Goal: Task Accomplishment & Management: Use online tool/utility

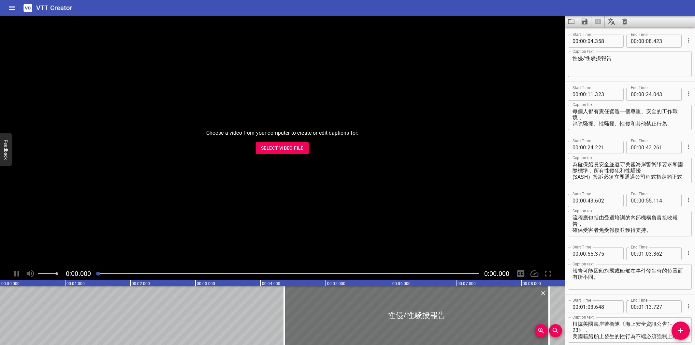
click at [289, 144] on span "Select Video File" at bounding box center [282, 148] width 43 height 8
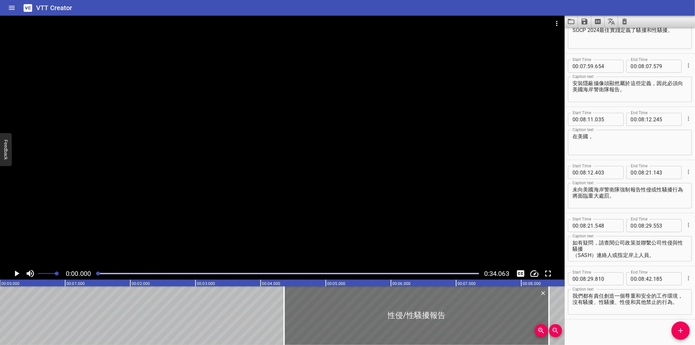
click at [318, 112] on div at bounding box center [282, 142] width 565 height 252
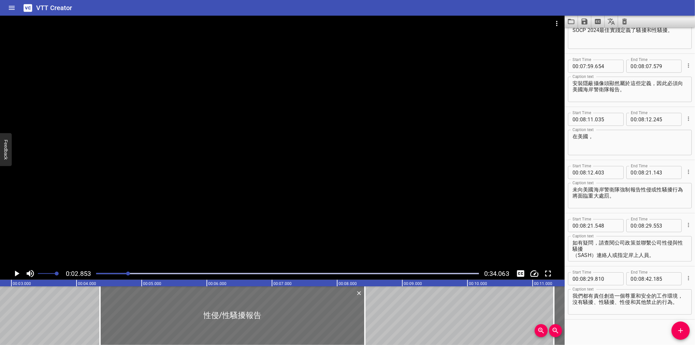
scroll to position [0, 186]
click at [624, 24] on icon "Clear captions" at bounding box center [624, 22] width 5 height 6
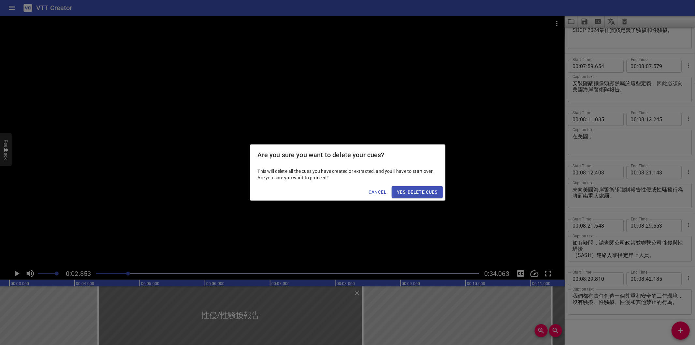
click at [415, 190] on span "Yes, Delete Cues" at bounding box center [417, 192] width 40 height 8
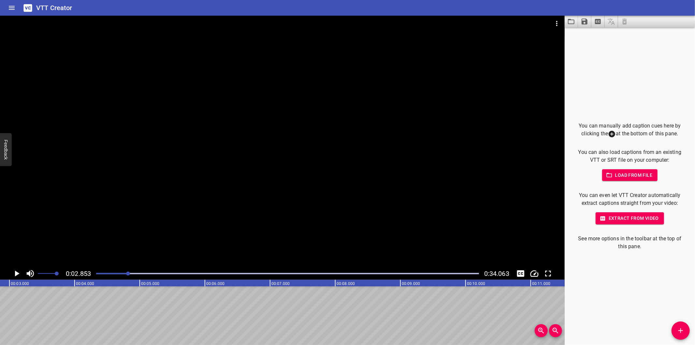
click at [188, 210] on div at bounding box center [282, 142] width 565 height 252
click at [185, 211] on div at bounding box center [282, 142] width 565 height 252
click at [200, 207] on div at bounding box center [282, 142] width 565 height 252
click at [200, 208] on div at bounding box center [282, 142] width 565 height 252
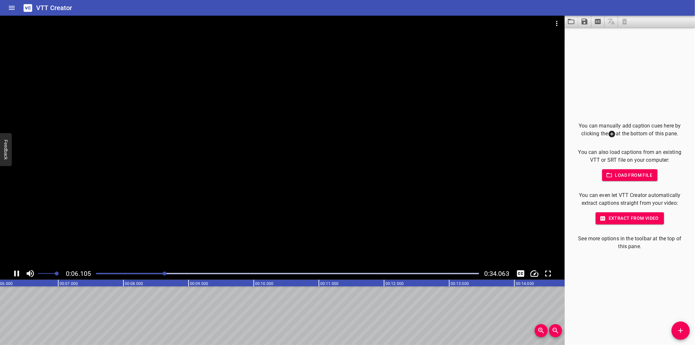
scroll to position [0, 412]
click at [276, 174] on div at bounding box center [282, 142] width 565 height 252
click at [274, 171] on div at bounding box center [282, 142] width 565 height 252
click at [637, 297] on div "You can manually add caption cues here by clicking the at the bottom of this pa…" at bounding box center [630, 185] width 130 height 317
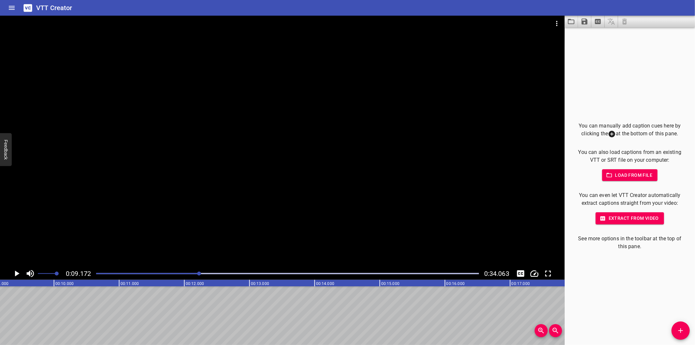
click at [317, 191] on div at bounding box center [282, 142] width 565 height 252
click at [105, 274] on div "Play progress" at bounding box center [24, 273] width 383 height 1
click at [90, 276] on span "0:01.364" at bounding box center [78, 273] width 25 height 8
click at [96, 274] on div at bounding box center [287, 273] width 391 height 9
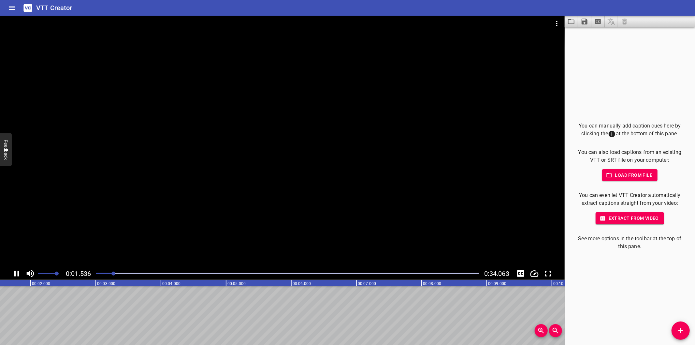
scroll to position [0, 113]
drag, startPoint x: 684, startPoint y: 330, endPoint x: 551, endPoint y: 321, distance: 133.3
click at [684, 330] on icon "Add Cue" at bounding box center [681, 331] width 8 height 8
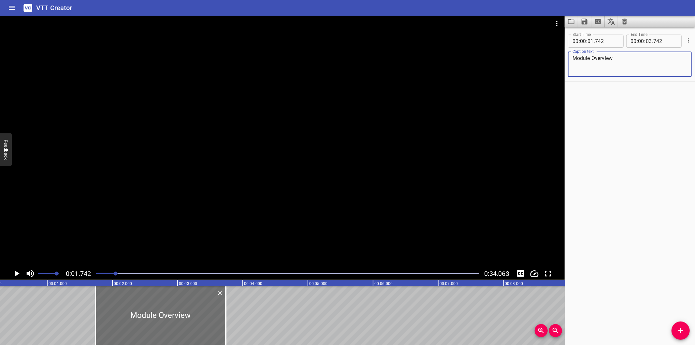
scroll to position [0, 0]
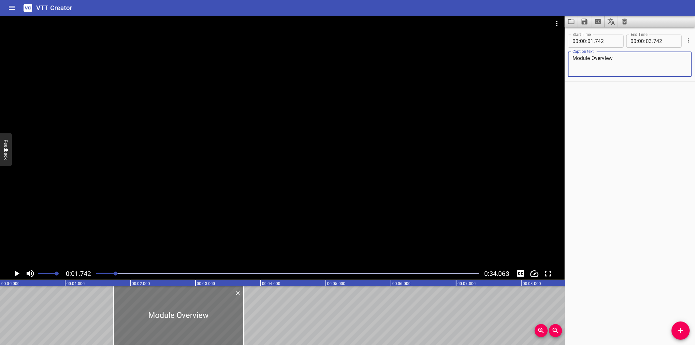
type textarea "Module Overview​"
drag, startPoint x: 201, startPoint y: 306, endPoint x: 95, endPoint y: 310, distance: 106.3
click at [119, 310] on div at bounding box center [178, 315] width 130 height 59
type input "00"
type input "477"
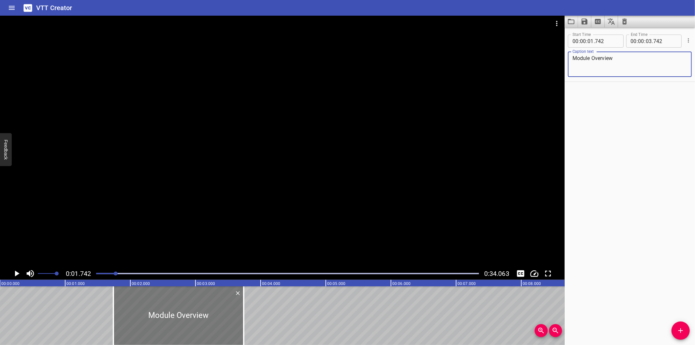
type input "02"
type input "477"
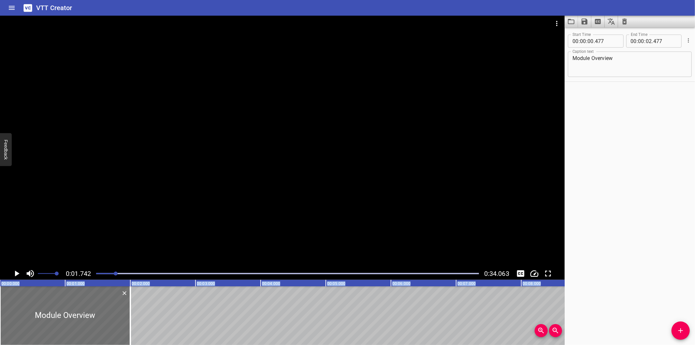
drag, startPoint x: 118, startPoint y: 315, endPoint x: -14, endPoint y: 315, distance: 131.7
click at [0, 315] on html "VTT Creator Caption Editor Batch Transcribe Login Sign Up Privacy Contact 0:01.…" at bounding box center [347, 172] width 695 height 345
type input "000"
click at [106, 275] on div at bounding box center [287, 273] width 391 height 9
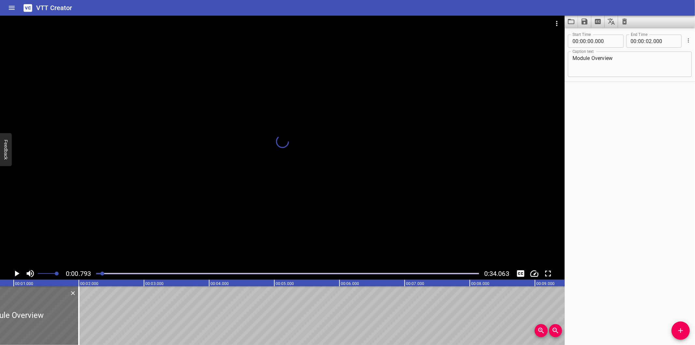
click at [101, 274] on div at bounding box center [102, 273] width 4 height 4
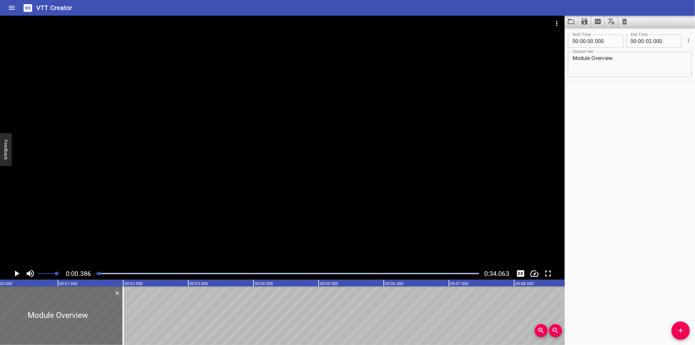
click at [99, 274] on div at bounding box center [99, 273] width 4 height 4
click at [99, 274] on div at bounding box center [98, 273] width 4 height 4
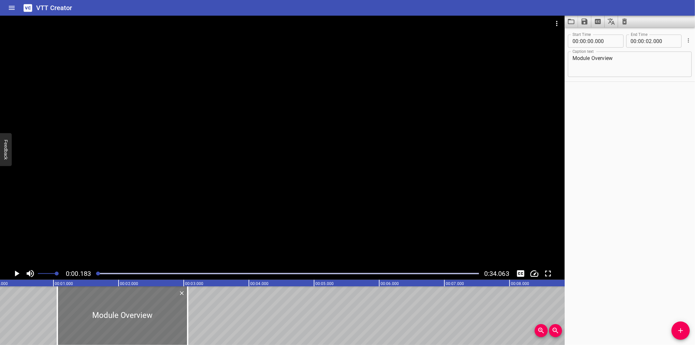
drag, startPoint x: 108, startPoint y: 324, endPoint x: 259, endPoint y: 331, distance: 151.7
click at [188, 331] on div at bounding box center [122, 315] width 130 height 59
type input "02"
type input "670"
type input "04"
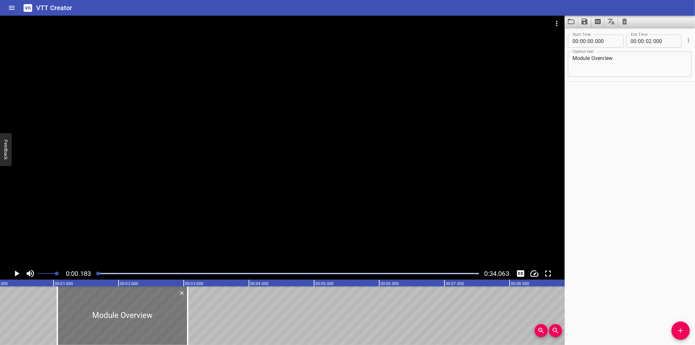
type input "670"
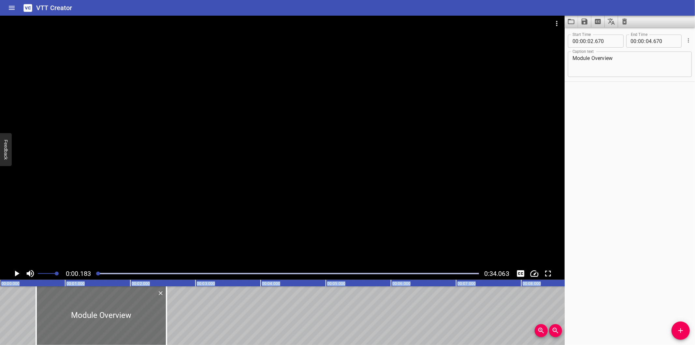
drag, startPoint x: 273, startPoint y: 318, endPoint x: -148, endPoint y: 312, distance: 421.4
click at [0, 312] on html "VTT Creator Caption Editor Batch Transcribe Login Sign Up Privacy Contact 0:00.…" at bounding box center [347, 172] width 695 height 345
type input "00"
type input "000"
type input "02"
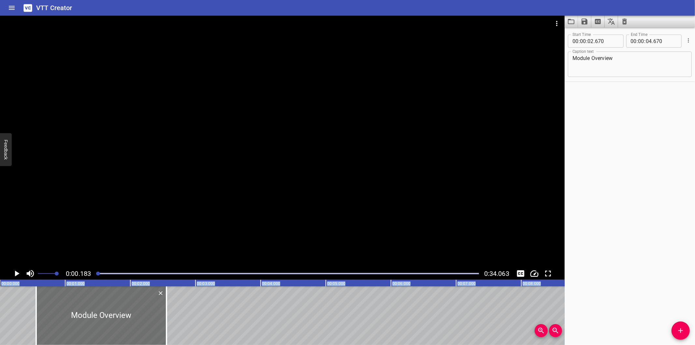
type input "000"
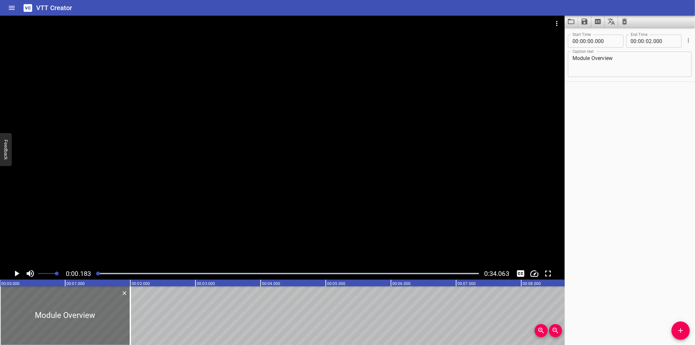
click at [200, 170] on div at bounding box center [282, 142] width 565 height 252
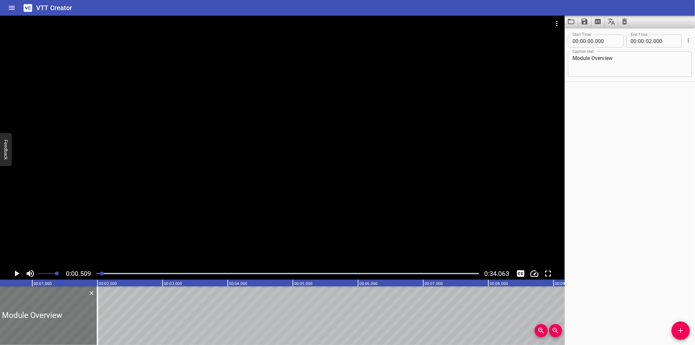
scroll to position [0, 33]
drag, startPoint x: 98, startPoint y: 313, endPoint x: 70, endPoint y: 317, distance: 28.9
click at [70, 317] on div at bounding box center [68, 315] width 7 height 59
type input "01"
type input "560"
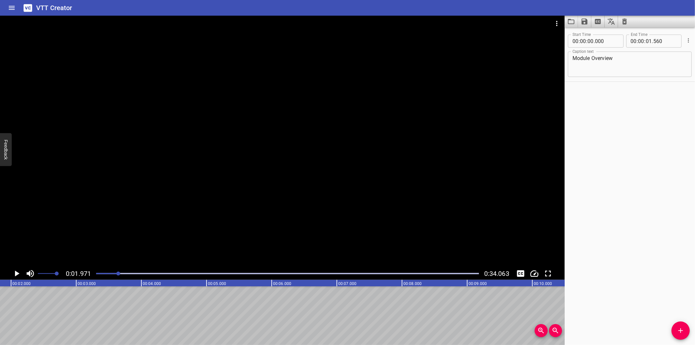
scroll to position [0, 128]
click at [226, 162] on div at bounding box center [282, 142] width 565 height 252
click at [678, 329] on icon "Add Cue" at bounding box center [681, 331] width 8 height 8
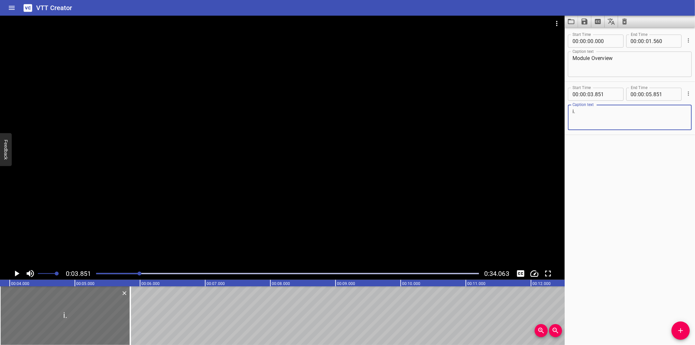
type textarea "i"
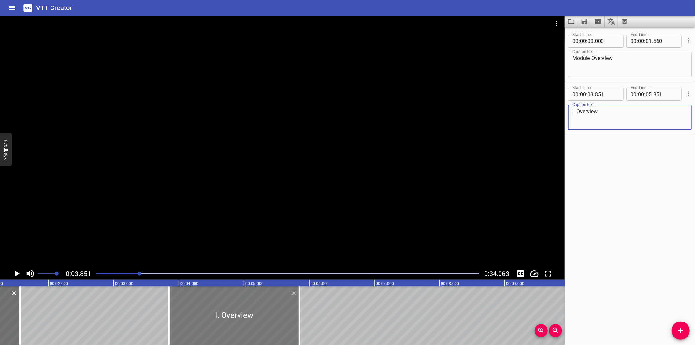
scroll to position [0, 9]
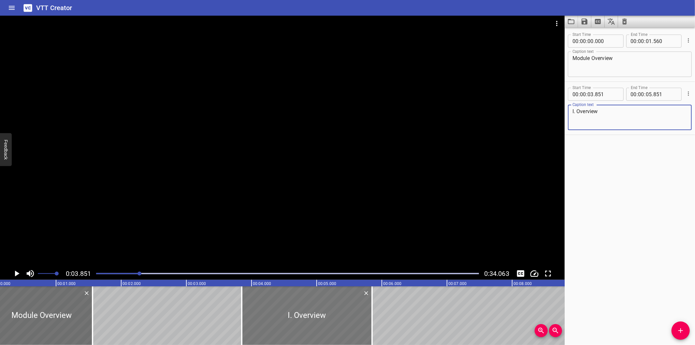
type textarea "I. Overview"
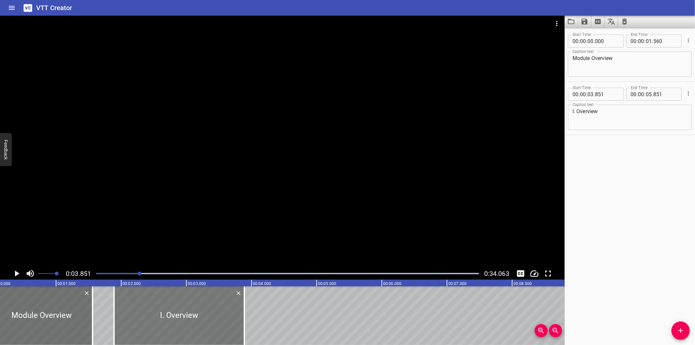
drag, startPoint x: 289, startPoint y: 330, endPoint x: 161, endPoint y: 327, distance: 127.8
click at [161, 327] on div at bounding box center [179, 315] width 130 height 59
type input "01"
type input "891"
type input "03"
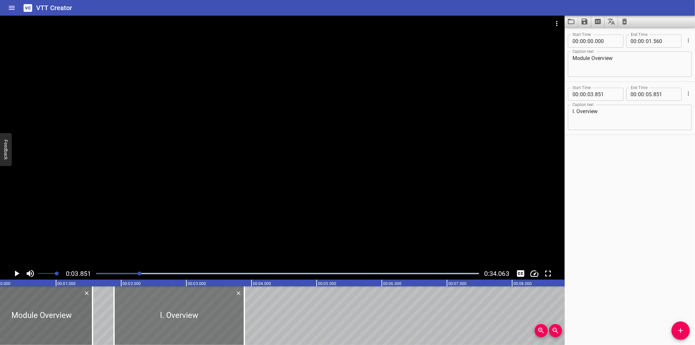
type input "891"
drag, startPoint x: 245, startPoint y: 328, endPoint x: 260, endPoint y: 333, distance: 15.0
click at [260, 333] on div at bounding box center [260, 315] width 1 height 59
type input "04"
type input "136"
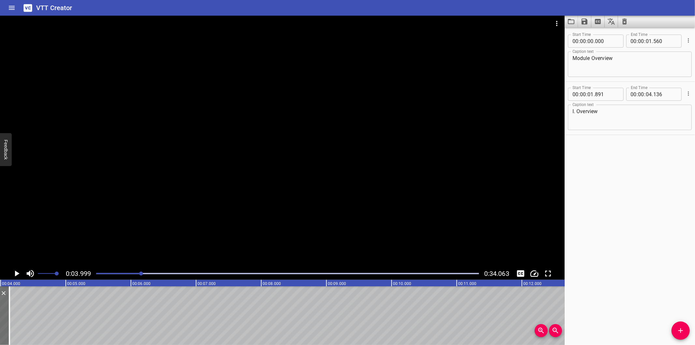
scroll to position [0, 261]
drag, startPoint x: 130, startPoint y: 270, endPoint x: 126, endPoint y: 271, distance: 3.7
click at [126, 271] on div at bounding box center [287, 273] width 391 height 9
click at [686, 329] on span "Add Cue" at bounding box center [681, 331] width 18 height 8
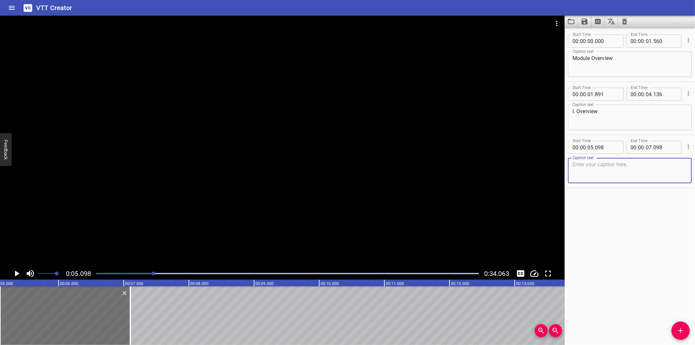
type textarea "Fire Suppression System on SVDN"
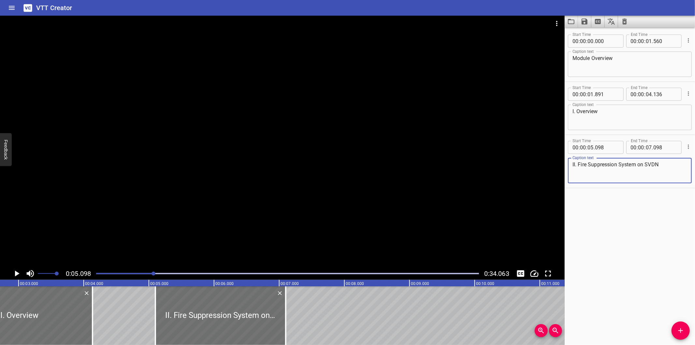
scroll to position [0, 164]
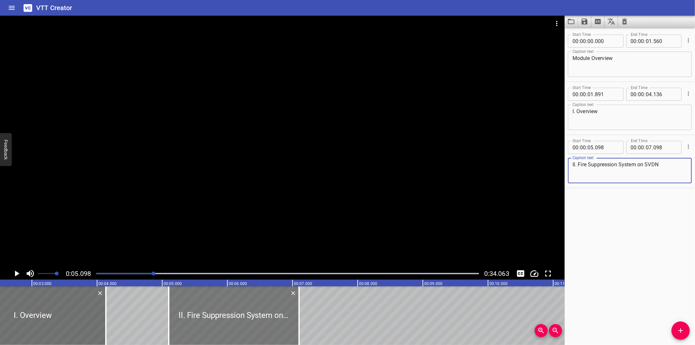
type textarea "II. Fire Suppression System on SVDN"
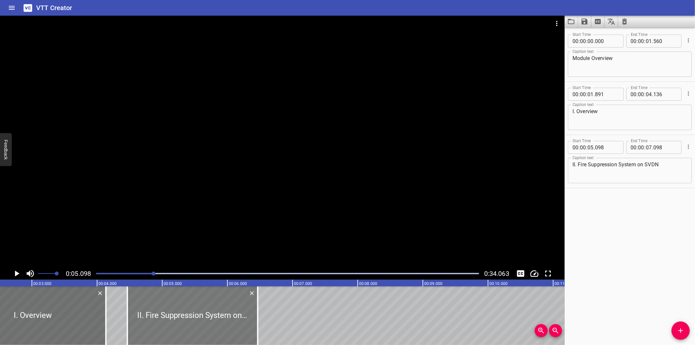
drag, startPoint x: 253, startPoint y: 327, endPoint x: 211, endPoint y: 323, distance: 41.6
click at [211, 323] on div at bounding box center [192, 315] width 130 height 59
type input "04"
type input "463"
type input "06"
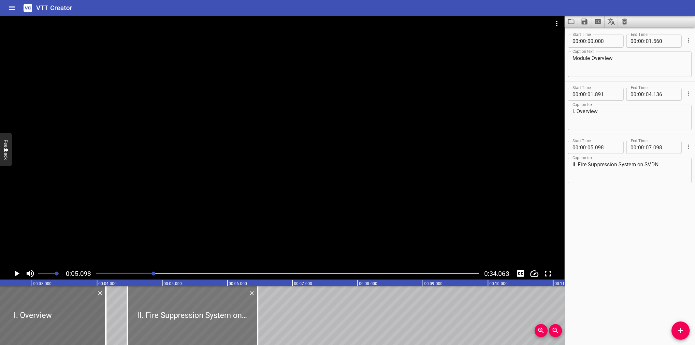
type input "463"
click at [259, 195] on div at bounding box center [282, 142] width 565 height 252
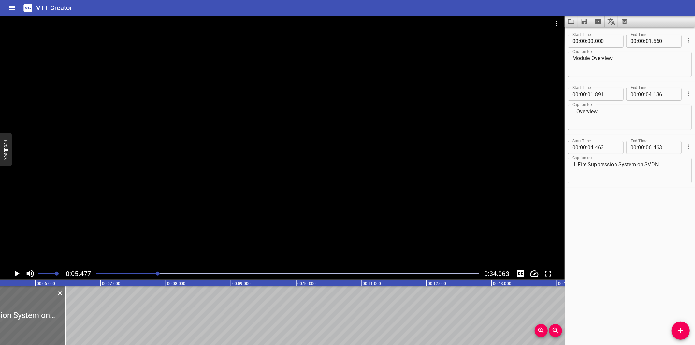
scroll to position [0, 357]
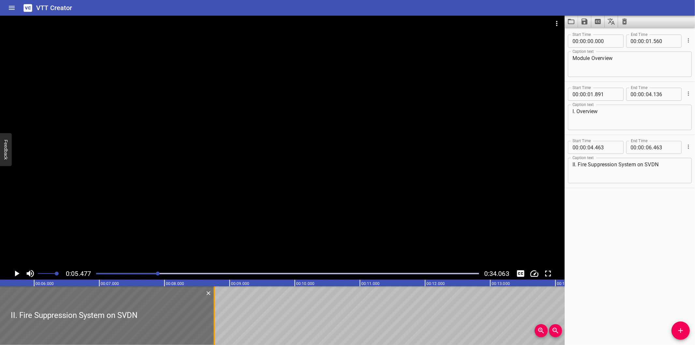
drag, startPoint x: 64, startPoint y: 321, endPoint x: 214, endPoint y: 333, distance: 150.7
click at [214, 333] on div at bounding box center [214, 315] width 1 height 59
type input "08"
type input "768"
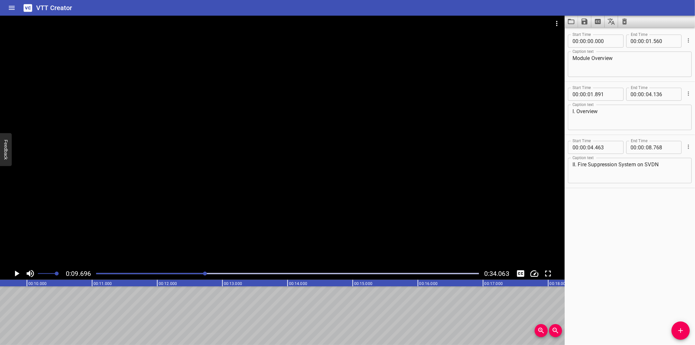
scroll to position [0, 632]
click at [679, 330] on icon "Add Cue" at bounding box center [680, 330] width 5 height 5
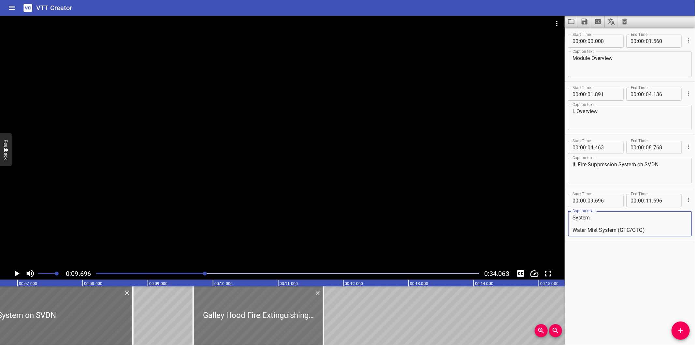
scroll to position [0, 438]
type textarea "Galley Hood Fire Extinguishing System​ NOVEC 1230 Fire Suppression System​ Wate…"
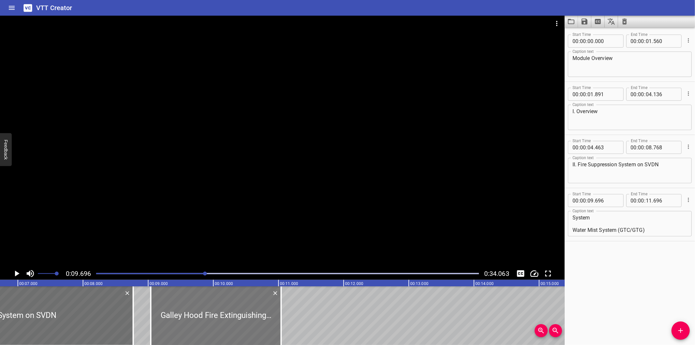
drag, startPoint x: 250, startPoint y: 329, endPoint x: 207, endPoint y: 327, distance: 42.8
click at [207, 327] on div at bounding box center [216, 315] width 130 height 59
type input "041"
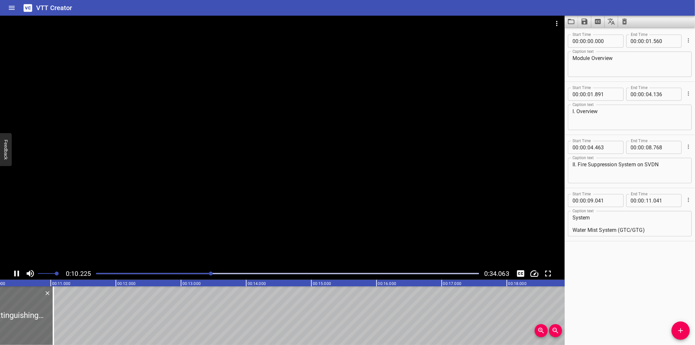
scroll to position [0, 682]
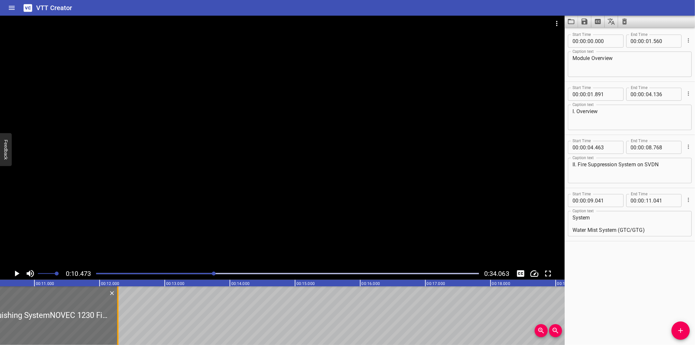
drag, startPoint x: 37, startPoint y: 327, endPoint x: 118, endPoint y: 329, distance: 80.8
click at [118, 329] on div at bounding box center [117, 315] width 1 height 59
type input "12"
type input "281"
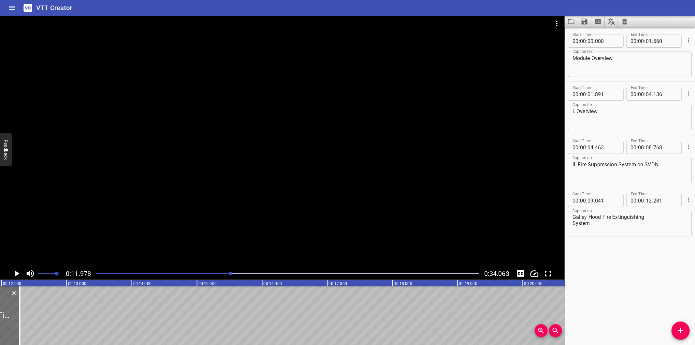
scroll to position [0, 0]
click at [574, 222] on textarea "Galley Hood Fire Extinguishing System​ NOVEC 1230 Fire Suppression System​ Wate…" at bounding box center [630, 223] width 115 height 19
click at [574, 220] on textarea "Galley Hood Fire Extinguishing System​ NOVEC 1230 Fire Suppression System​ Wate…" at bounding box center [630, 223] width 115 height 19
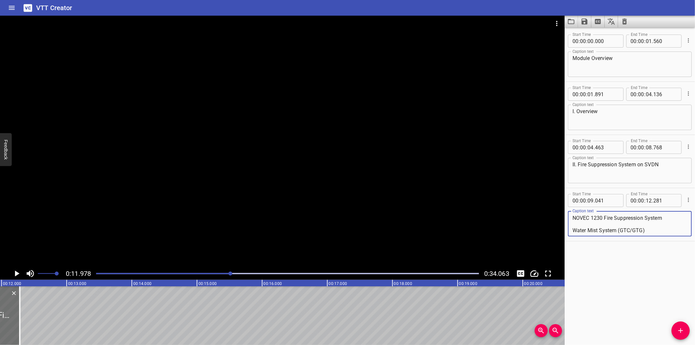
drag, startPoint x: 667, startPoint y: 230, endPoint x: 648, endPoint y: 230, distance: 19.2
click at [648, 230] on textarea "Galley Hood Fire Extinguishing System​ NOVEC 1230 Fire Suppression System​ Wate…" at bounding box center [630, 223] width 115 height 19
click at [647, 229] on textarea "Galley Hood Fire Extinguishing System​ NOVEC 1230 Fire Suppression System​ Wate…" at bounding box center [630, 223] width 115 height 19
drag, startPoint x: 649, startPoint y: 230, endPoint x: 572, endPoint y: 223, distance: 76.9
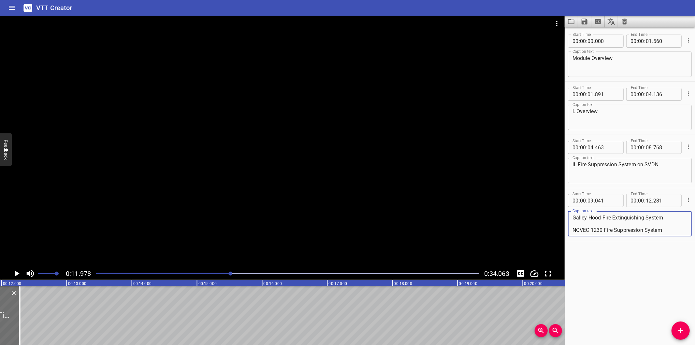
click at [573, 223] on textarea "Galley Hood Fire Extinguishing System​ NOVEC 1230 Fire Suppression System​ Wate…" at bounding box center [630, 223] width 115 height 19
type textarea "Galley Hood Fire Extinguishing System​"
click at [365, 187] on div at bounding box center [282, 142] width 565 height 252
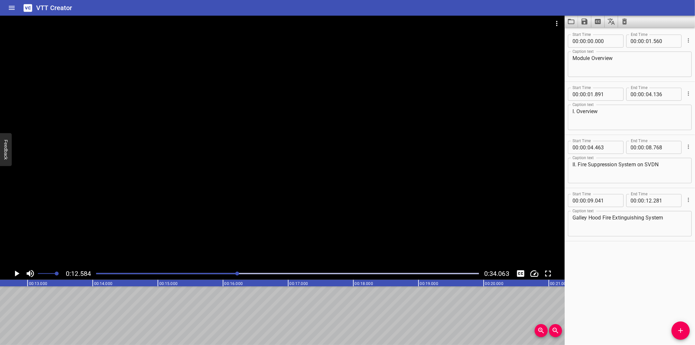
scroll to position [0, 820]
click at [677, 328] on icon "Add Cue" at bounding box center [681, 331] width 8 height 8
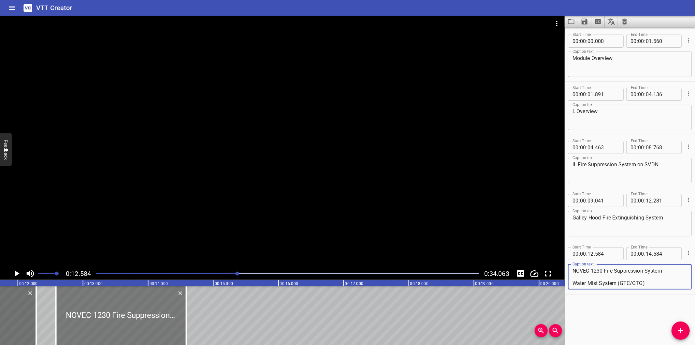
scroll to position [0, 748]
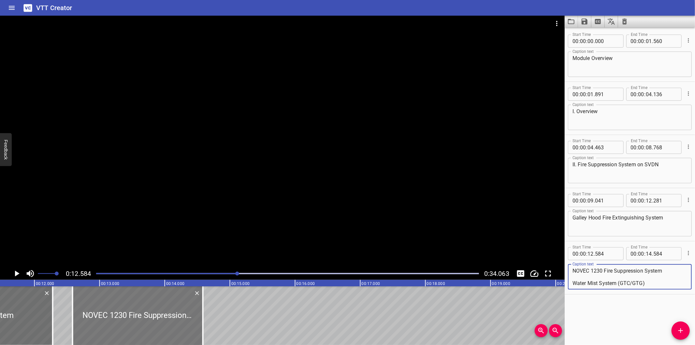
type textarea "NOVEC 1230 Fire Suppression System​ Water Mist System (GTC/GTG)"
drag, startPoint x: 127, startPoint y: 314, endPoint x: 127, endPoint y: 322, distance: 7.2
click at [127, 322] on div at bounding box center [134, 315] width 130 height 59
type input "534"
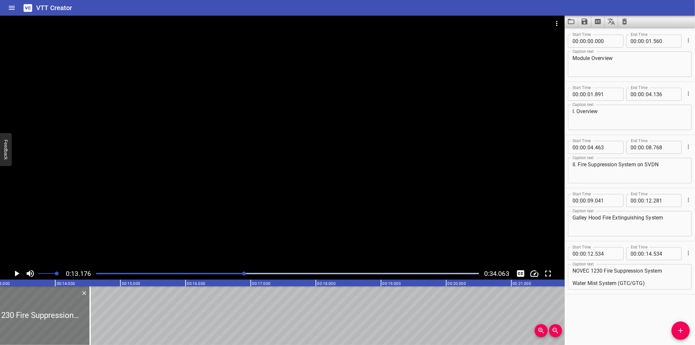
scroll to position [0, 859]
click at [39, 298] on div at bounding box center [24, 315] width 130 height 59
type input "539"
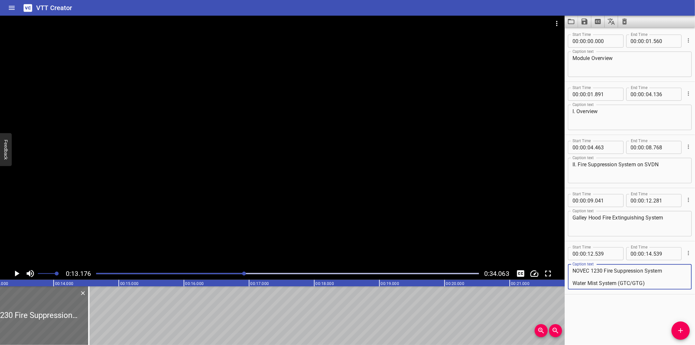
click at [574, 275] on textarea "NOVEC 1230 Fire Suppression System​ Water Mist System (GTC/GTG)" at bounding box center [630, 277] width 115 height 19
drag, startPoint x: 653, startPoint y: 281, endPoint x: 564, endPoint y: 282, distance: 89.0
click at [564, 282] on main "0:13.176 0:34.063 00:00.000 00:01.000 00:02.000 00:03.000 00:04.000 00:05.000 0…" at bounding box center [347, 180] width 695 height 329
type textarea "NOVEC 1230 Fire Suppression System​"
click at [320, 203] on div at bounding box center [282, 142] width 565 height 252
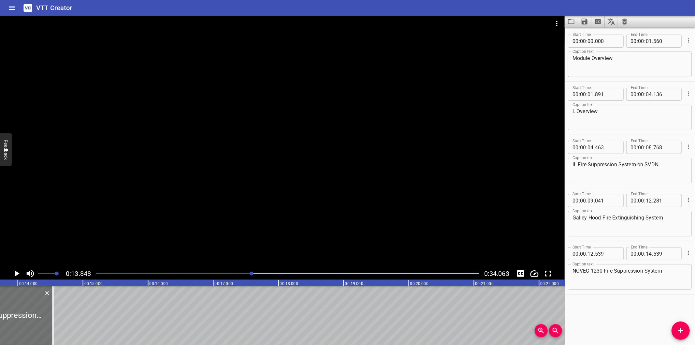
scroll to position [0, 903]
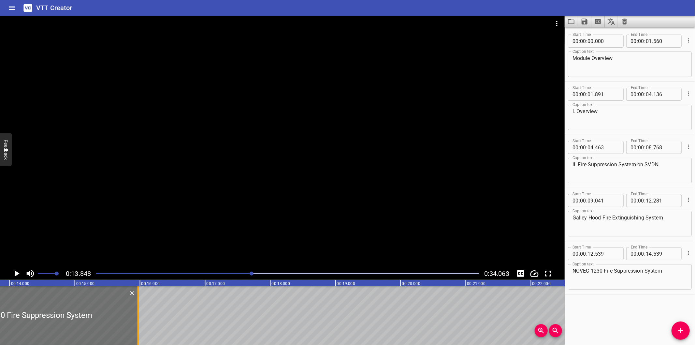
drag, startPoint x: 58, startPoint y: 323, endPoint x: 138, endPoint y: 327, distance: 80.2
click at [138, 327] on div at bounding box center [138, 315] width 1 height 59
type input "15"
type input "969"
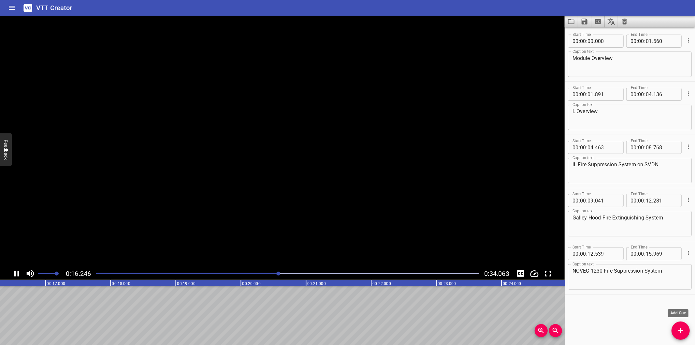
click at [683, 332] on icon "Add Cue" at bounding box center [681, 331] width 8 height 8
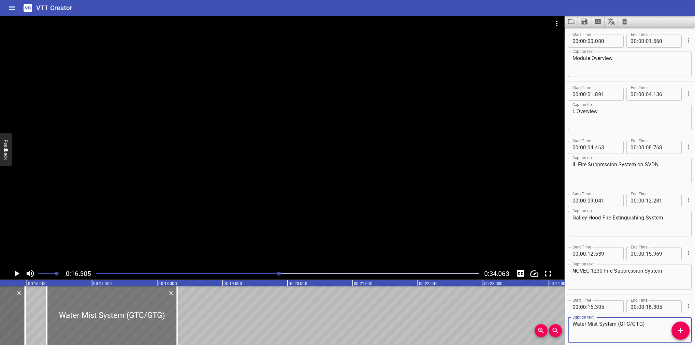
scroll to position [0, 1014]
type textarea "Water Mist System (GTC/GTG)"
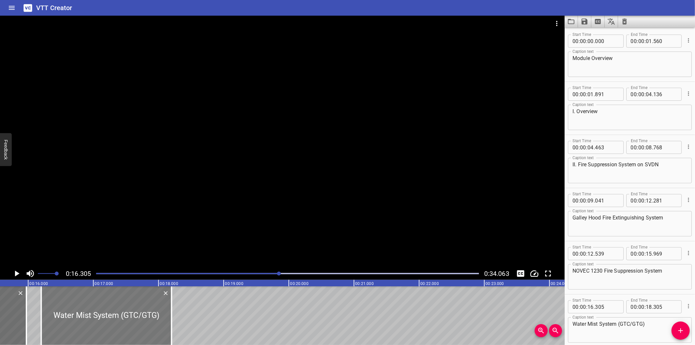
drag, startPoint x: 137, startPoint y: 315, endPoint x: 131, endPoint y: 317, distance: 6.4
click at [131, 317] on div at bounding box center [106, 315] width 130 height 59
type input "200"
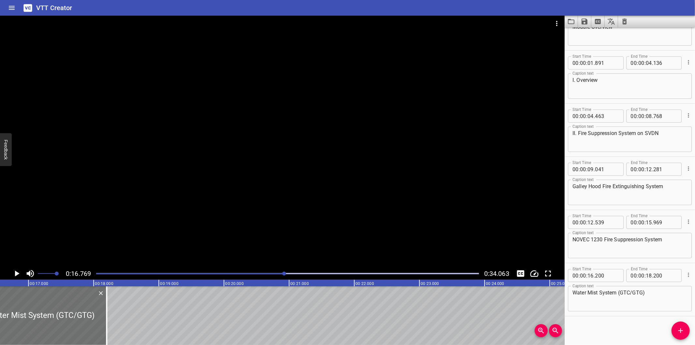
scroll to position [0, 1093]
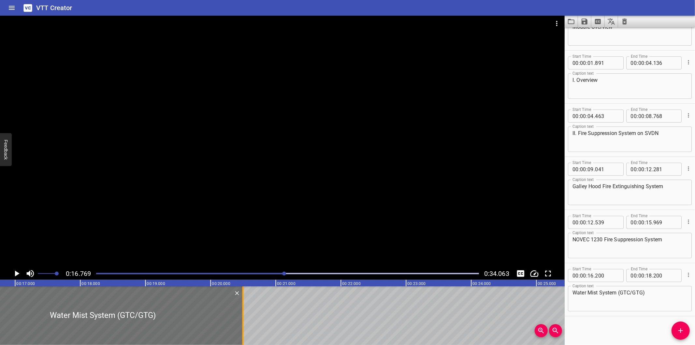
drag, startPoint x: 93, startPoint y: 325, endPoint x: 242, endPoint y: 318, distance: 149.4
click at [242, 318] on div at bounding box center [242, 315] width 1 height 59
type input "20"
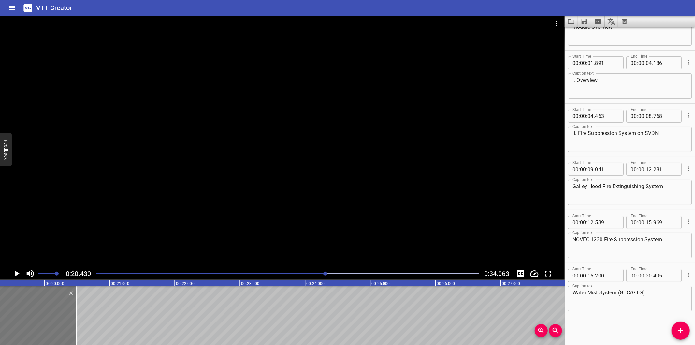
scroll to position [0, 1259]
click at [75, 313] on div at bounding box center [75, 315] width 1 height 59
type input "475"
click at [683, 330] on icon "Add Cue" at bounding box center [681, 331] width 8 height 8
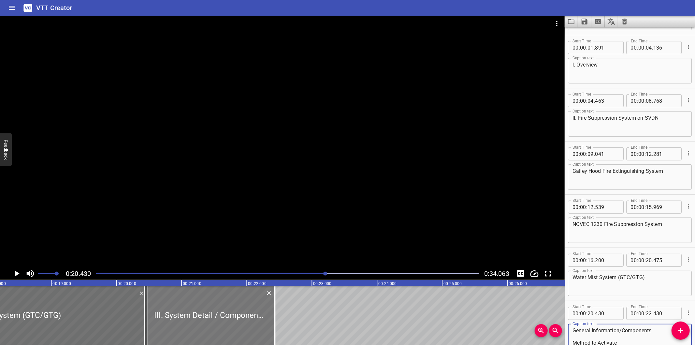
scroll to position [0, 1186]
type textarea "III. System Detail / Components Description​ Location​ Protected Area​ General …"
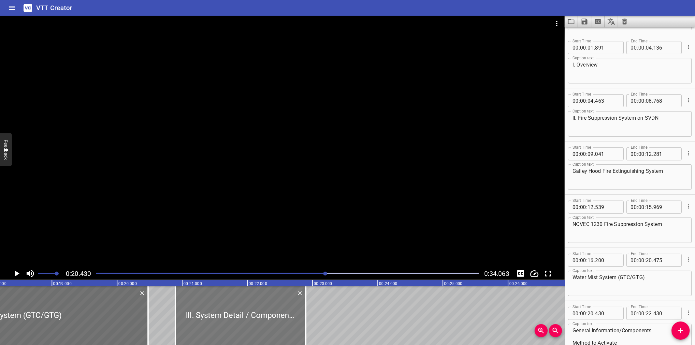
drag, startPoint x: 220, startPoint y: 311, endPoint x: 250, endPoint y: 313, distance: 30.4
click at [250, 313] on div at bounding box center [240, 315] width 130 height 59
type input "895"
drag, startPoint x: 252, startPoint y: 313, endPoint x: 255, endPoint y: 314, distance: 3.4
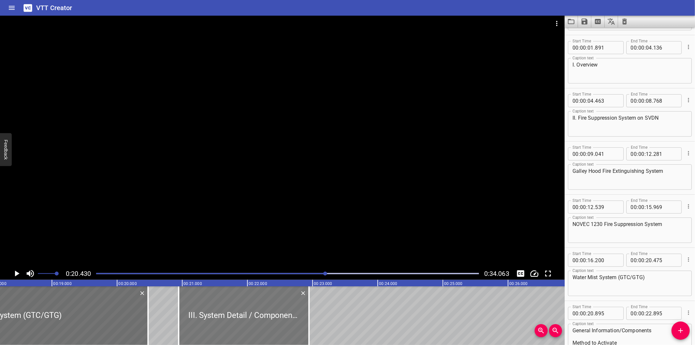
click at [255, 314] on div at bounding box center [244, 315] width 130 height 59
type input "945"
click at [295, 182] on div at bounding box center [282, 142] width 565 height 252
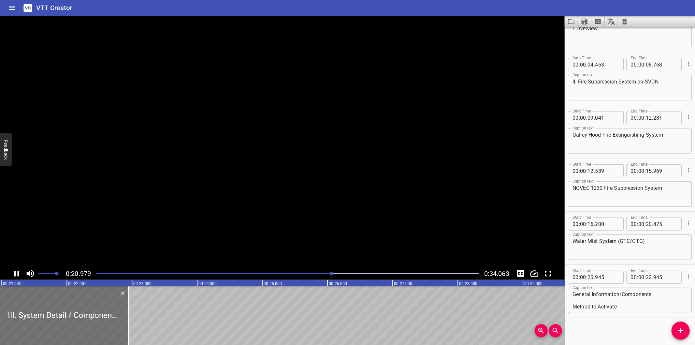
scroll to position [84, 0]
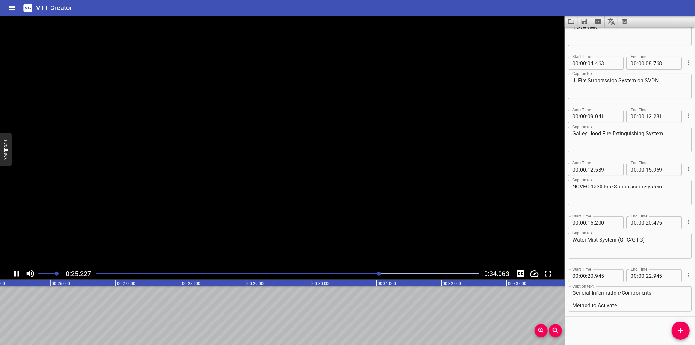
click at [295, 178] on video at bounding box center [282, 142] width 565 height 252
click at [292, 229] on div at bounding box center [282, 142] width 565 height 252
click at [389, 275] on div at bounding box center [287, 273] width 391 height 9
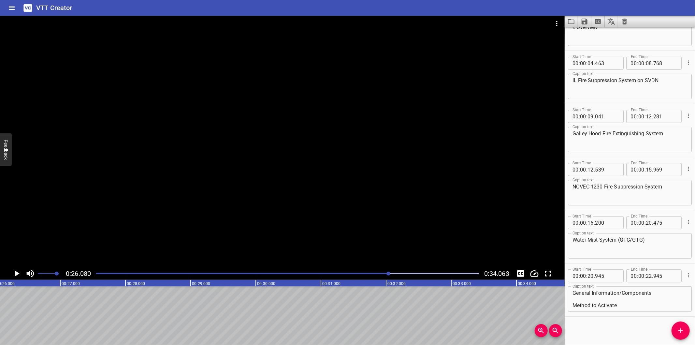
click at [364, 272] on div at bounding box center [287, 273] width 391 height 9
drag, startPoint x: 352, startPoint y: 277, endPoint x: 342, endPoint y: 275, distance: 10.6
click at [347, 276] on div at bounding box center [287, 273] width 391 height 9
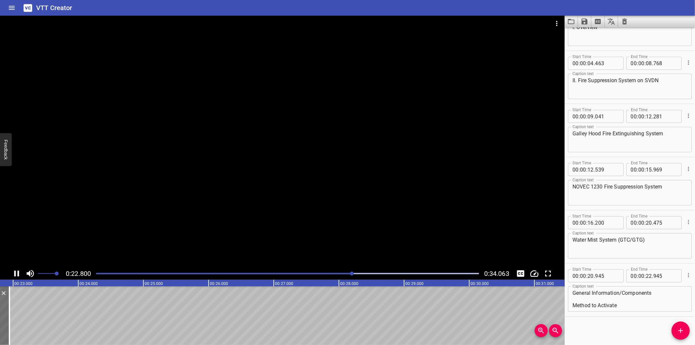
click at [327, 274] on div "Play progress" at bounding box center [161, 273] width 383 height 1
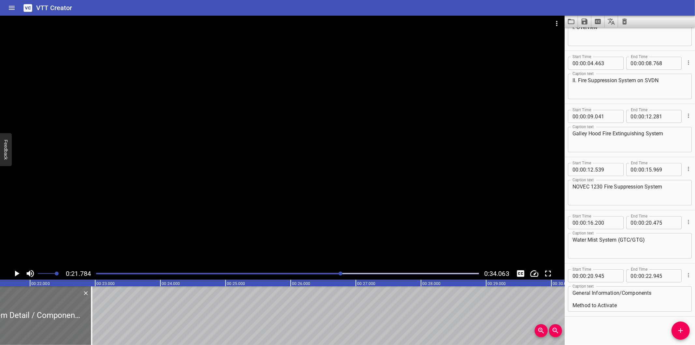
scroll to position [0, 1419]
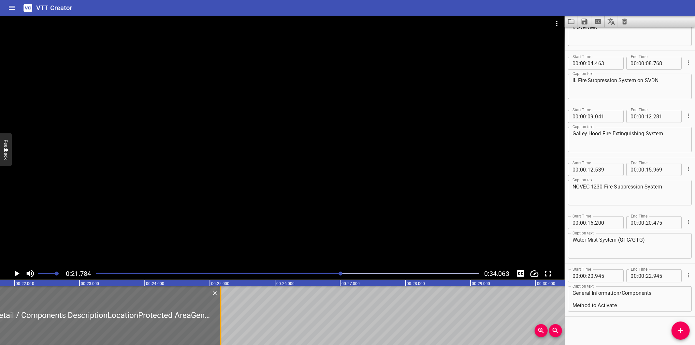
drag, startPoint x: 76, startPoint y: 324, endPoint x: 222, endPoint y: 324, distance: 145.7
click at [221, 324] on div at bounding box center [220, 315] width 1 height 59
type input "25"
type input "180"
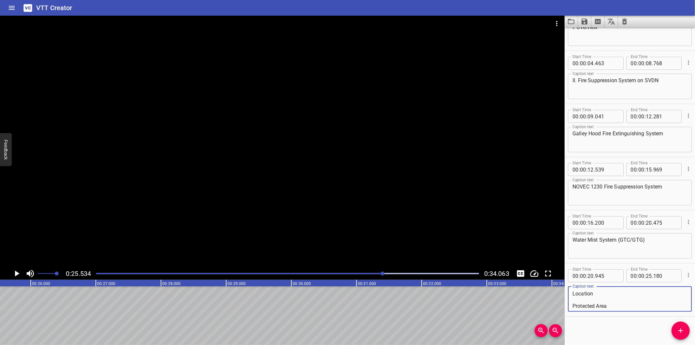
scroll to position [6, 0]
drag, startPoint x: 620, startPoint y: 304, endPoint x: 574, endPoint y: 298, distance: 47.3
click at [574, 298] on textarea "III. System Detail / Components Description​ Location​ Protected Area​ General …" at bounding box center [630, 299] width 115 height 19
type textarea "III. System Detail / Components Description​"
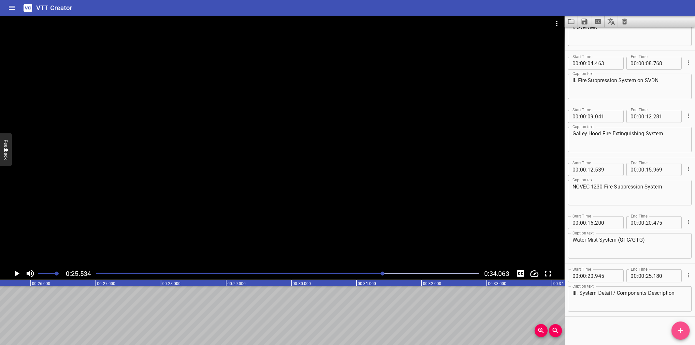
click at [686, 330] on span "Add Cue" at bounding box center [681, 331] width 18 height 8
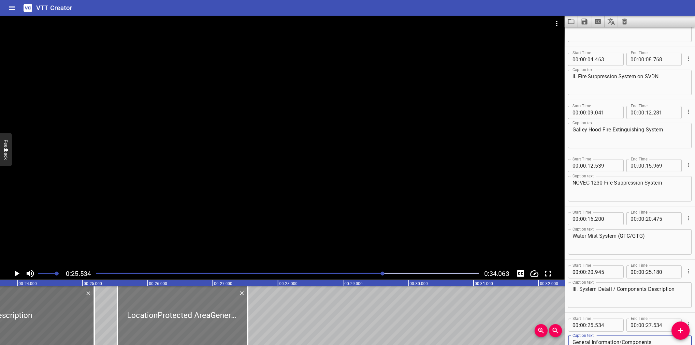
scroll to position [0, 1543]
type textarea "Location​ Protected Area​ General Information/Components​ Method to Activate"
drag, startPoint x: 169, startPoint y: 324, endPoint x: 162, endPoint y: 324, distance: 7.8
click at [162, 324] on div at bounding box center [178, 315] width 130 height 59
type input "414"
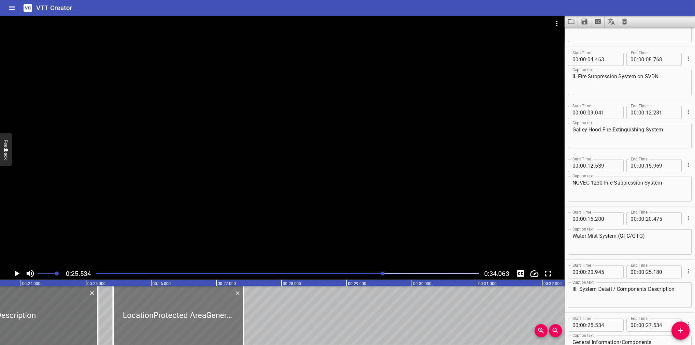
type input "414"
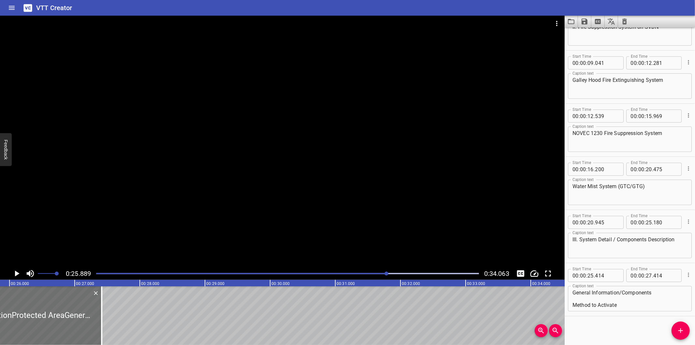
scroll to position [0, 1687]
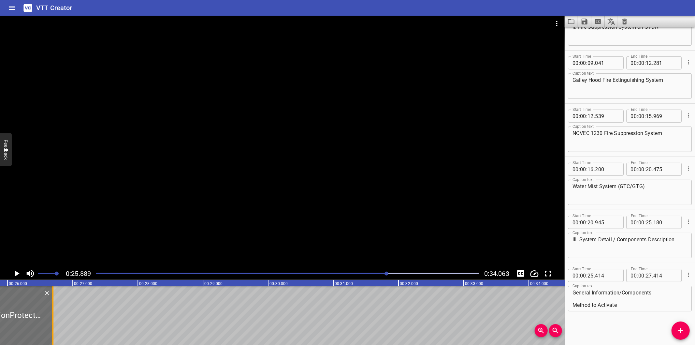
drag, startPoint x: 100, startPoint y: 321, endPoint x: 53, endPoint y: 328, distance: 47.5
click at [53, 328] on div at bounding box center [53, 315] width 7 height 59
type input "26"
type input "694"
click at [48, 327] on div at bounding box center [10, 315] width 83 height 59
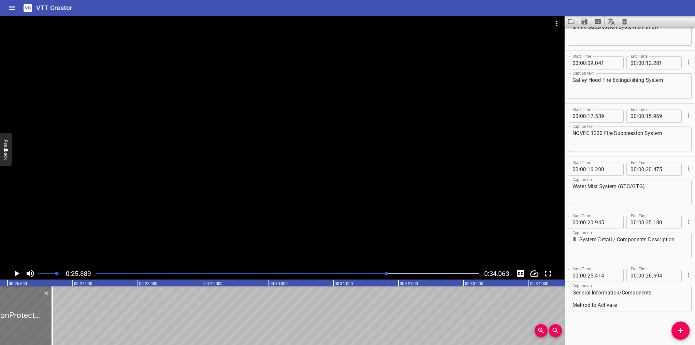
type input "404"
type input "684"
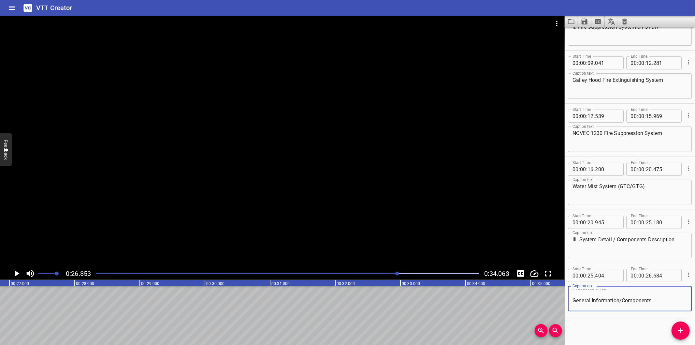
scroll to position [0, 0]
drag, startPoint x: 615, startPoint y: 304, endPoint x: 572, endPoint y: 299, distance: 43.6
click at [573, 299] on textarea "Location​ Protected Area​ General Information/Components​ Method to Activate" at bounding box center [630, 298] width 115 height 19
type textarea "Location​"
click at [687, 328] on span "Add Cue" at bounding box center [681, 331] width 18 height 8
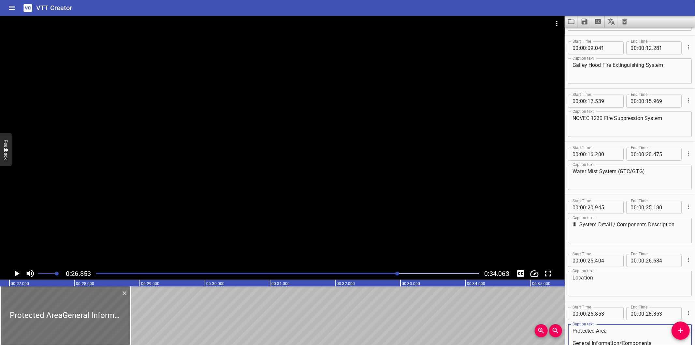
click at [573, 334] on textarea "Protected Area​ General Information/Components​ Method to Activate" at bounding box center [630, 336] width 115 height 19
type textarea "Protected Area​ General Information/Components​ Method to Activate"
drag, startPoint x: 95, startPoint y: 323, endPoint x: 105, endPoint y: 327, distance: 10.4
click at [105, 327] on div at bounding box center [74, 315] width 130 height 59
type input "998"
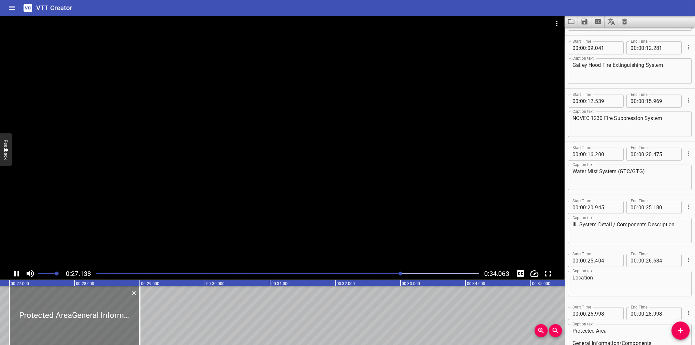
scroll to position [190, 0]
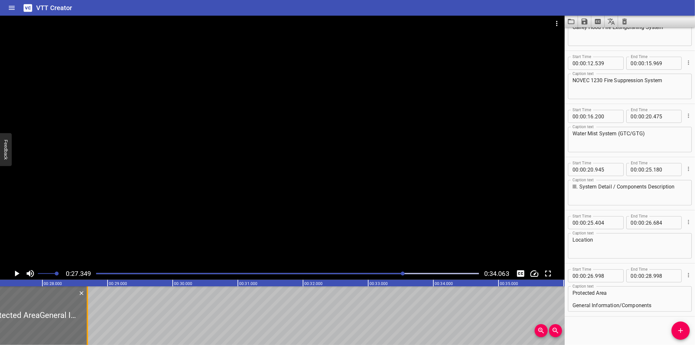
drag, startPoint x: 106, startPoint y: 333, endPoint x: 86, endPoint y: 330, distance: 20.4
click at [86, 330] on div at bounding box center [87, 315] width 7 height 59
type input "688"
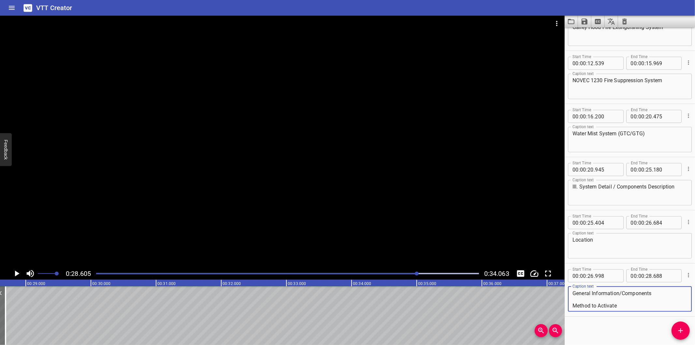
drag, startPoint x: 574, startPoint y: 304, endPoint x: 692, endPoint y: 336, distance: 123.0
click at [692, 336] on div "Start Time 00 : 00 : 00 . 000 Start Time End Time 00 : 00 : 01 . 560 End Time C…" at bounding box center [630, 185] width 130 height 317
type textarea "Protected Area​"
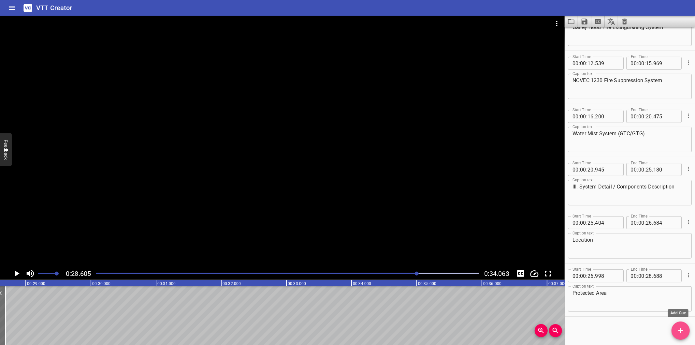
click at [680, 326] on button "Add Cue" at bounding box center [681, 330] width 18 height 18
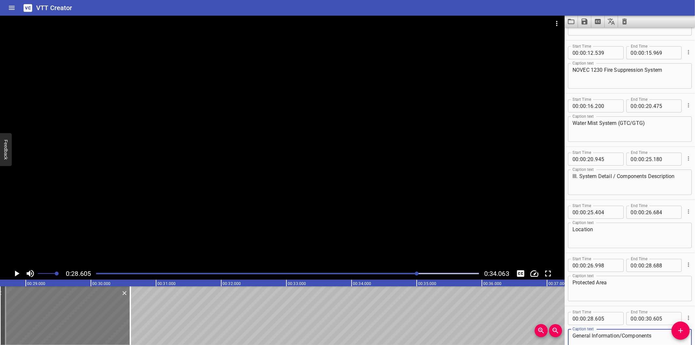
type textarea "General Information/Components​ Method to Activate"
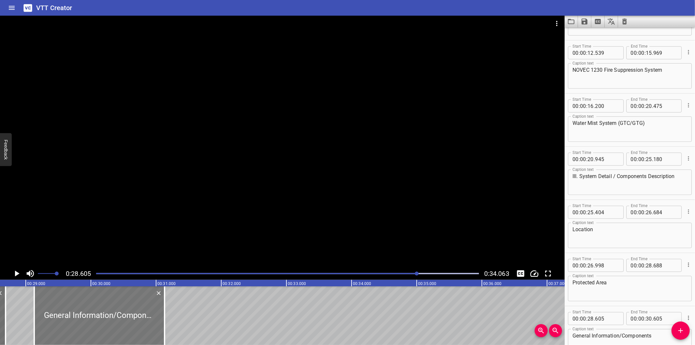
drag, startPoint x: 59, startPoint y: 325, endPoint x: 91, endPoint y: 330, distance: 32.1
click at [91, 330] on div at bounding box center [99, 315] width 130 height 59
type input "29"
type input "130"
type input "31"
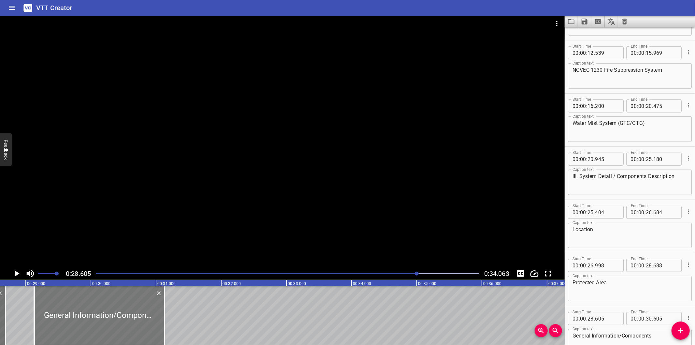
type input "130"
click at [88, 328] on div at bounding box center [97, 315] width 130 height 59
type input "095"
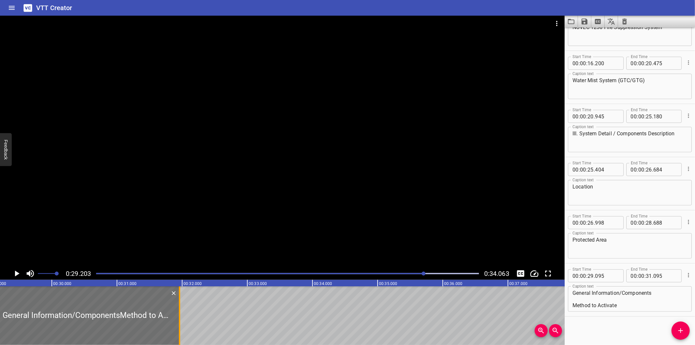
drag, startPoint x: 123, startPoint y: 327, endPoint x: 180, endPoint y: 329, distance: 56.4
click at [180, 329] on div at bounding box center [179, 315] width 1 height 59
type input "960"
click at [169, 328] on div at bounding box center [84, 315] width 187 height 59
type input "065"
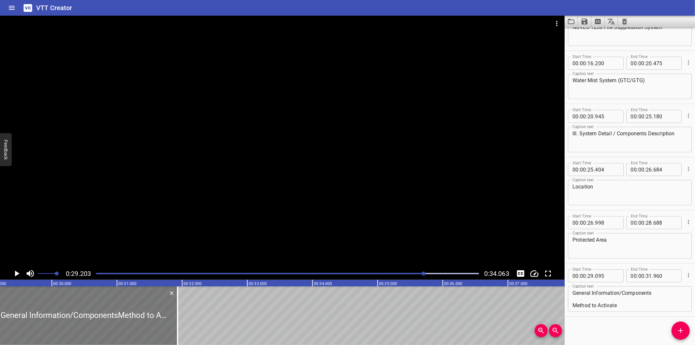
type input "930"
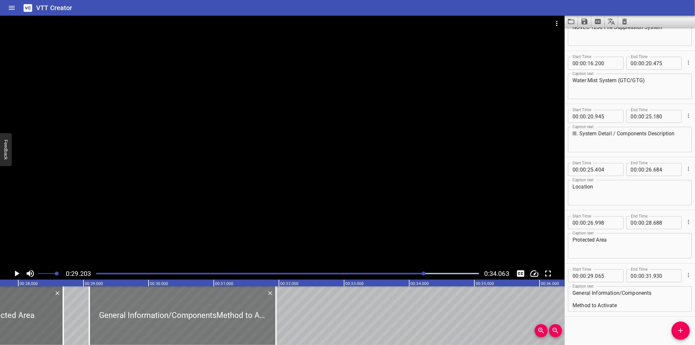
click at [177, 331] on div at bounding box center [182, 315] width 187 height 59
type input "090"
click at [269, 331] on div at bounding box center [272, 315] width 7 height 59
type input "900"
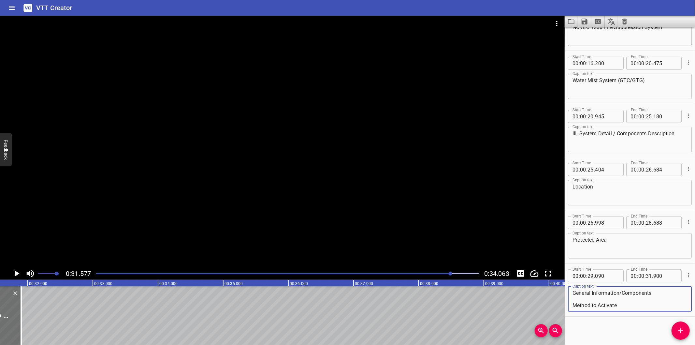
drag, startPoint x: 573, startPoint y: 302, endPoint x: 652, endPoint y: 350, distance: 92.1
click at [652, 344] on html "VTT Creator Caption Editor Batch Transcribe Login Sign Up Privacy Contact 0:31.…" at bounding box center [347, 172] width 695 height 345
type textarea "General Information/Components​"
click at [684, 327] on icon "Add Cue" at bounding box center [681, 331] width 8 height 8
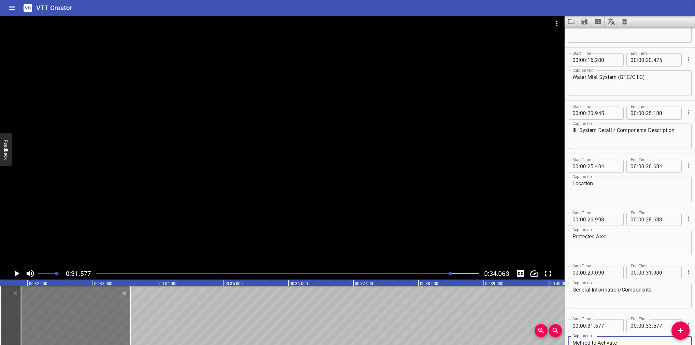
type textarea "Method to Activate"
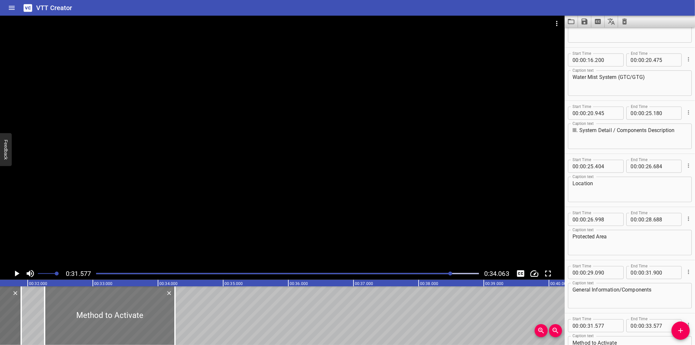
drag, startPoint x: 88, startPoint y: 324, endPoint x: 133, endPoint y: 327, distance: 44.8
click at [133, 327] on div at bounding box center [110, 315] width 130 height 59
type input "32"
type input "262"
type input "34"
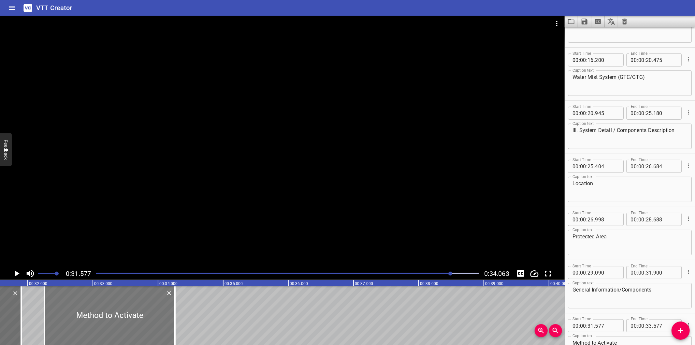
type input "262"
drag, startPoint x: 177, startPoint y: 331, endPoint x: 154, endPoint y: 326, distance: 23.3
click at [154, 326] on div at bounding box center [152, 315] width 7 height 59
type input "33"
type input "912"
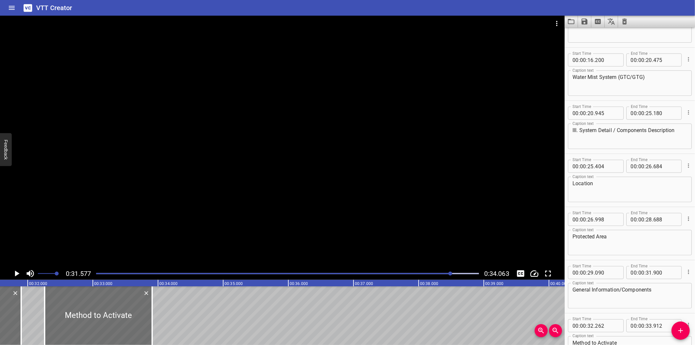
click at [160, 204] on div at bounding box center [282, 142] width 565 height 252
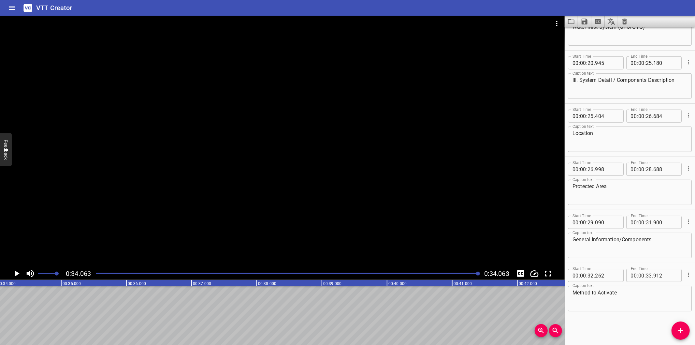
click at [243, 178] on div at bounding box center [282, 142] width 565 height 252
click at [413, 159] on div at bounding box center [282, 142] width 565 height 252
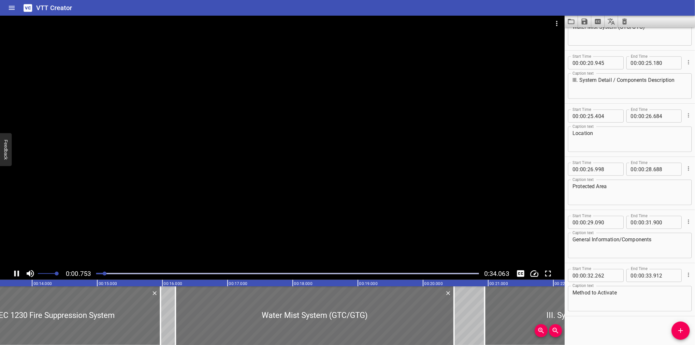
click at [467, 273] on div "Play progress" at bounding box center [287, 273] width 383 height 1
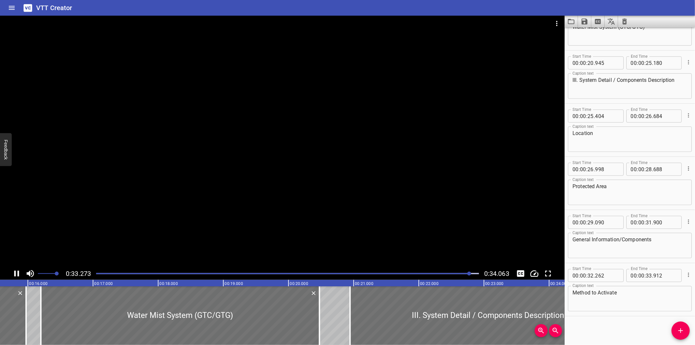
click at [461, 276] on div at bounding box center [287, 273] width 391 height 9
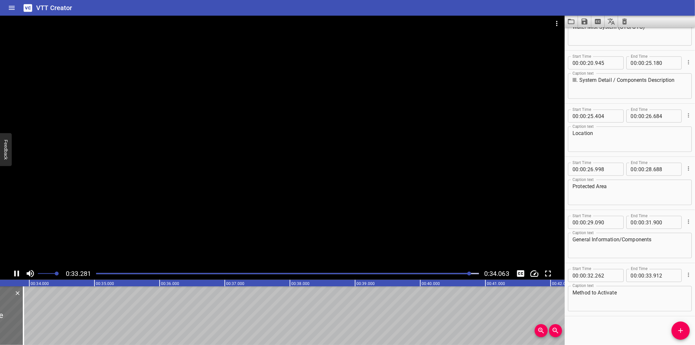
click at [456, 277] on div at bounding box center [287, 273] width 391 height 9
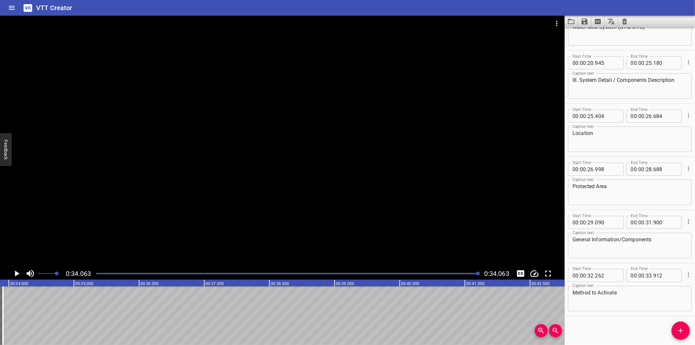
scroll to position [0, 2220]
click at [586, 21] on icon "Save captions to file" at bounding box center [585, 22] width 6 height 6
click at [606, 38] on li "Save to VTT file" at bounding box center [602, 36] width 48 height 12
click at [555, 25] on icon "Video Options" at bounding box center [557, 24] width 8 height 8
click at [560, 23] on li "Select New Video File..." at bounding box center [581, 24] width 65 height 12
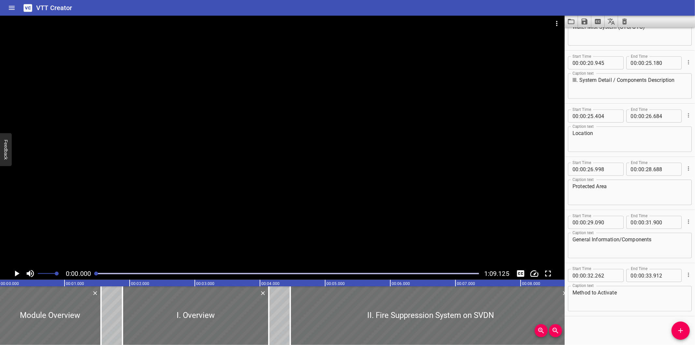
scroll to position [0, 0]
drag, startPoint x: 357, startPoint y: 190, endPoint x: 378, endPoint y: 193, distance: 22.1
click at [379, 193] on div at bounding box center [282, 142] width 565 height 252
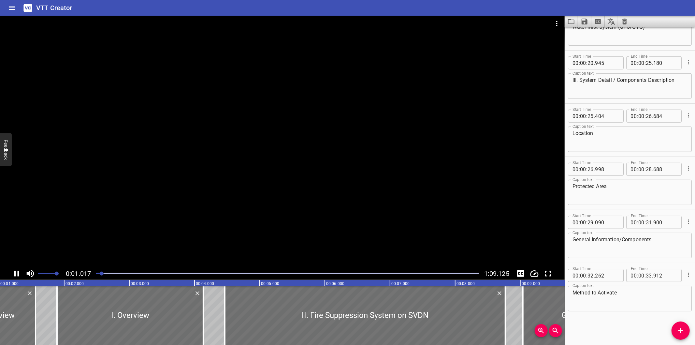
click at [361, 176] on div at bounding box center [282, 142] width 565 height 252
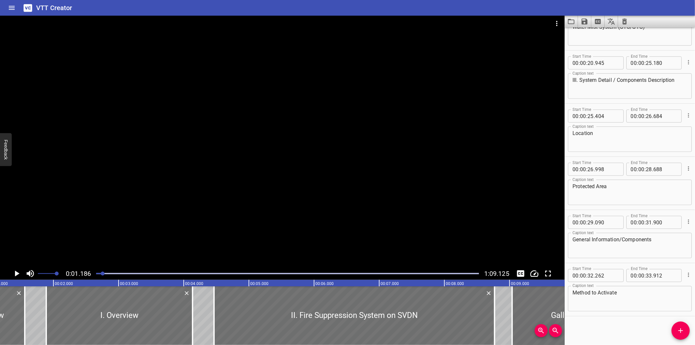
click at [359, 175] on div at bounding box center [282, 142] width 565 height 252
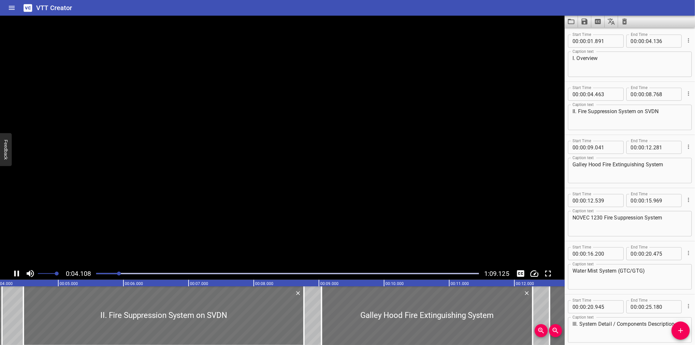
scroll to position [0, 285]
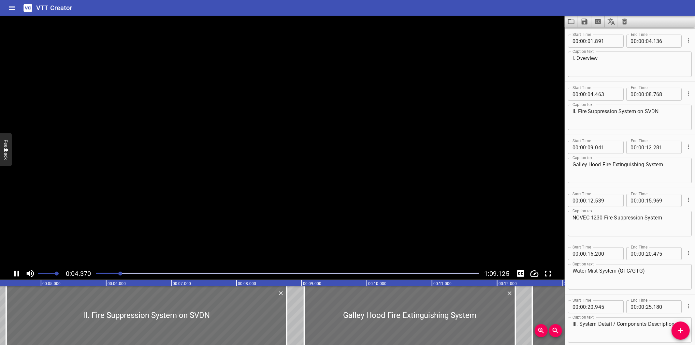
click at [359, 175] on video at bounding box center [282, 142] width 565 height 252
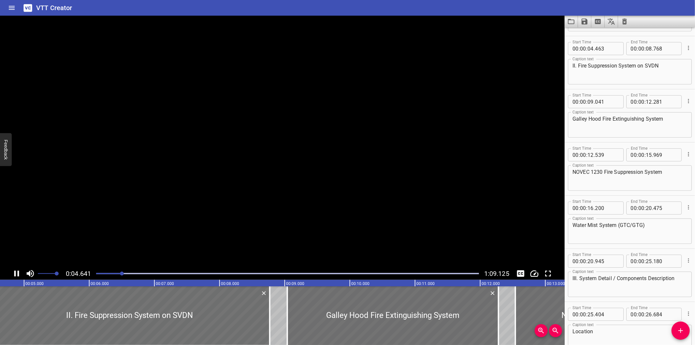
scroll to position [106, 0]
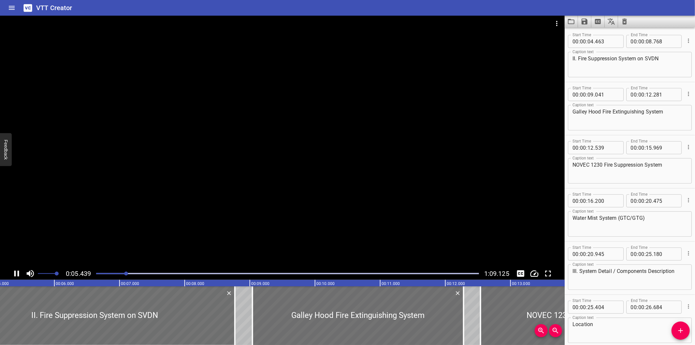
drag, startPoint x: 355, startPoint y: 176, endPoint x: 341, endPoint y: 183, distance: 15.7
click at [354, 179] on div at bounding box center [282, 142] width 565 height 252
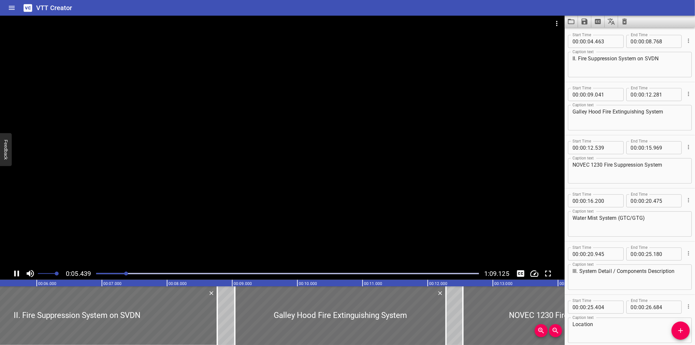
scroll to position [0, 362]
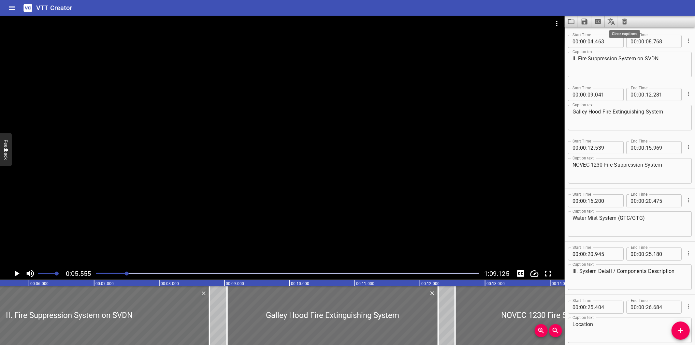
click at [624, 22] on icon "Clear captions" at bounding box center [625, 22] width 8 height 8
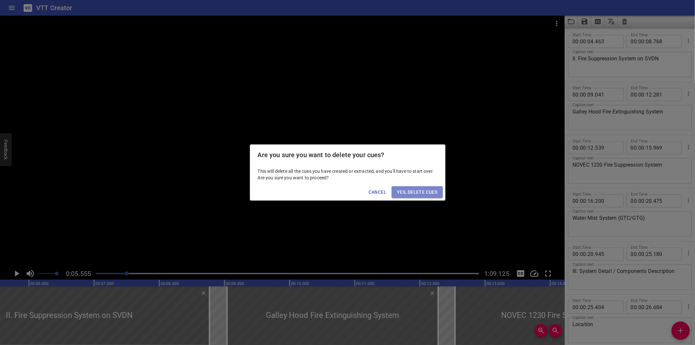
drag, startPoint x: 419, startPoint y: 190, endPoint x: 370, endPoint y: 205, distance: 51.8
click at [419, 190] on span "Yes, Delete Cues" at bounding box center [417, 192] width 40 height 8
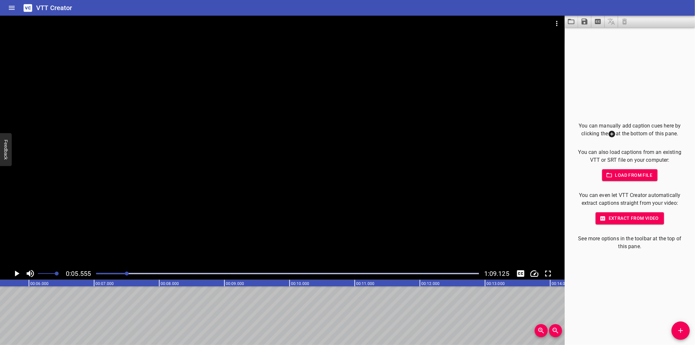
click at [96, 275] on div at bounding box center [287, 273] width 391 height 9
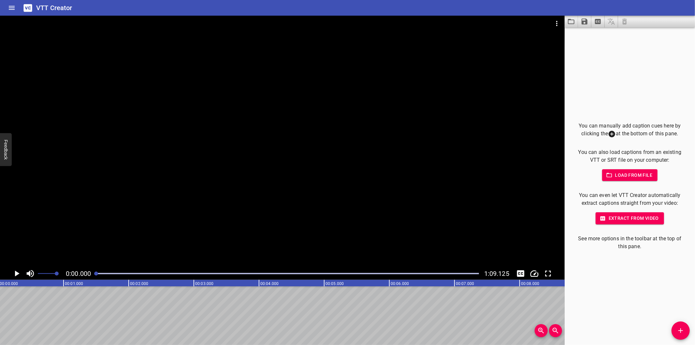
scroll to position [0, 0]
click at [171, 216] on div at bounding box center [282, 142] width 565 height 252
click at [99, 274] on div at bounding box center [99, 273] width 4 height 4
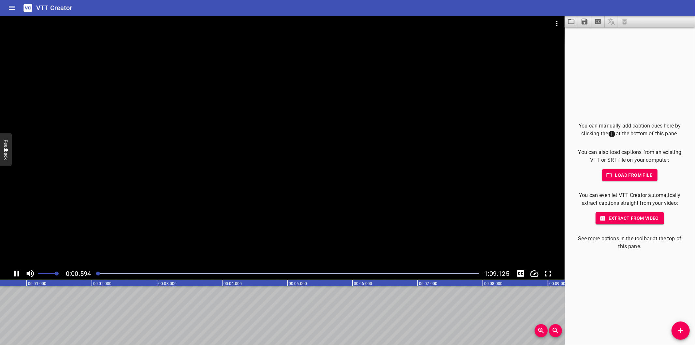
click at [99, 274] on div at bounding box center [98, 273] width 4 height 4
click at [99, 274] on div at bounding box center [99, 273] width 4 height 4
click at [99, 274] on div at bounding box center [98, 273] width 4 height 4
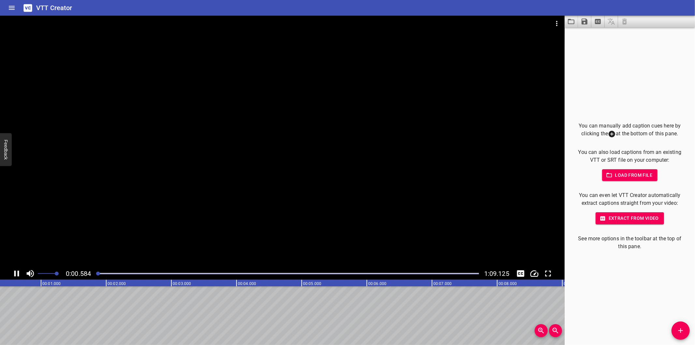
click at [99, 274] on div at bounding box center [98, 273] width 4 height 4
drag, startPoint x: 99, startPoint y: 274, endPoint x: 88, endPoint y: 270, distance: 10.9
click at [92, 271] on div "0:00.000 1:09.125" at bounding box center [282, 273] width 565 height 12
click at [148, 226] on div at bounding box center [282, 142] width 565 height 252
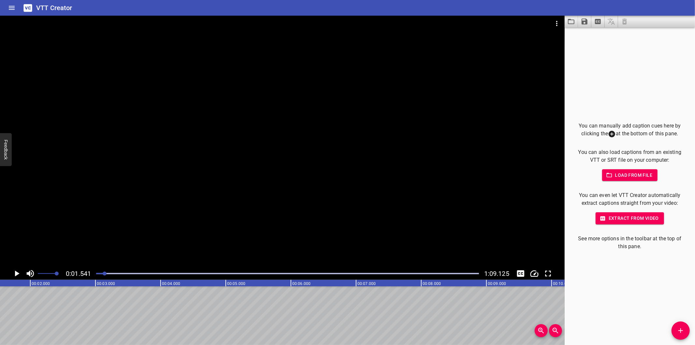
click at [148, 226] on div at bounding box center [282, 142] width 565 height 252
click at [95, 274] on div at bounding box center [287, 273] width 391 height 9
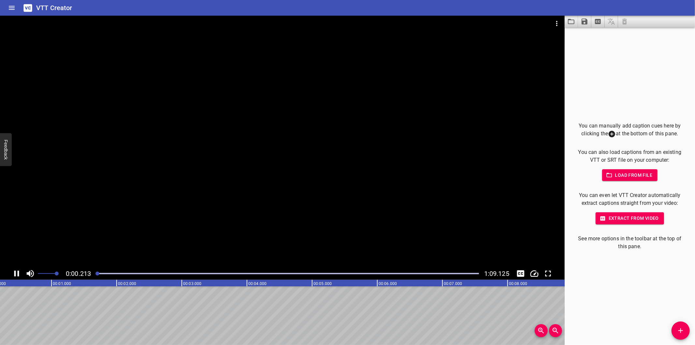
click at [95, 274] on div at bounding box center [287, 273] width 391 height 9
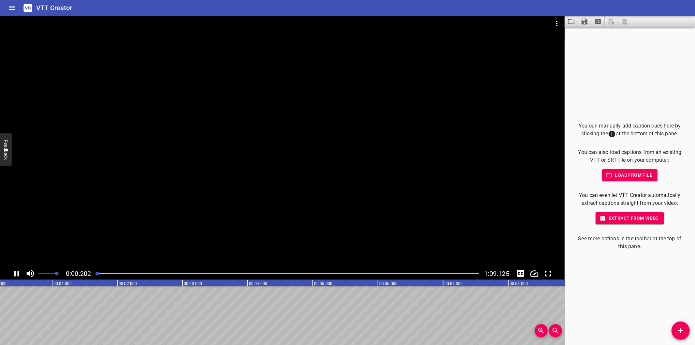
click at [263, 185] on div at bounding box center [282, 142] width 565 height 252
click at [97, 276] on div at bounding box center [287, 273] width 391 height 9
click at [96, 275] on div at bounding box center [287, 273] width 391 height 9
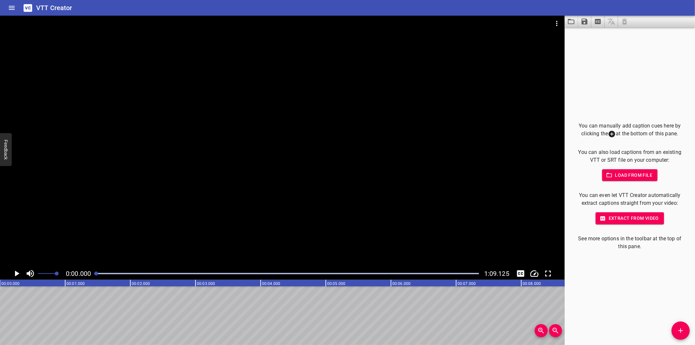
click at [93, 274] on div at bounding box center [287, 273] width 391 height 9
click at [93, 273] on div at bounding box center [287, 273] width 391 height 9
click at [92, 272] on div "0:00.000 1:09.125" at bounding box center [282, 273] width 565 height 12
click at [190, 194] on div at bounding box center [282, 142] width 565 height 252
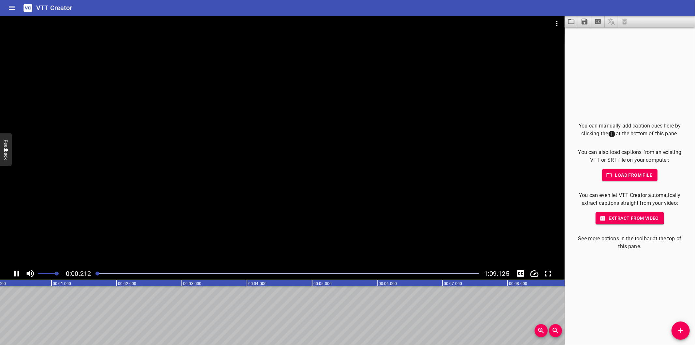
scroll to position [0, 31]
click at [99, 271] on div at bounding box center [287, 273] width 391 height 9
click at [95, 269] on div at bounding box center [287, 273] width 391 height 9
click at [683, 332] on icon "Add Cue" at bounding box center [681, 331] width 8 height 8
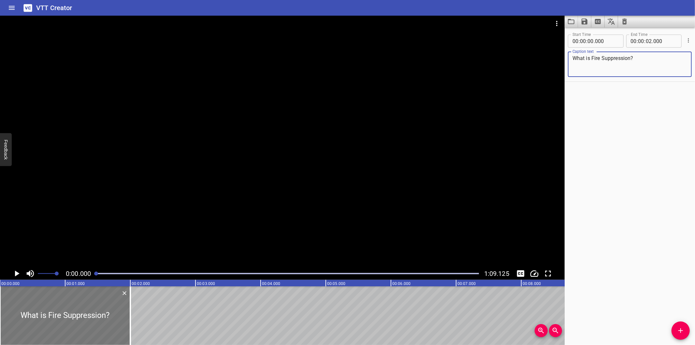
type textarea "What is Fire Suppression?"
drag, startPoint x: 100, startPoint y: 325, endPoint x: 72, endPoint y: 326, distance: 28.4
click at [66, 325] on div at bounding box center [65, 315] width 130 height 59
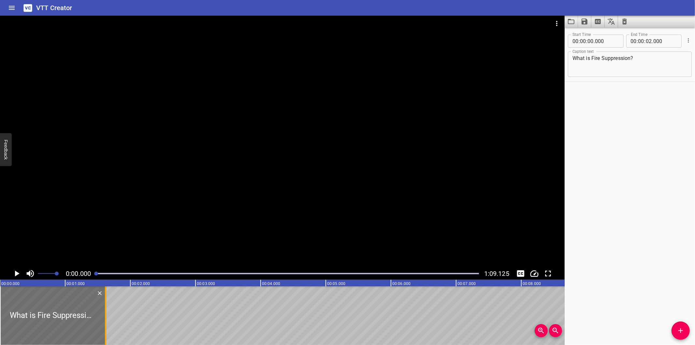
drag, startPoint x: 130, startPoint y: 328, endPoint x: 105, endPoint y: 331, distance: 24.9
click at [105, 331] on div at bounding box center [105, 315] width 1 height 59
type input "01"
type input "620"
click at [160, 197] on div at bounding box center [282, 142] width 565 height 252
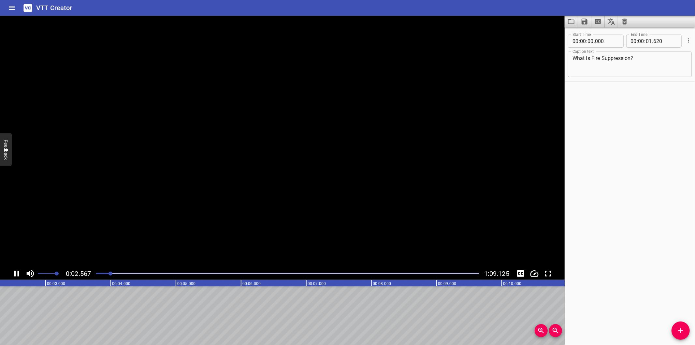
scroll to position [0, 175]
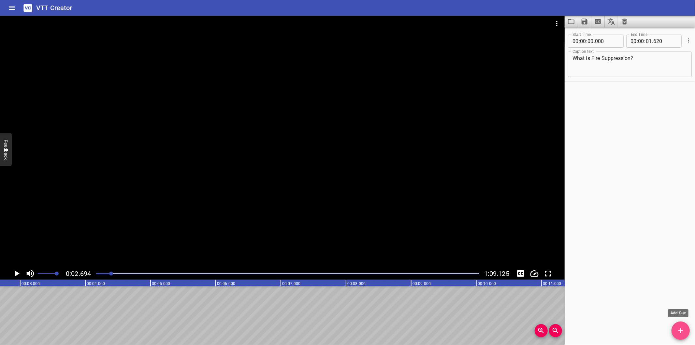
click at [688, 328] on span "Add Cue" at bounding box center [681, 331] width 18 height 8
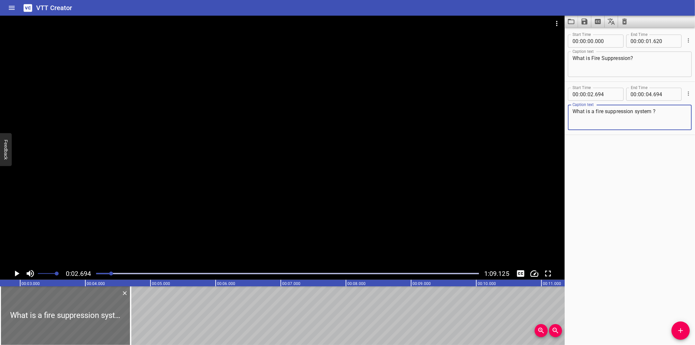
type textarea "What is a fire suppression system ?"
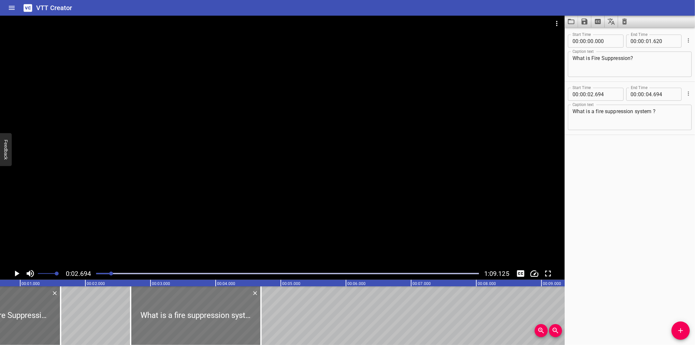
scroll to position [0, 31]
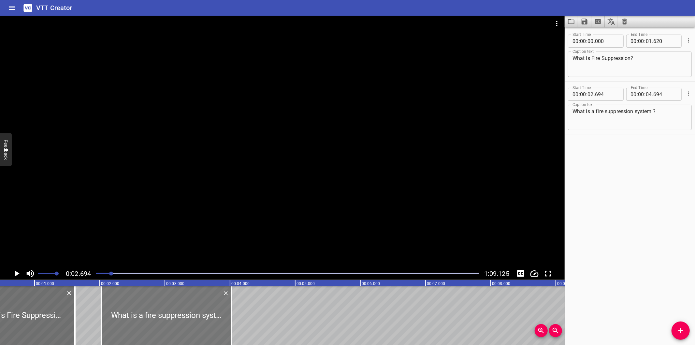
drag, startPoint x: 202, startPoint y: 334, endPoint x: 188, endPoint y: 333, distance: 14.1
click at [188, 333] on div at bounding box center [166, 315] width 130 height 59
type input "024"
drag, startPoint x: 231, startPoint y: 333, endPoint x: 254, endPoint y: 334, distance: 23.5
click at [255, 334] on div at bounding box center [255, 315] width 1 height 59
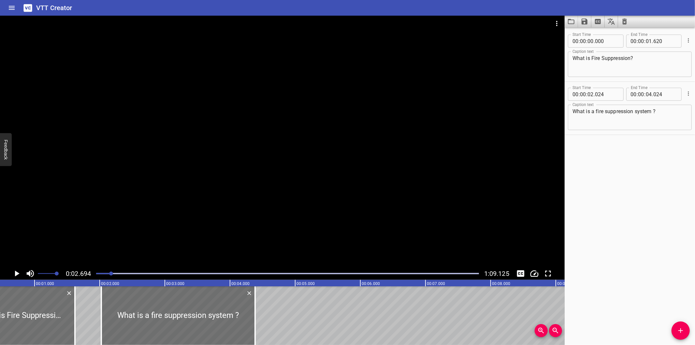
type input "384"
click at [284, 207] on div at bounding box center [282, 142] width 565 height 252
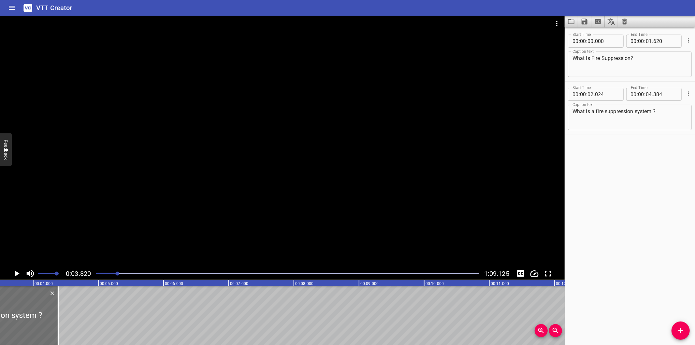
scroll to position [0, 249]
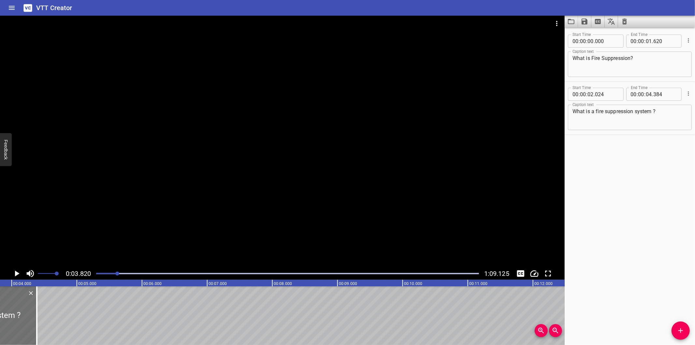
click at [654, 112] on textarea "What is a fire suppression system ?" at bounding box center [630, 117] width 115 height 19
type textarea "What is a fire suppression system?"
click at [168, 209] on div at bounding box center [282, 142] width 565 height 252
click at [108, 272] on div at bounding box center [287, 273] width 391 height 9
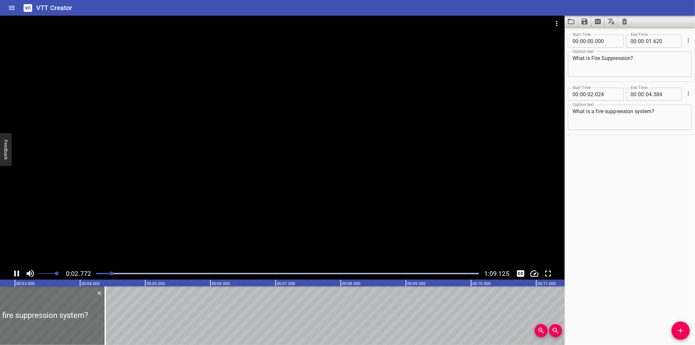
click at [209, 197] on div at bounding box center [282, 142] width 565 height 252
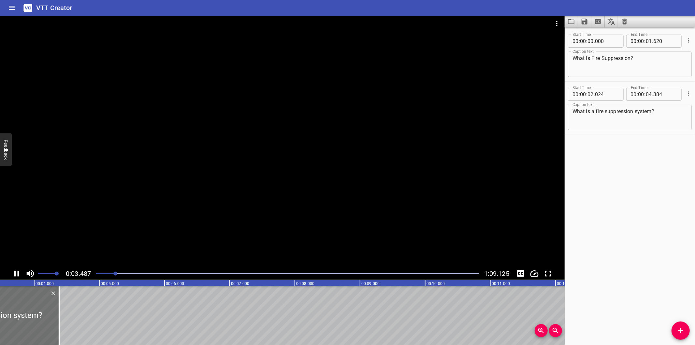
click at [109, 275] on div at bounding box center [287, 273] width 391 height 9
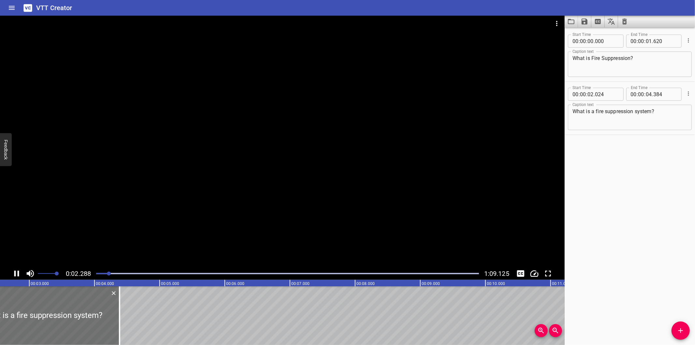
click at [105, 272] on div at bounding box center [287, 273] width 391 height 9
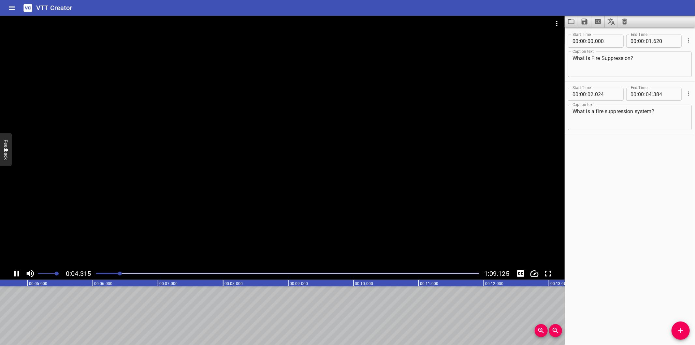
click at [198, 185] on div at bounding box center [282, 142] width 565 height 252
drag, startPoint x: 672, startPoint y: 324, endPoint x: 656, endPoint y: 319, distance: 16.5
click at [672, 323] on div "Start Time 00 : 00 : 00 . 000 Start Time End Time 00 : 00 : 01 . 620 End Time C…" at bounding box center [630, 185] width 130 height 317
click at [681, 333] on icon "Add Cue" at bounding box center [681, 331] width 8 height 8
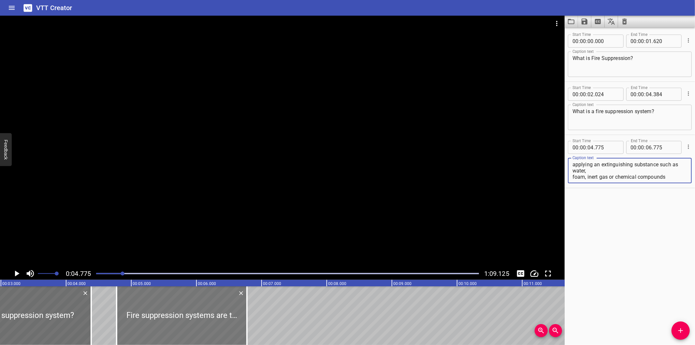
scroll to position [0, 191]
type textarea "Fire suppression systems are typically used to control, put out or prevent fire…"
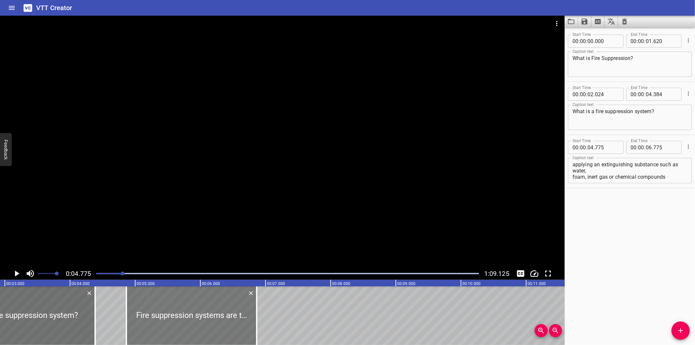
drag, startPoint x: 169, startPoint y: 318, endPoint x: 170, endPoint y: 324, distance: 6.0
click at [170, 324] on div at bounding box center [191, 315] width 130 height 59
type input "865"
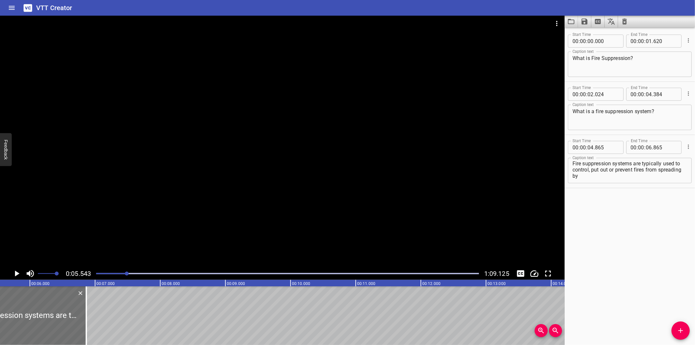
scroll to position [0, 0]
click at [574, 177] on textarea "Fire suppression systems are typically used to control, put out or prevent fire…" at bounding box center [630, 170] width 115 height 19
click at [573, 165] on textarea "Fire suppression systems are typically used to control, put out or prevent fire…" at bounding box center [630, 170] width 115 height 19
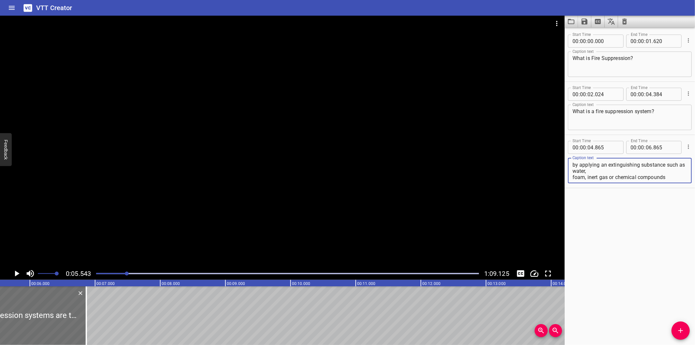
click at [573, 175] on textarea "Fire suppression systems are typically used to control, put out or prevent fire…" at bounding box center [630, 170] width 115 height 19
drag, startPoint x: 598, startPoint y: 168, endPoint x: 695, endPoint y: 231, distance: 115.0
click at [695, 231] on div "Start Time 00 : 00 : 00 . 000 Start Time End Time 00 : 00 : 01 . 620 End Time C…" at bounding box center [630, 185] width 130 height 317
type textarea "Fire suppression systems are typically used to control,"
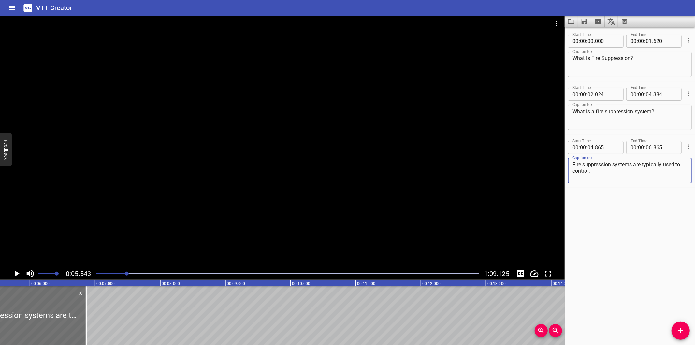
click at [688, 325] on div "Start Time 00 : 00 : 00 . 000 Start Time End Time 00 : 00 : 01 . 620 End Time C…" at bounding box center [630, 185] width 130 height 317
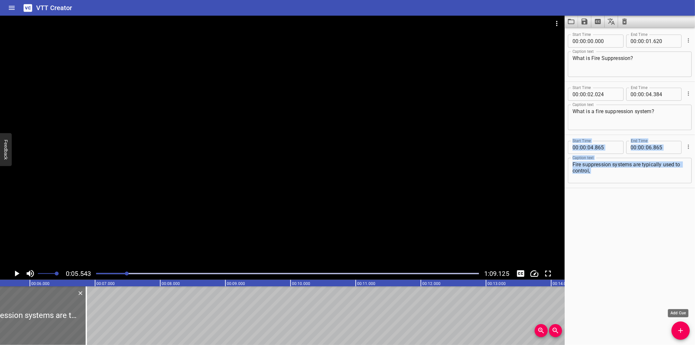
drag, startPoint x: 680, startPoint y: 326, endPoint x: 672, endPoint y: 327, distance: 8.2
click at [679, 327] on button "Add Cue" at bounding box center [681, 330] width 18 height 18
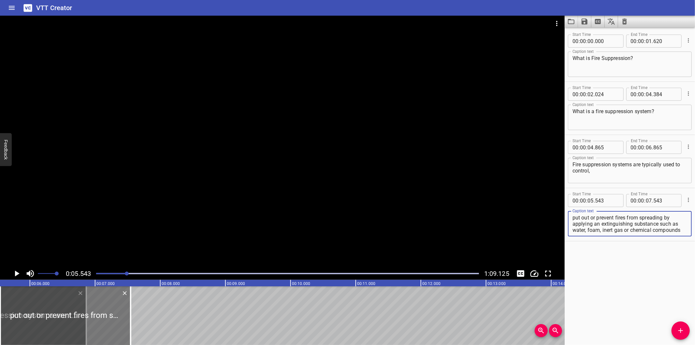
type textarea "put out or prevent fires from spreading by applying an extinguishing substance …"
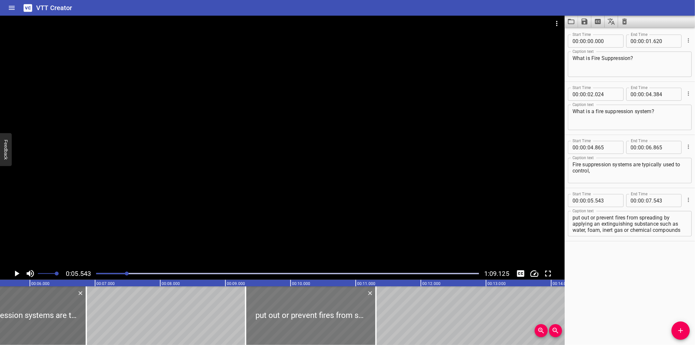
drag, startPoint x: 122, startPoint y: 323, endPoint x: 450, endPoint y: 313, distance: 328.9
click at [376, 313] on div at bounding box center [311, 315] width 130 height 59
type input "10"
type input "588"
type input "12"
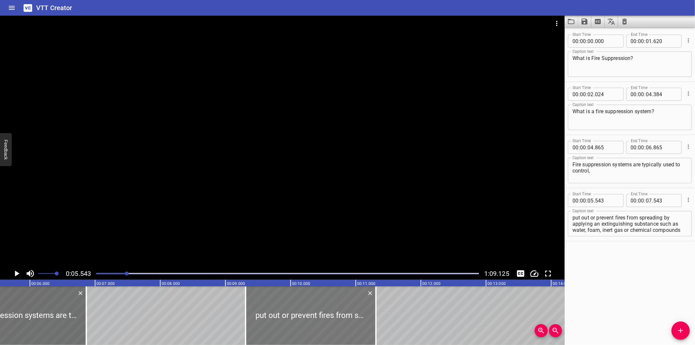
type input "588"
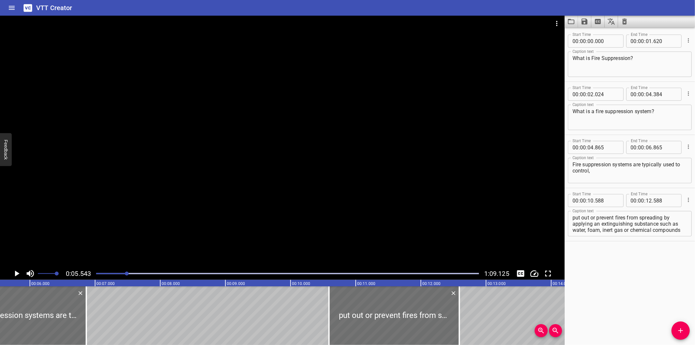
drag, startPoint x: 354, startPoint y: 158, endPoint x: 300, endPoint y: 211, distance: 75.4
click at [353, 158] on div at bounding box center [282, 142] width 565 height 252
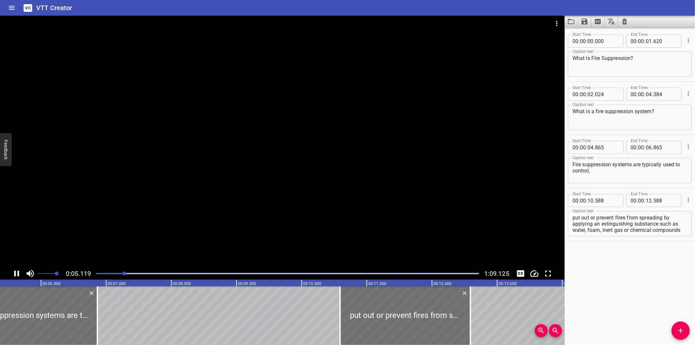
click at [197, 192] on div at bounding box center [282, 142] width 565 height 252
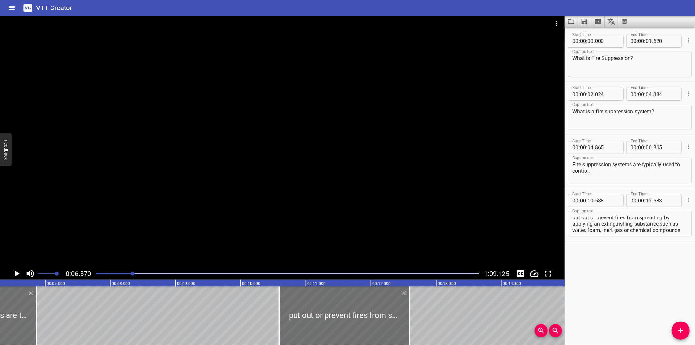
scroll to position [0, 428]
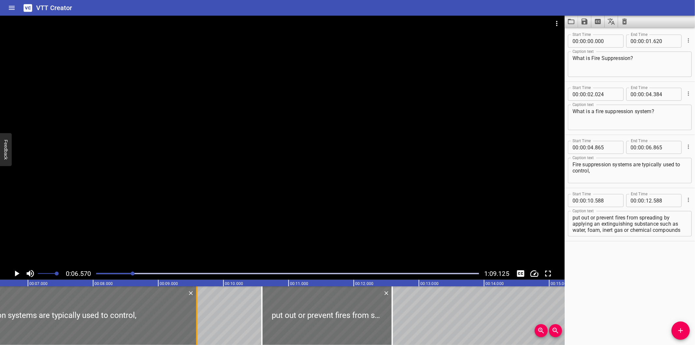
drag, startPoint x: 19, startPoint y: 324, endPoint x: 196, endPoint y: 305, distance: 178.7
click at [196, 305] on div at bounding box center [196, 315] width 1 height 59
type input "09"
type input "590"
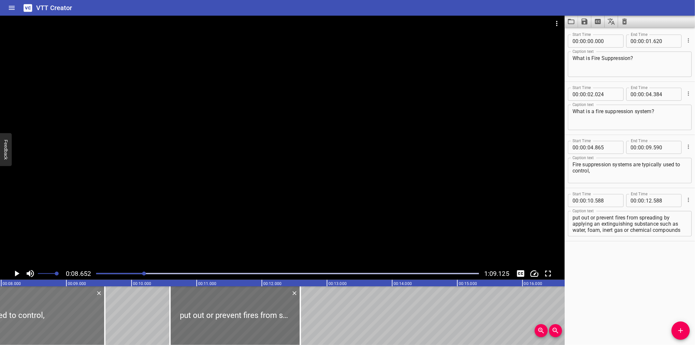
scroll to position [0, 515]
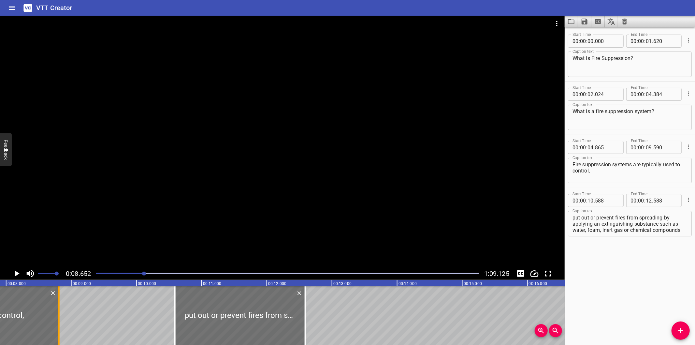
drag, startPoint x: 109, startPoint y: 331, endPoint x: 58, endPoint y: 331, distance: 50.8
click at [58, 331] on div at bounding box center [58, 315] width 1 height 59
type input "08"
click at [60, 323] on div at bounding box center [57, 315] width 7 height 59
type input "790"
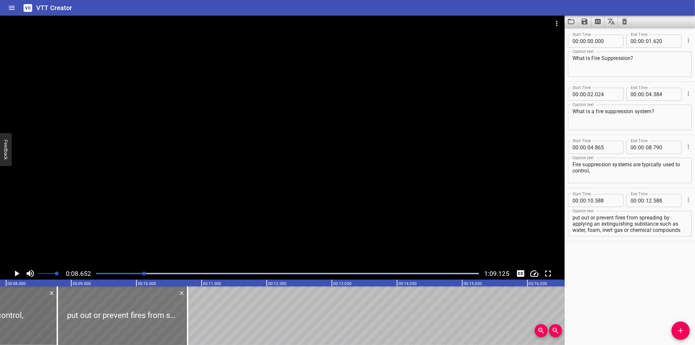
drag, startPoint x: 221, startPoint y: 305, endPoint x: 103, endPoint y: 310, distance: 117.8
click at [103, 310] on div at bounding box center [122, 315] width 130 height 59
type input "08"
type input "783"
type input "10"
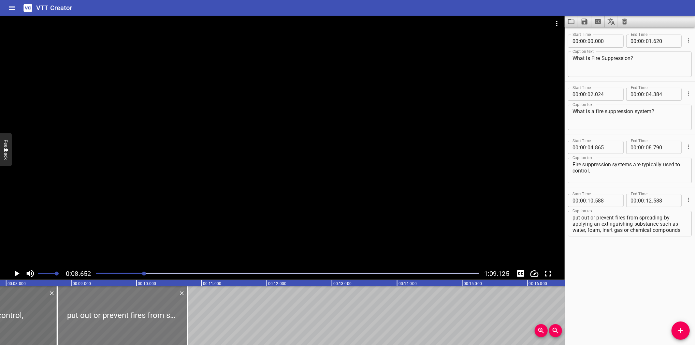
type input "783"
click at [603, 199] on input "number" at bounding box center [607, 200] width 24 height 13
type input "791"
click at [351, 174] on div at bounding box center [282, 142] width 565 height 252
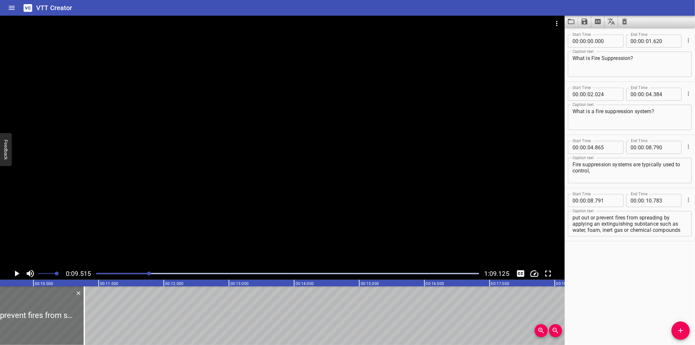
scroll to position [0, 620]
click at [142, 275] on div at bounding box center [287, 273] width 391 height 9
click at [128, 271] on div at bounding box center [287, 273] width 391 height 9
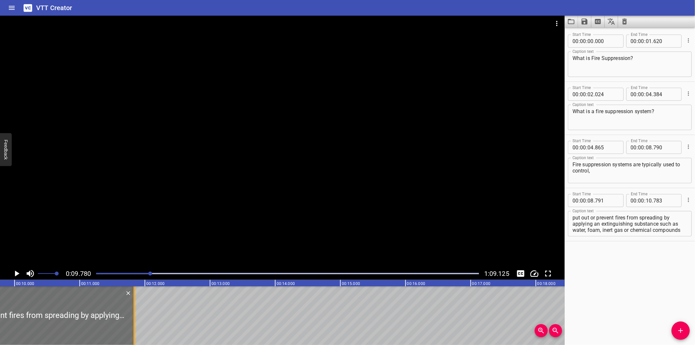
drag, startPoint x: 67, startPoint y: 324, endPoint x: 136, endPoint y: 324, distance: 68.8
click at [136, 324] on div at bounding box center [134, 315] width 7 height 59
type input "11"
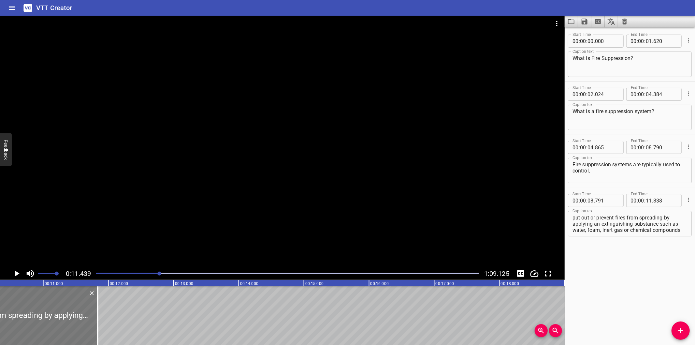
scroll to position [0, 673]
drag, startPoint x: 99, startPoint y: 328, endPoint x: 86, endPoint y: 326, distance: 13.5
click at [86, 326] on div at bounding box center [85, 315] width 7 height 59
type input "633"
drag, startPoint x: 665, startPoint y: 218, endPoint x: 695, endPoint y: 329, distance: 115.6
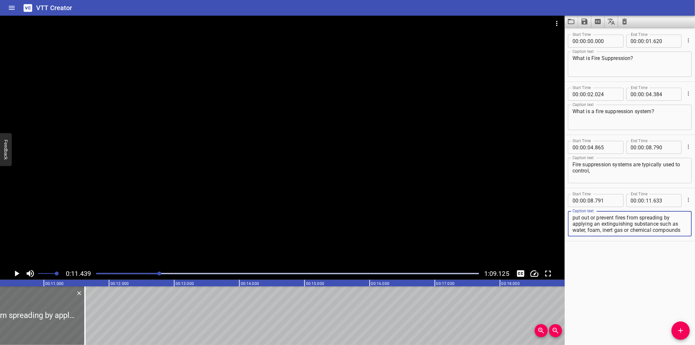
click at [695, 329] on div "Start Time 00 : 00 : 00 . 000 Start Time End Time 00 : 00 : 01 . 620 End Time C…" at bounding box center [630, 185] width 130 height 317
type textarea "put out or prevent fires from spreading"
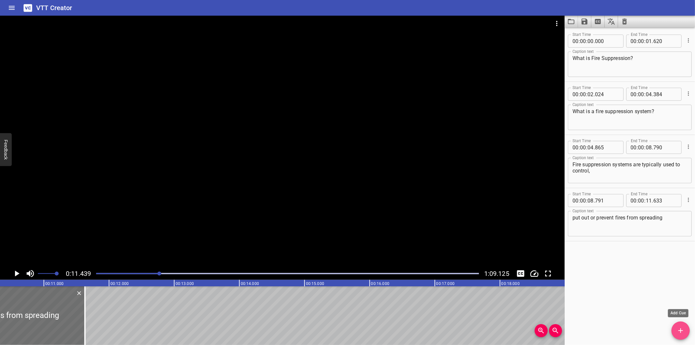
click at [680, 331] on icon "Add Cue" at bounding box center [681, 331] width 8 height 8
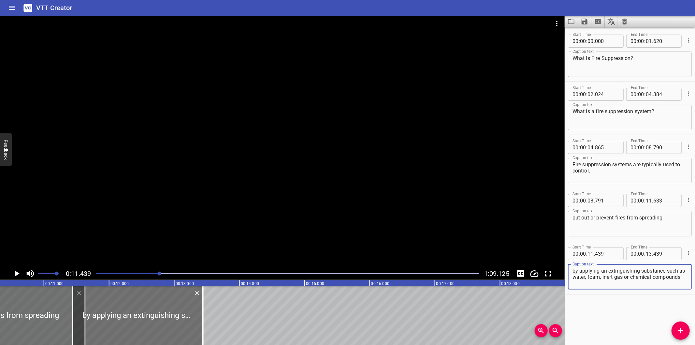
type textarea "by applying an extinguishing substance such as water, foam, inert gas or chemic…"
click at [603, 255] on input "number" at bounding box center [607, 253] width 24 height 13
type input "634"
click at [245, 196] on div at bounding box center [282, 142] width 565 height 252
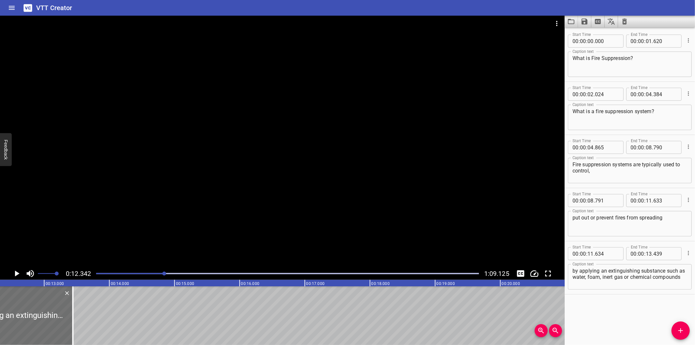
scroll to position [0, 804]
click at [611, 330] on div "Start Time 00 : 00 : 00 . 000 Start Time End Time 00 : 00 : 01 . 620 End Time C…" at bounding box center [630, 185] width 130 height 317
click at [429, 197] on div at bounding box center [282, 142] width 565 height 252
drag, startPoint x: 51, startPoint y: 322, endPoint x: 196, endPoint y: 329, distance: 145.2
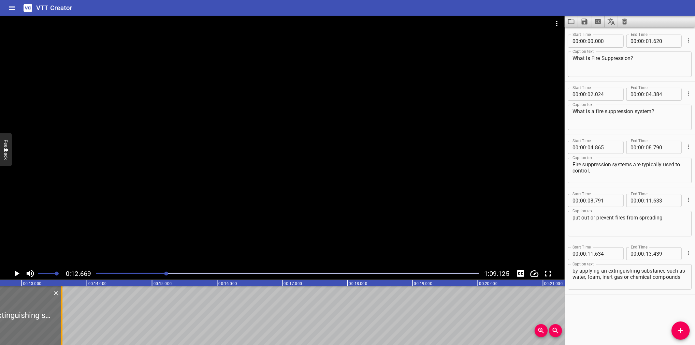
click at [65, 329] on div at bounding box center [62, 315] width 7 height 59
type input "15"
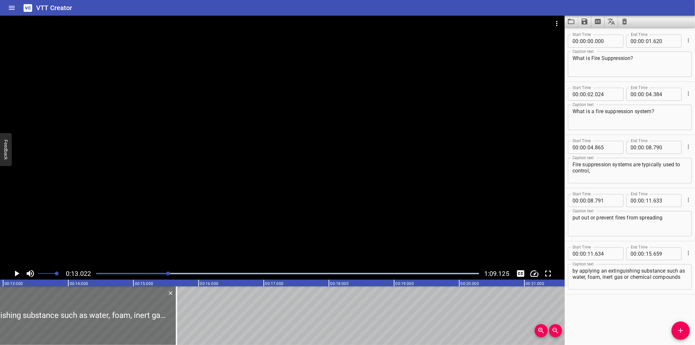
scroll to position [0, 849]
click at [259, 219] on div at bounding box center [282, 142] width 565 height 252
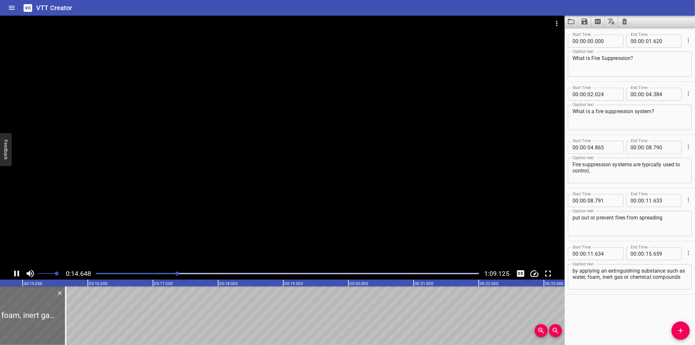
click at [259, 204] on div at bounding box center [282, 142] width 565 height 252
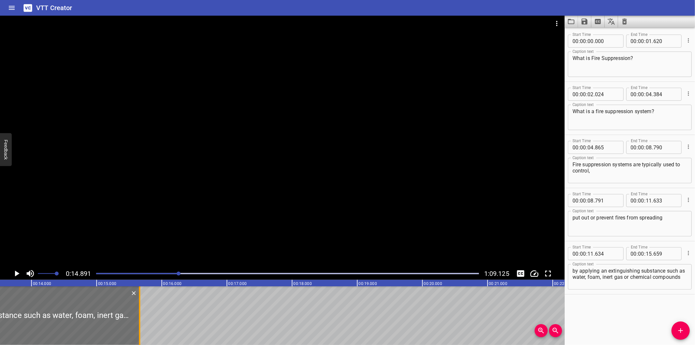
scroll to position [0, 874]
drag, startPoint x: 144, startPoint y: 325, endPoint x: 121, endPoint y: 327, distance: 23.5
click at [121, 327] on div at bounding box center [122, 315] width 7 height 59
type input "294"
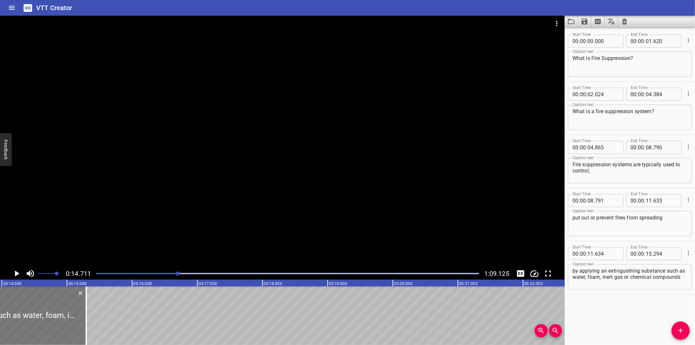
scroll to position [0, 910]
drag, startPoint x: 87, startPoint y: 329, endPoint x: 64, endPoint y: 330, distance: 22.8
click at [64, 330] on div at bounding box center [63, 315] width 1 height 59
type input "14"
type input "944"
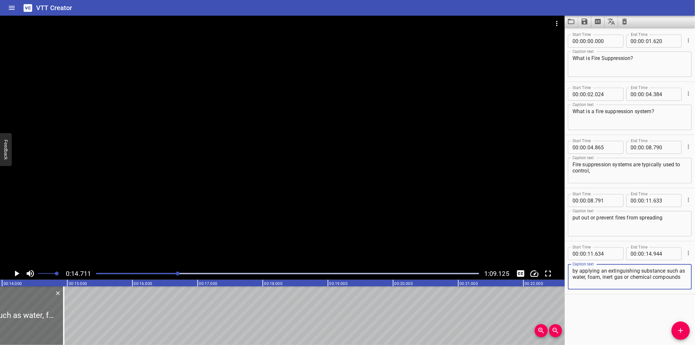
drag, startPoint x: 615, startPoint y: 282, endPoint x: 595, endPoint y: 279, distance: 20.5
click at [595, 279] on textarea "by applying an extinguishing substance such as water, foam, inert gas or chemic…" at bounding box center [630, 277] width 115 height 19
type textarea "by applying an extinguishing substance such as water,"
click at [683, 334] on icon "Add Cue" at bounding box center [681, 331] width 8 height 8
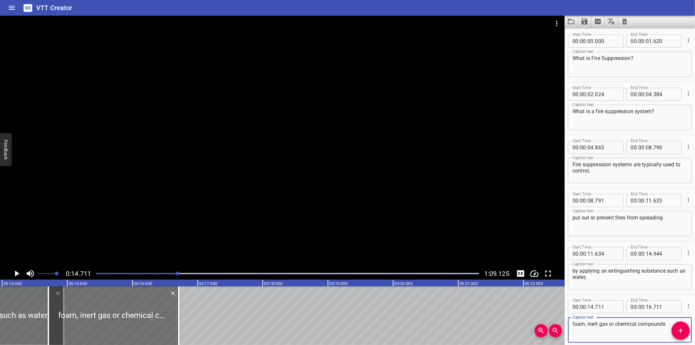
type textarea "foam, inert gas or chemical compounds"
click at [604, 308] on input "number" at bounding box center [607, 306] width 24 height 13
type input "7945"
type input "21"
type input "945"
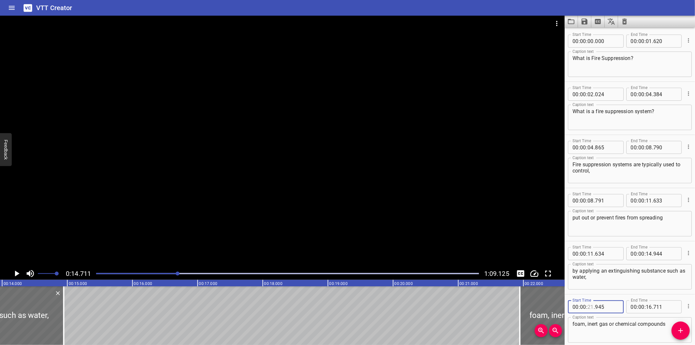
click at [589, 305] on input "number" at bounding box center [591, 306] width 6 height 13
type input "14"
type input "945"
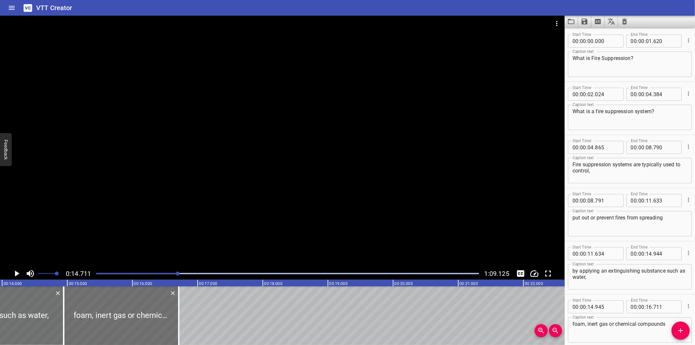
click at [250, 202] on div at bounding box center [282, 142] width 565 height 252
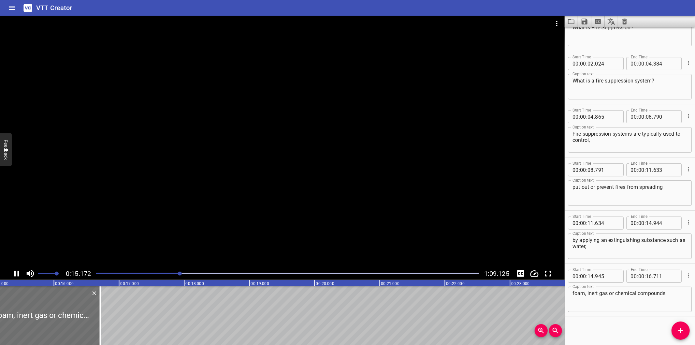
scroll to position [31, 0]
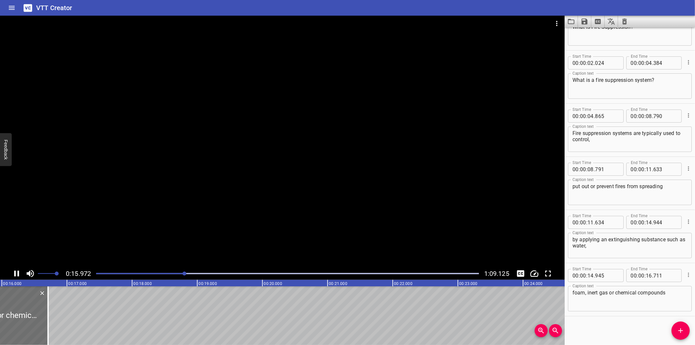
click at [178, 275] on div at bounding box center [287, 273] width 391 height 9
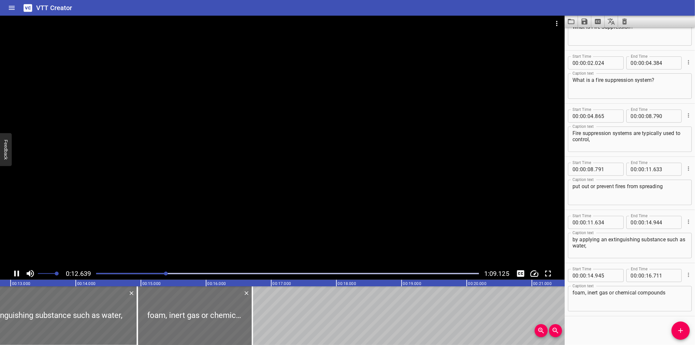
click at [159, 275] on div at bounding box center [287, 273] width 391 height 9
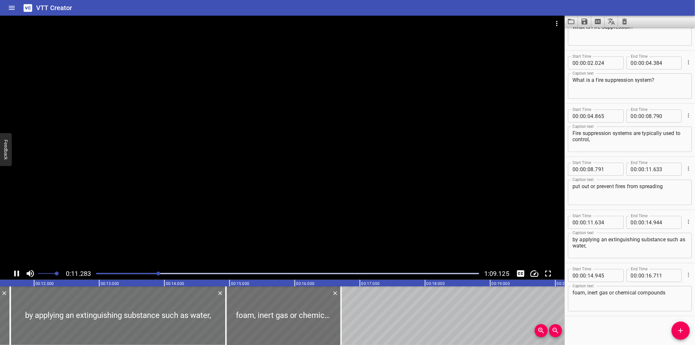
click at [148, 274] on div at bounding box center [287, 273] width 391 height 9
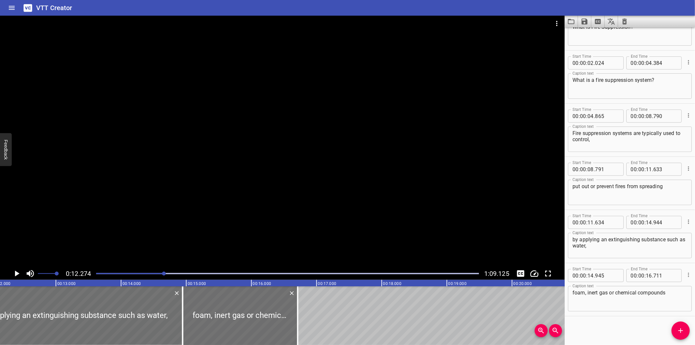
scroll to position [0, 800]
click at [147, 275] on div at bounding box center [287, 273] width 391 height 9
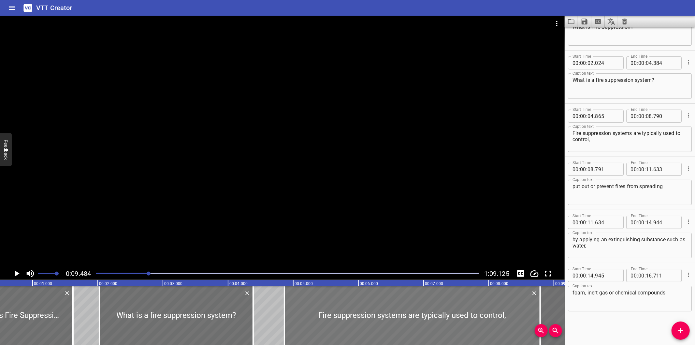
scroll to position [0, 0]
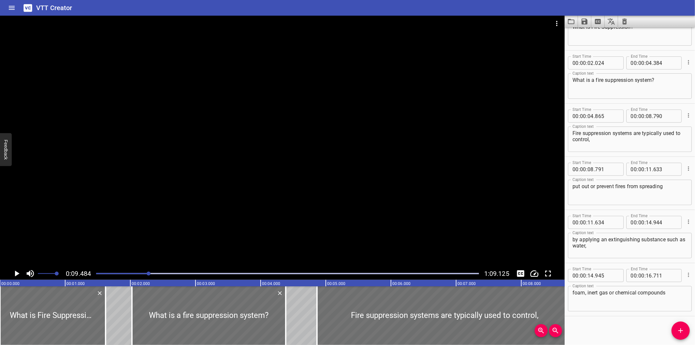
click at [114, 275] on div at bounding box center [287, 273] width 391 height 9
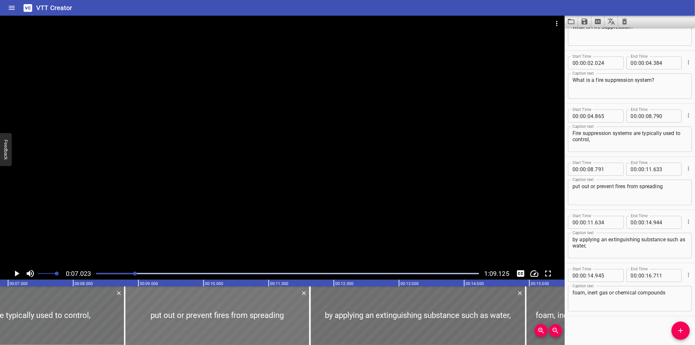
scroll to position [0, 458]
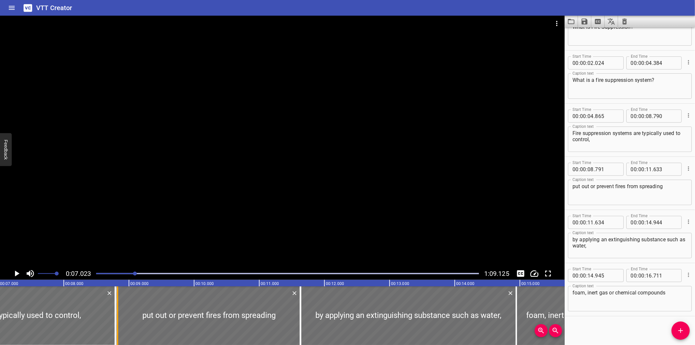
click at [118, 327] on div at bounding box center [117, 315] width 1 height 59
type input "826"
click at [111, 327] on div at bounding box center [113, 315] width 7 height 59
type input "755"
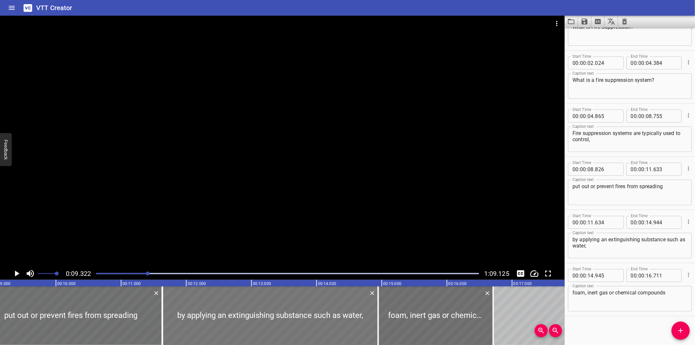
scroll to position [0, 607]
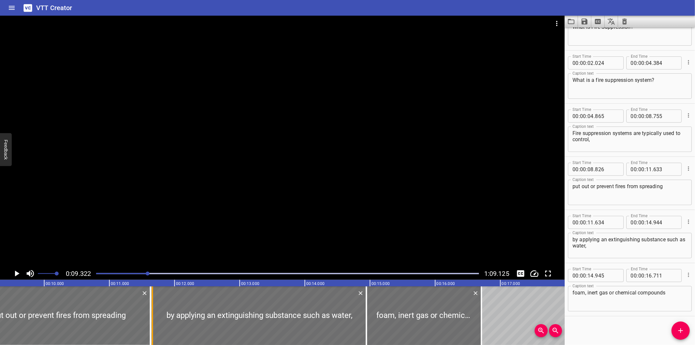
click at [152, 318] on div at bounding box center [152, 315] width 1 height 59
type input "664"
drag, startPoint x: 147, startPoint y: 318, endPoint x: 143, endPoint y: 318, distance: 3.6
click at [144, 318] on div at bounding box center [147, 315] width 7 height 59
type input "578"
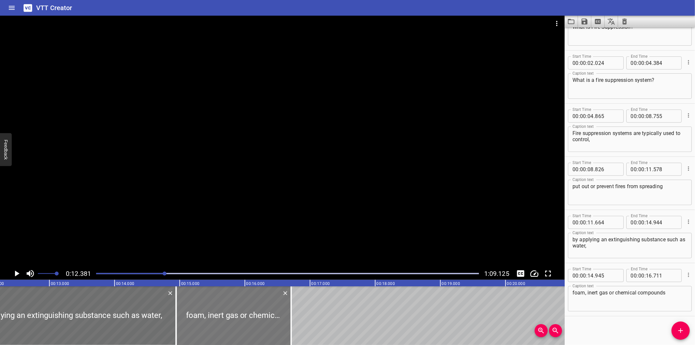
scroll to position [0, 807]
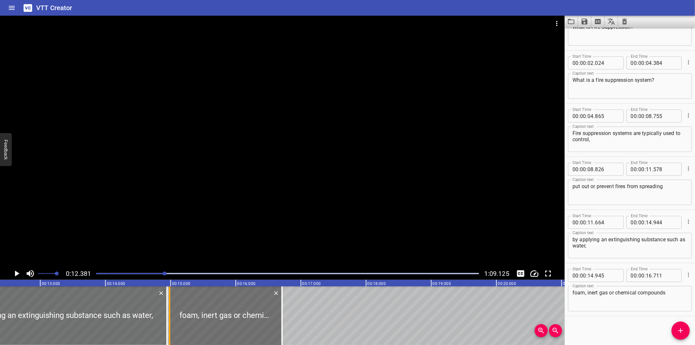
click at [170, 312] on div at bounding box center [170, 315] width 7 height 59
type input "985"
click at [163, 310] on div at bounding box center [165, 315] width 7 height 59
type input "909"
click at [242, 205] on div at bounding box center [282, 142] width 565 height 252
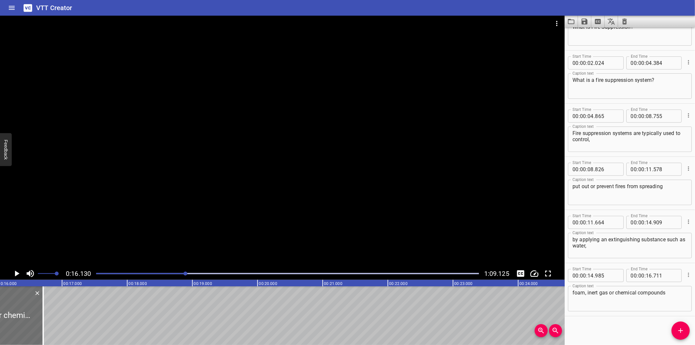
scroll to position [0, 1051]
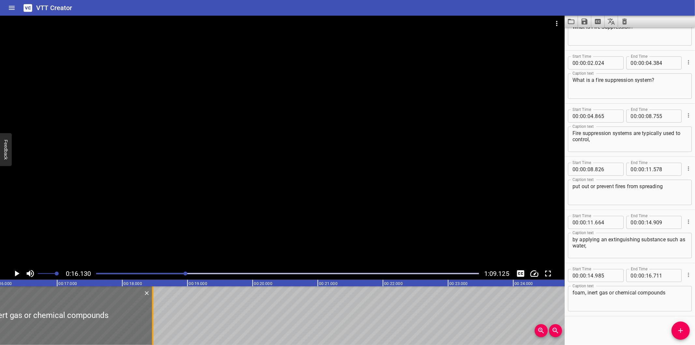
drag, startPoint x: 40, startPoint y: 324, endPoint x: 154, endPoint y: 325, distance: 114.4
click at [154, 325] on div at bounding box center [152, 315] width 7 height 59
type input "18"
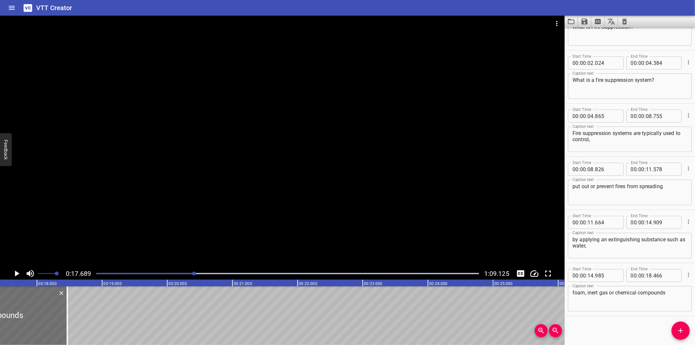
scroll to position [0, 1153]
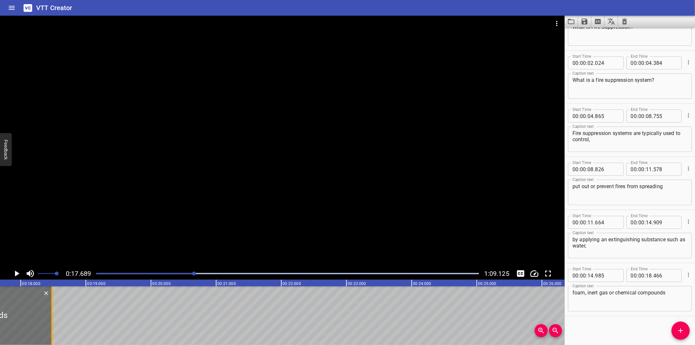
click at [51, 327] on div at bounding box center [51, 315] width 1 height 59
type input "481"
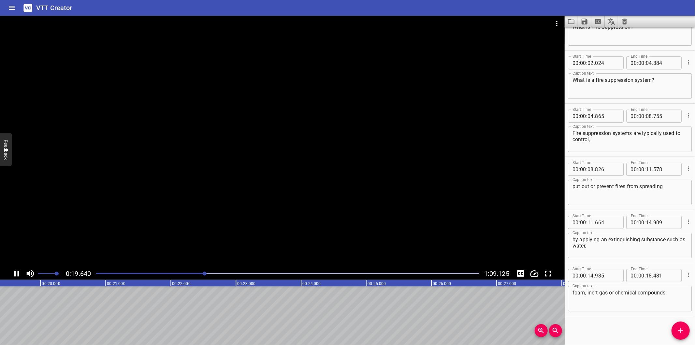
scroll to position [0, 1287]
click at [683, 333] on icon "Add Cue" at bounding box center [681, 331] width 8 height 8
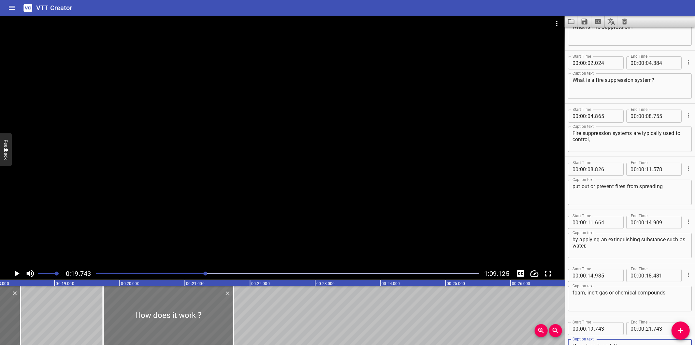
scroll to position [0, 1166]
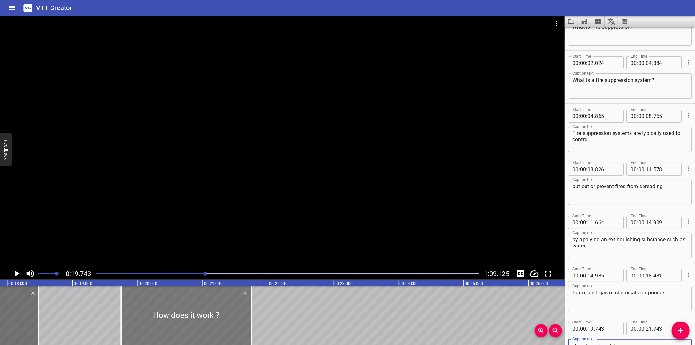
type textarea "How does it work ?"
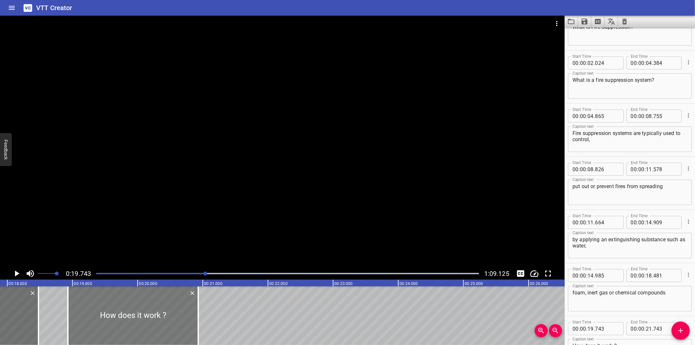
drag, startPoint x: 180, startPoint y: 314, endPoint x: 126, endPoint y: 314, distance: 53.1
click at [126, 314] on div at bounding box center [133, 315] width 130 height 59
type input "18"
type input "928"
type input "20"
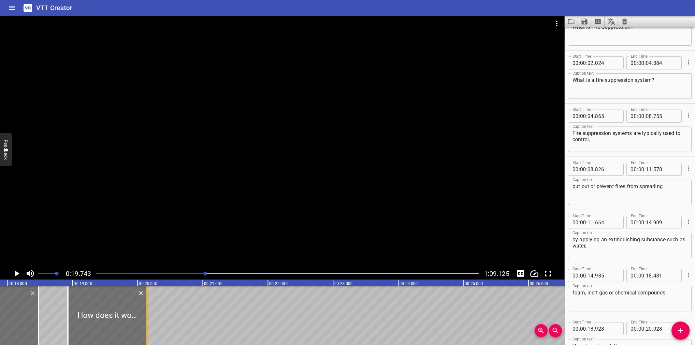
drag, startPoint x: 199, startPoint y: 324, endPoint x: 148, endPoint y: 324, distance: 51.5
click at [148, 324] on div at bounding box center [146, 315] width 7 height 59
type input "138"
click at [177, 247] on div at bounding box center [282, 142] width 565 height 252
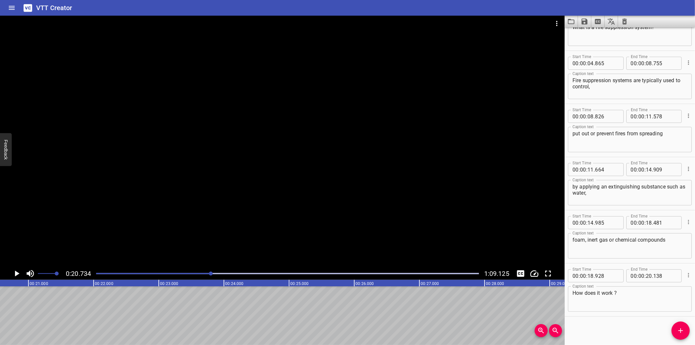
scroll to position [0, 1351]
click at [200, 271] on div at bounding box center [287, 273] width 391 height 9
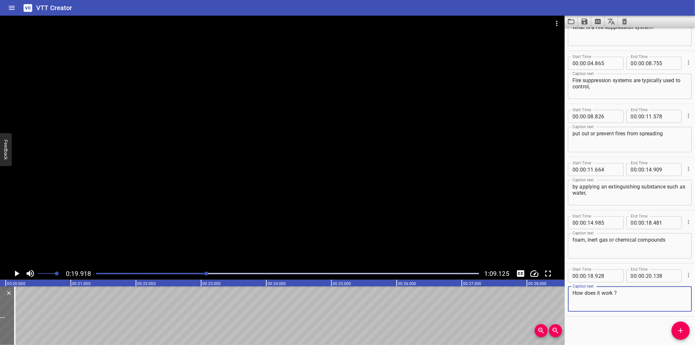
click at [615, 294] on textarea "How does it work ?" at bounding box center [630, 299] width 115 height 19
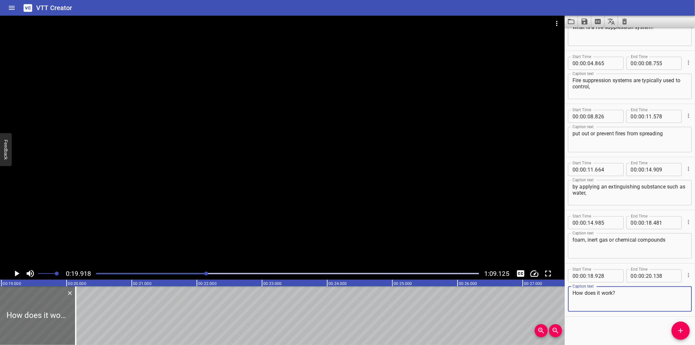
scroll to position [0, 1226]
type textarea "How does it work?"
click at [235, 188] on div at bounding box center [282, 142] width 565 height 252
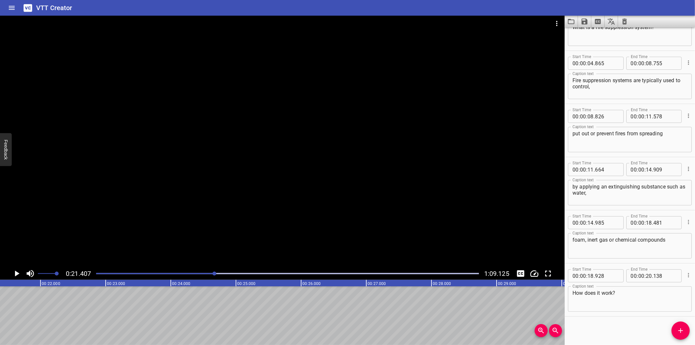
scroll to position [0, 1395]
click at [317, 184] on div at bounding box center [282, 142] width 565 height 252
click at [683, 327] on icon "Add Cue" at bounding box center [681, 331] width 8 height 8
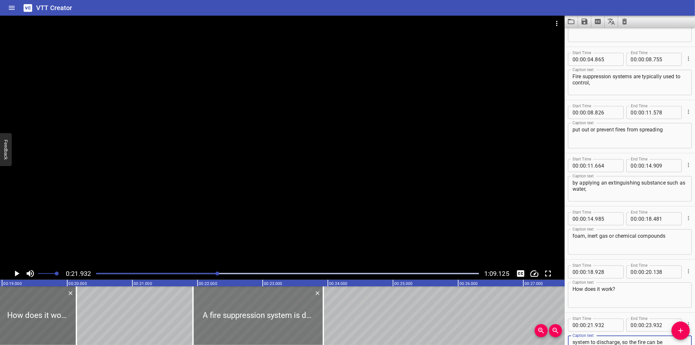
scroll to position [0, 1236]
type textarea "A fire suppression system is designed for early detection of fire, especially a…"
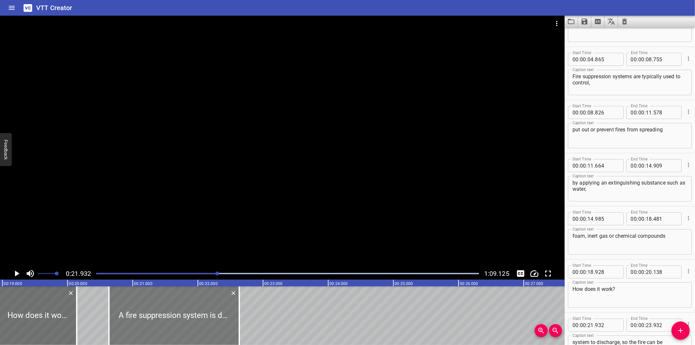
drag, startPoint x: 226, startPoint y: 304, endPoint x: 142, endPoint y: 310, distance: 83.9
click at [142, 310] on div at bounding box center [174, 315] width 130 height 59
type input "20"
type input "637"
type input "22"
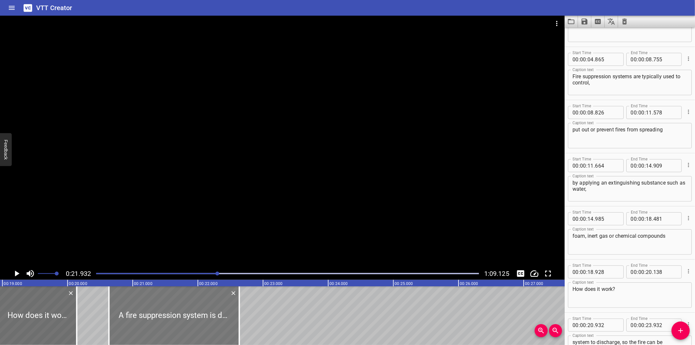
type input "637"
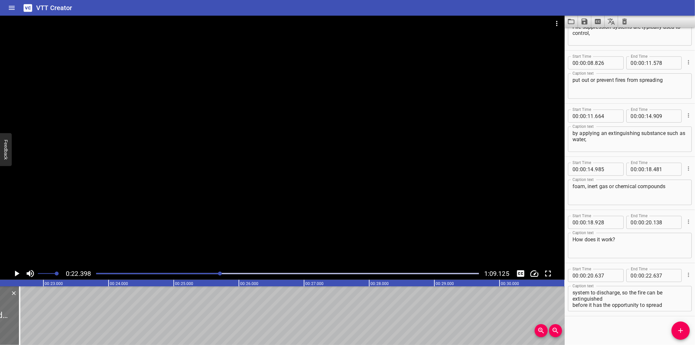
scroll to position [0, 1460]
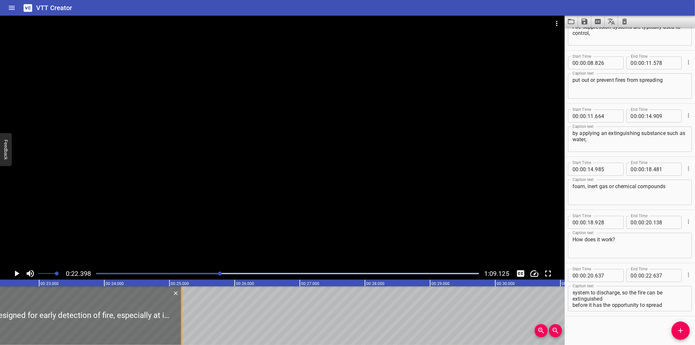
drag, startPoint x: 17, startPoint y: 325, endPoint x: 183, endPoint y: 327, distance: 166.2
click at [183, 327] on div at bounding box center [181, 315] width 7 height 59
type input "25"
type input "187"
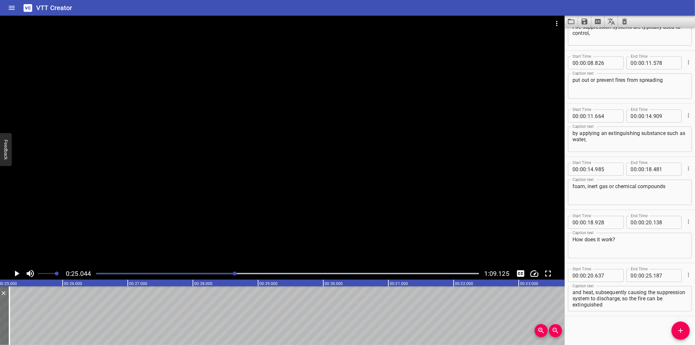
scroll to position [0, 0]
click at [573, 303] on textarea "A fire suppression system is designed for early detection of fire, especially a…" at bounding box center [630, 298] width 115 height 19
drag, startPoint x: 625, startPoint y: 300, endPoint x: 643, endPoint y: 359, distance: 62.1
click at [643, 344] on html "VTT Creator Caption Editor Batch Transcribe Login Sign Up Privacy Contact 0:25.…" at bounding box center [347, 172] width 695 height 345
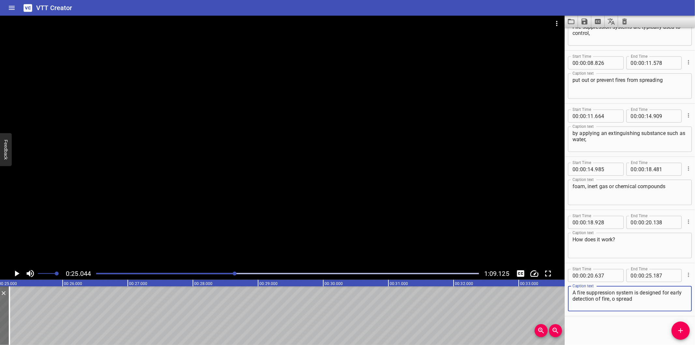
scroll to position [0, 0]
click at [629, 300] on textarea "A fire suppression system is designed for early detection of fire, especially a…" at bounding box center [630, 298] width 115 height 19
drag, startPoint x: 626, startPoint y: 298, endPoint x: 695, endPoint y: 354, distance: 88.9
click at [695, 344] on html "VTT Creator Caption Editor Batch Transcribe Login Sign Up Privacy Contact 0:25.…" at bounding box center [347, 172] width 695 height 345
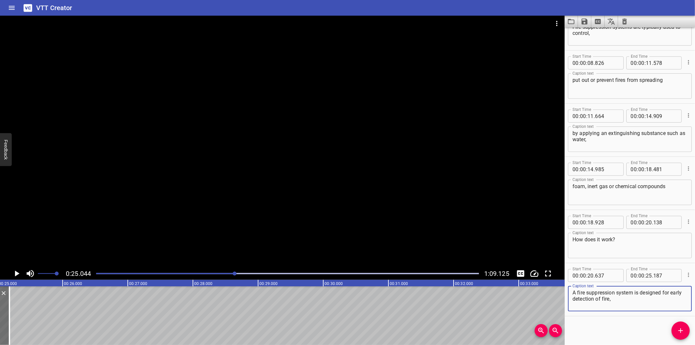
scroll to position [0, 0]
type textarea "A fire suppression system is designed for early detection of fire,"
click at [677, 330] on icon "Add Cue" at bounding box center [681, 331] width 8 height 8
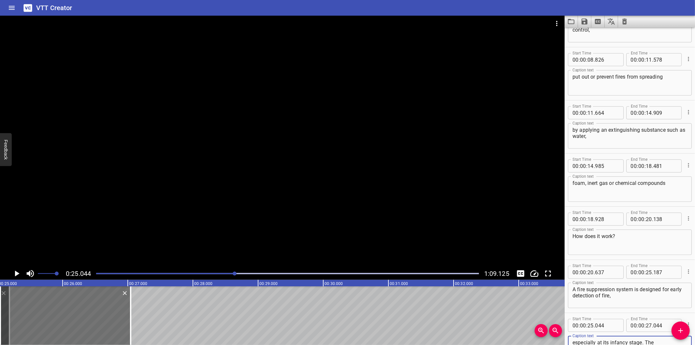
scroll to position [31, 0]
type textarea "especially at its infancy stage. The system will usually first identify the pre…"
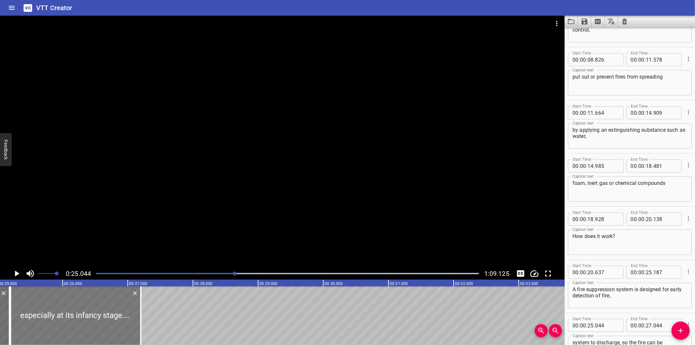
click at [97, 320] on div at bounding box center [75, 315] width 130 height 59
type input "199"
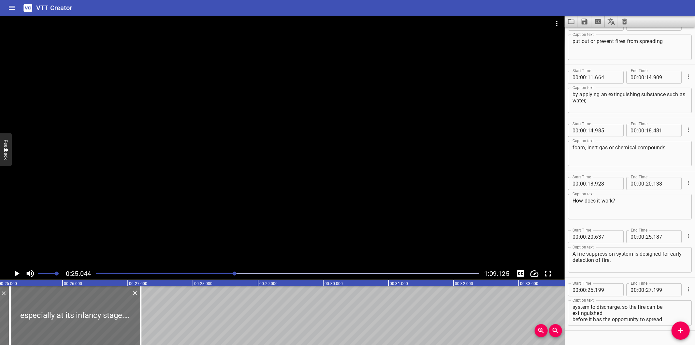
scroll to position [189, 0]
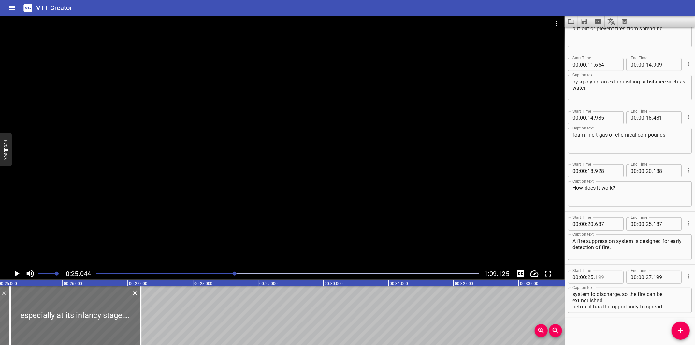
click at [612, 275] on input "number" at bounding box center [607, 276] width 24 height 13
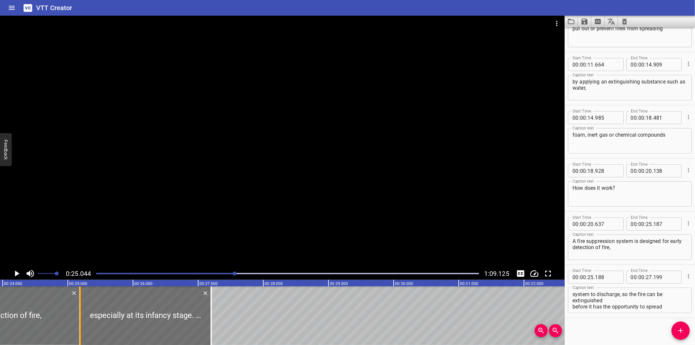
scroll to position [0, 1560]
click at [85, 330] on div at bounding box center [83, 315] width 7 height 59
click at [105, 325] on div at bounding box center [149, 315] width 129 height 59
type input "238"
type input "224"
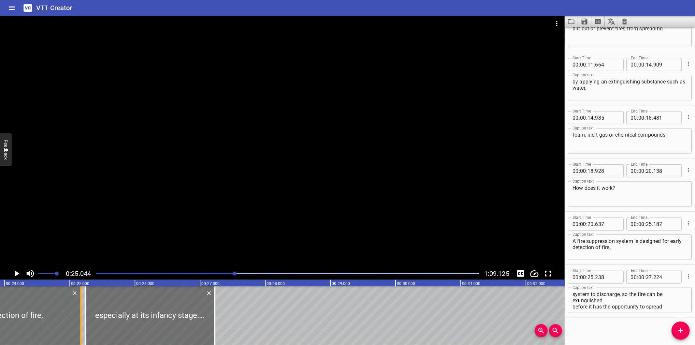
click at [80, 325] on div at bounding box center [80, 315] width 1 height 59
type input "167"
click at [223, 276] on div at bounding box center [287, 273] width 391 height 9
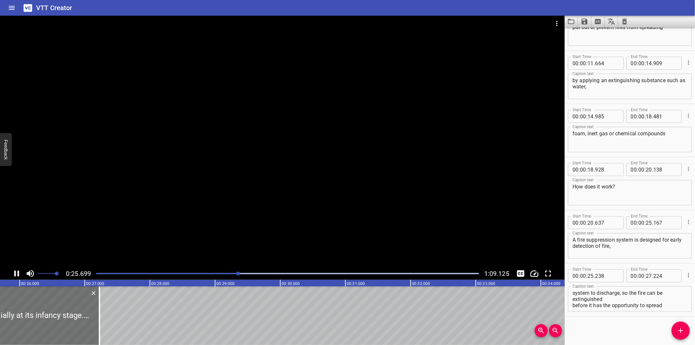
scroll to position [0, 1689]
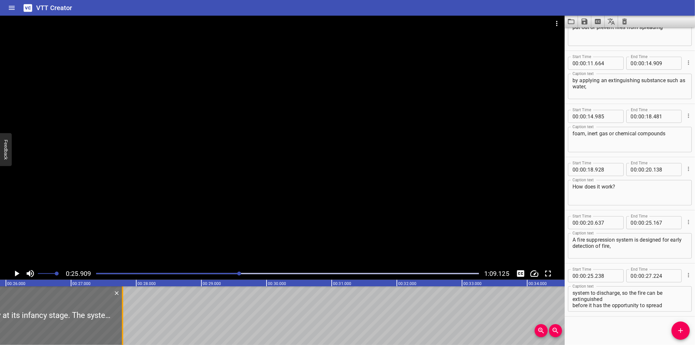
drag, startPoint x: 84, startPoint y: 310, endPoint x: 121, endPoint y: 310, distance: 36.8
click at [121, 310] on div at bounding box center [122, 315] width 7 height 59
type input "789"
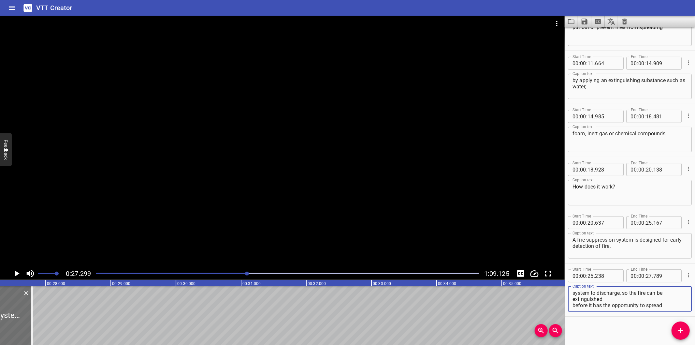
scroll to position [191, 0]
drag, startPoint x: 645, startPoint y: 293, endPoint x: 669, endPoint y: 349, distance: 60.9
click at [669, 344] on html "VTT Creator Caption Editor Batch Transcribe Login Sign Up Privacy Contact 0:27.…" at bounding box center [347, 172] width 695 height 345
type textarea "especially at its infancy stage."
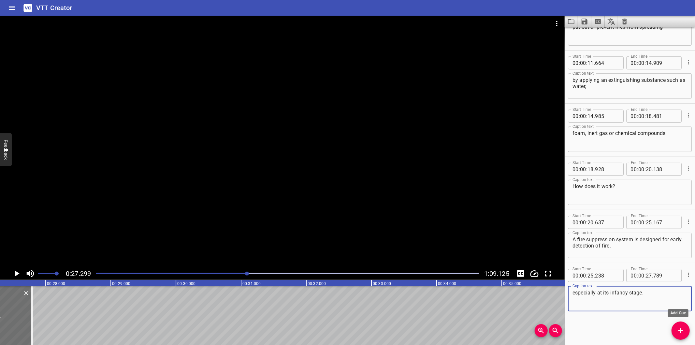
drag, startPoint x: 677, startPoint y: 330, endPoint x: 669, endPoint y: 326, distance: 8.3
click at [676, 330] on span "Add Cue" at bounding box center [681, 331] width 18 height 8
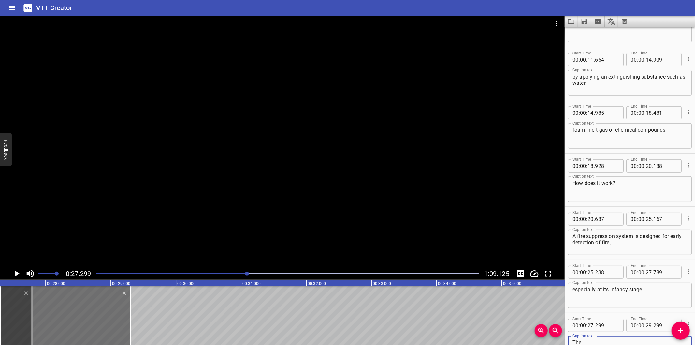
scroll to position [31, 0]
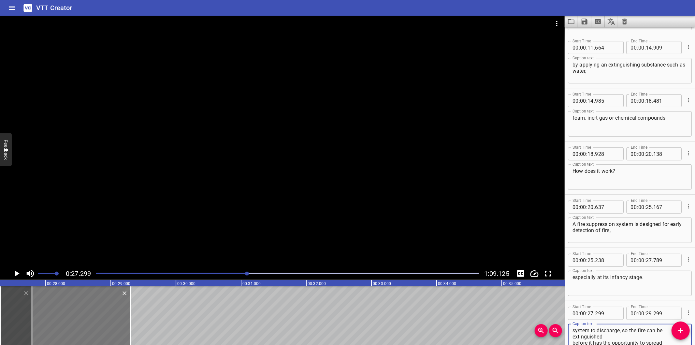
type textarea "The system will usually first identify the presence of smoke and heat, subseque…"
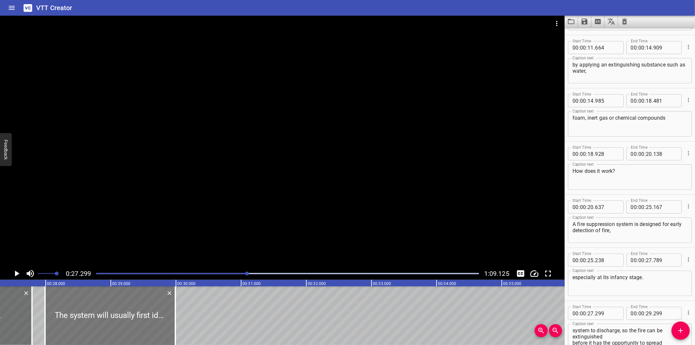
drag, startPoint x: 101, startPoint y: 317, endPoint x: 145, endPoint y: 322, distance: 44.2
click at [145, 327] on div at bounding box center [110, 315] width 130 height 59
type input "28"
type input "004"
type input "30"
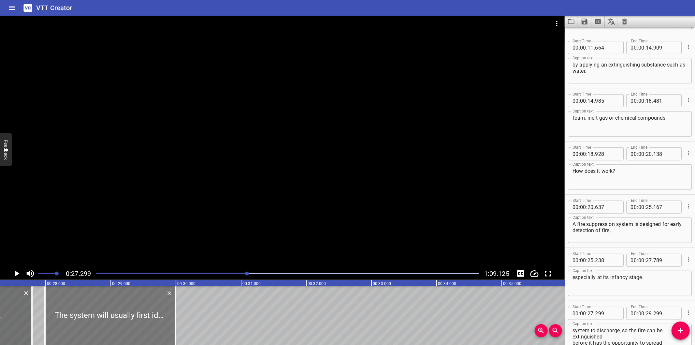
type input "004"
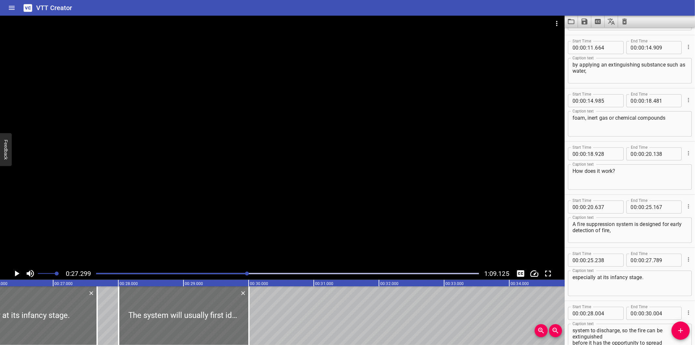
click at [98, 319] on div at bounding box center [97, 315] width 7 height 59
type input "669"
drag, startPoint x: 155, startPoint y: 320, endPoint x: 159, endPoint y: 323, distance: 4.8
click at [159, 323] on div at bounding box center [188, 315] width 130 height 59
type input "064"
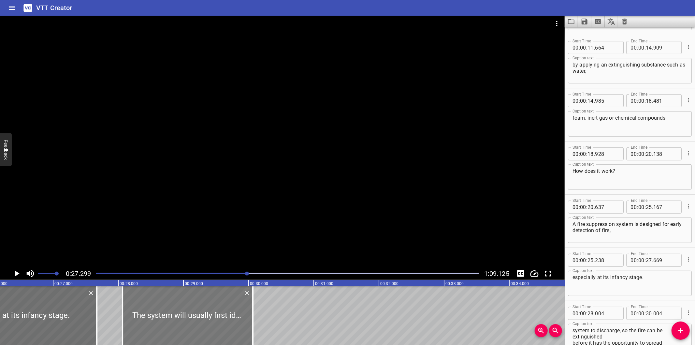
type input "064"
click at [235, 277] on div at bounding box center [287, 273] width 391 height 9
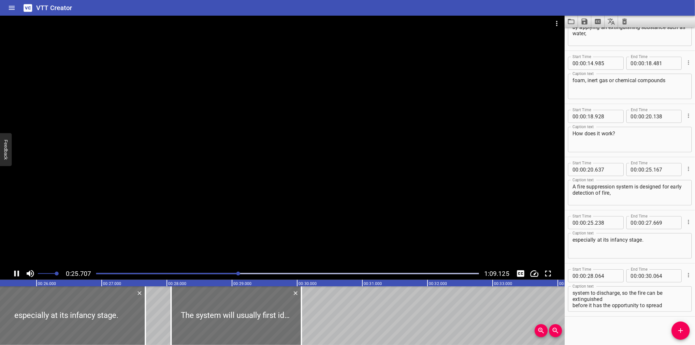
click at [234, 277] on div at bounding box center [287, 273] width 391 height 9
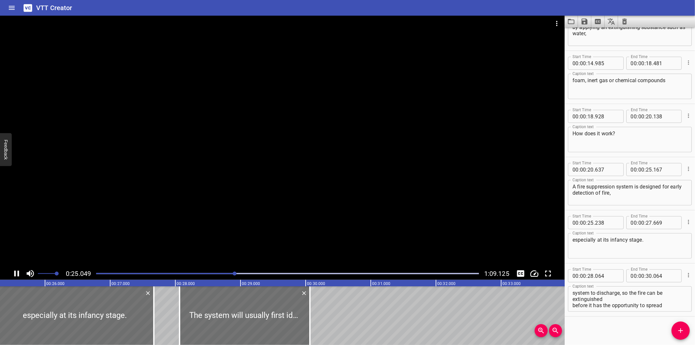
click at [225, 275] on div at bounding box center [287, 273] width 391 height 9
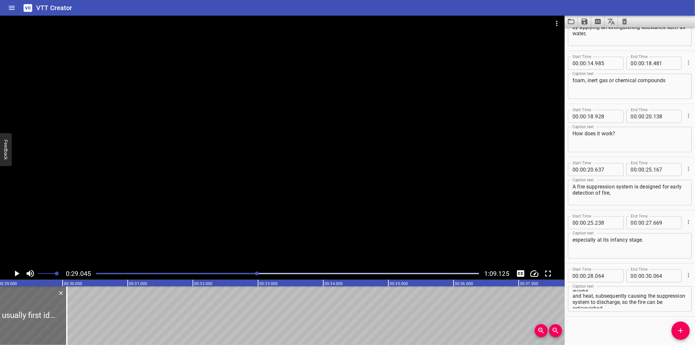
scroll to position [0, 0]
click at [573, 298] on textarea "The system will usually first identify the presence of smoke and heat, subseque…" at bounding box center [630, 299] width 115 height 19
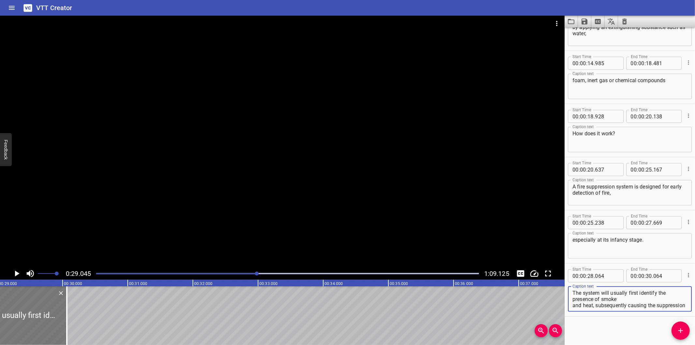
type textarea "The system will usually first identify the presence of smoke and heat, subseque…"
click at [62, 316] on div at bounding box center [3, 315] width 130 height 59
type input "084"
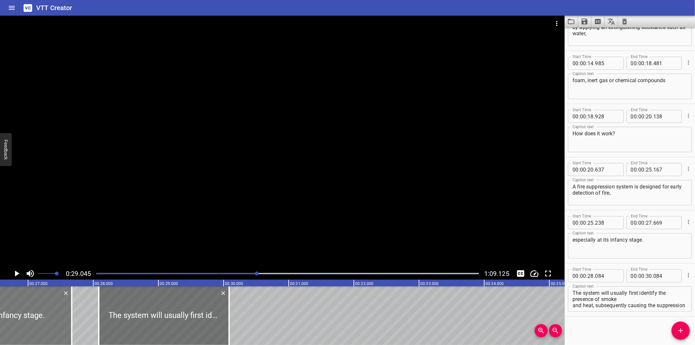
scroll to position [0, 1724]
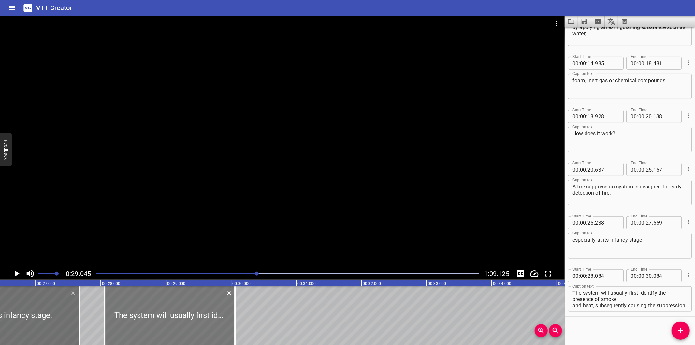
drag, startPoint x: 154, startPoint y: 310, endPoint x: 153, endPoint y: 321, distance: 10.9
click at [153, 321] on div at bounding box center [170, 315] width 130 height 59
type input "059"
click at [151, 321] on div at bounding box center [168, 315] width 130 height 59
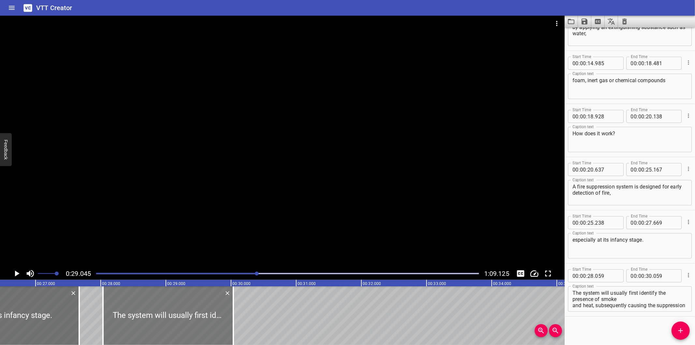
type input "034"
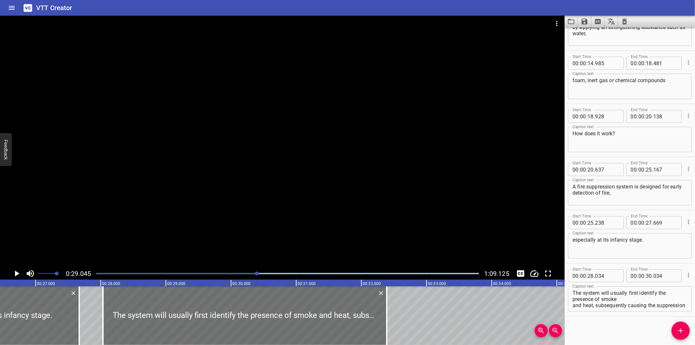
drag, startPoint x: 232, startPoint y: 327, endPoint x: 385, endPoint y: 341, distance: 154.1
click at [385, 341] on div "00:00.000 00:01.000 00:02.000 00:03.000 00:04.000 00:05.000 00:06.000 00:07.000…" at bounding box center [282, 312] width 565 height 65
type input "32"
click at [411, 210] on div at bounding box center [282, 142] width 565 height 252
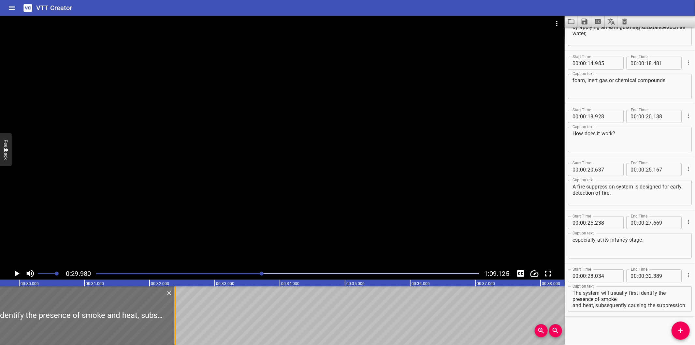
scroll to position [0, 1954]
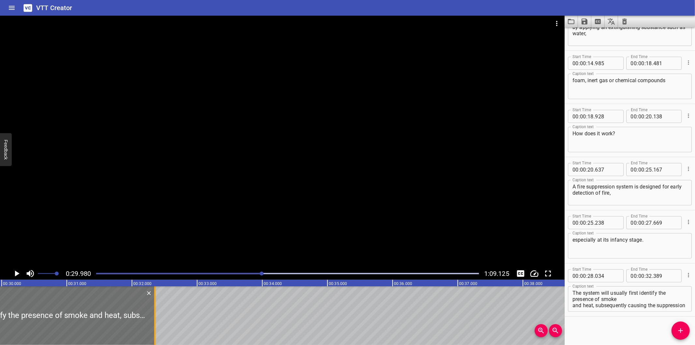
click at [155, 318] on div at bounding box center [154, 315] width 1 height 59
type input "354"
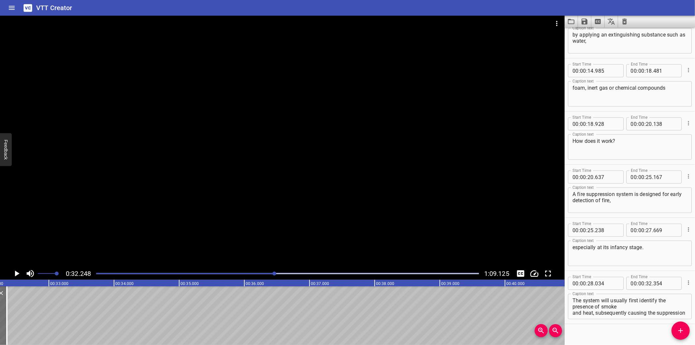
scroll to position [243, 0]
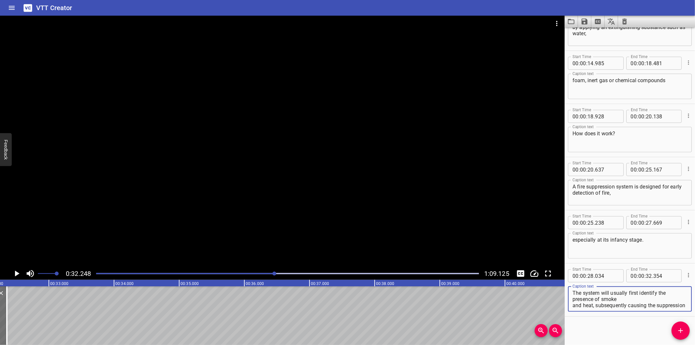
click at [573, 305] on textarea "The system will usually first identify the presence of smoke and heat, subseque…" at bounding box center [630, 299] width 115 height 19
drag, startPoint x: 641, startPoint y: 297, endPoint x: 678, endPoint y: 353, distance: 67.4
click at [678, 344] on html "VTT Creator Caption Editor Batch Transcribe Login Sign Up Privacy Contact 0:32.…" at bounding box center [347, 172] width 695 height 345
click at [648, 298] on textarea "The system will usually first identify the presence of smoke and heat, subseque…" at bounding box center [630, 299] width 115 height 19
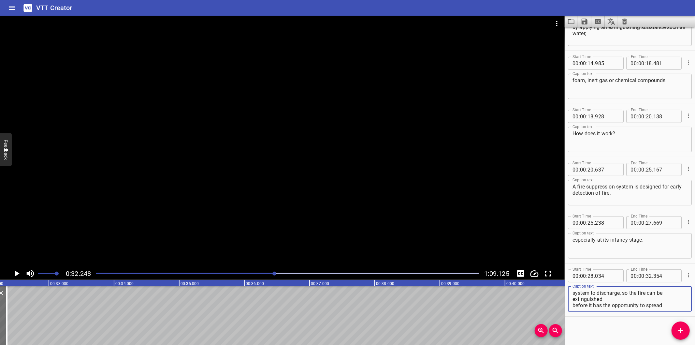
drag, startPoint x: 641, startPoint y: 297, endPoint x: 695, endPoint y: 359, distance: 82.0
click at [695, 344] on html "VTT Creator Caption Editor Batch Transcribe Login Sign Up Privacy Contact 0:32.…" at bounding box center [347, 172] width 695 height 345
type textarea "The system will usually first identify the presence of smoke and heat,"
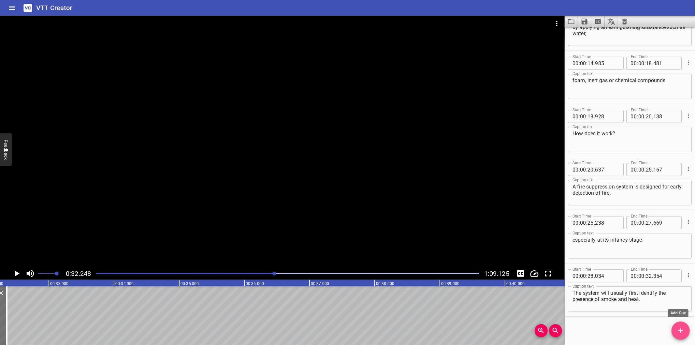
click at [685, 330] on span "Add Cue" at bounding box center [681, 331] width 18 height 8
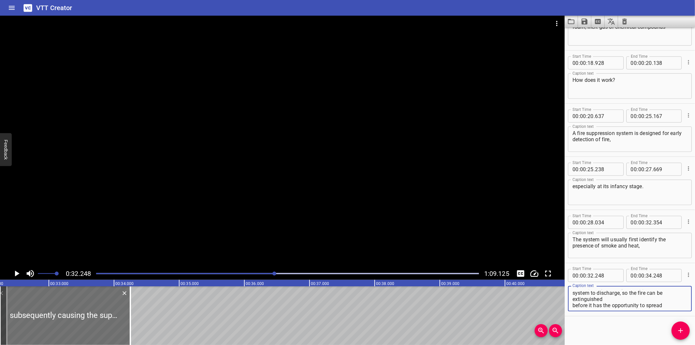
scroll to position [1, 0]
click at [575, 294] on textarea "subsequently causing the suppression system to discharge, so the fire can be ex…" at bounding box center [630, 298] width 115 height 19
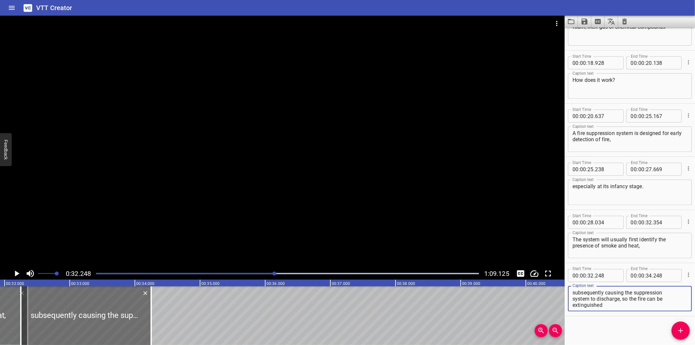
scroll to position [0, 2065]
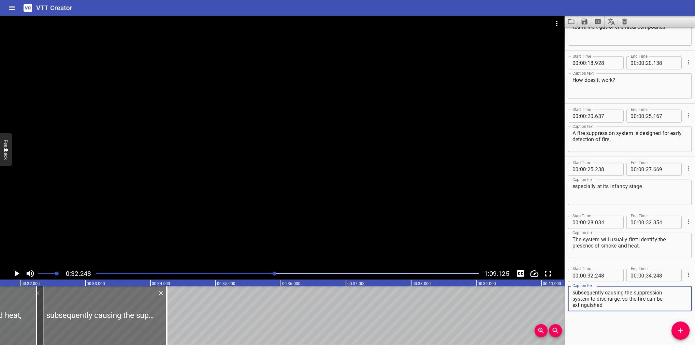
type textarea "subsequently causing the suppression system to discharge, so the fire can be ex…"
click at [189, 183] on div at bounding box center [282, 142] width 565 height 252
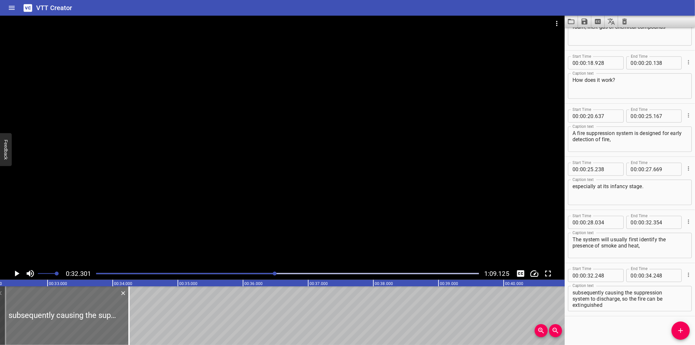
scroll to position [0, 2105]
drag, startPoint x: 74, startPoint y: 306, endPoint x: 102, endPoint y: 318, distance: 30.6
click at [101, 318] on div at bounding box center [72, 315] width 130 height 59
type input "723"
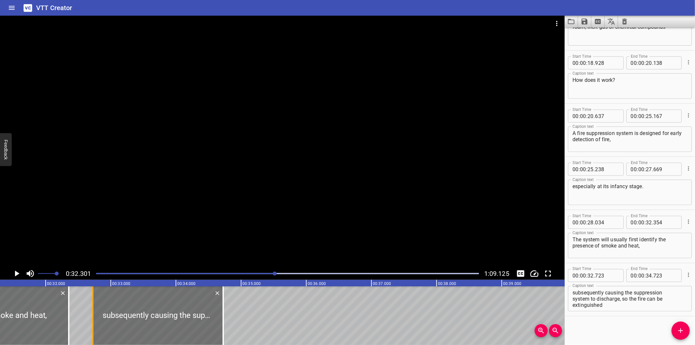
scroll to position [0, 1985]
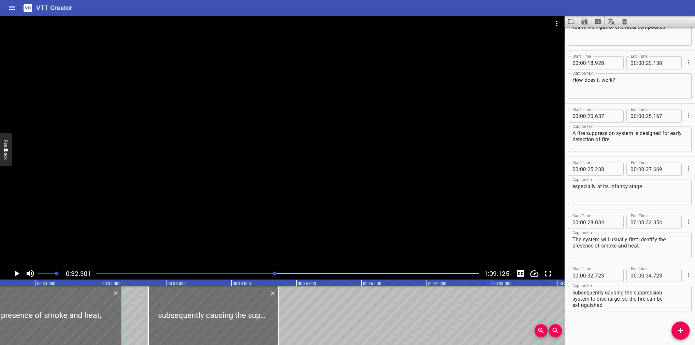
click at [121, 329] on div at bounding box center [121, 315] width 1 height 59
type input "314"
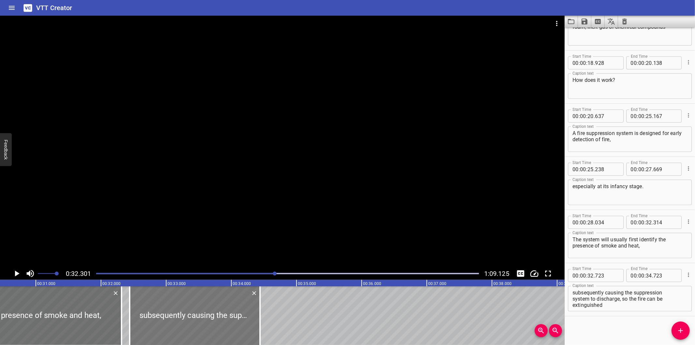
drag, startPoint x: 170, startPoint y: 333, endPoint x: 152, endPoint y: 333, distance: 18.6
click at [152, 333] on div at bounding box center [195, 315] width 130 height 59
type input "438"
click at [221, 221] on div at bounding box center [282, 142] width 565 height 252
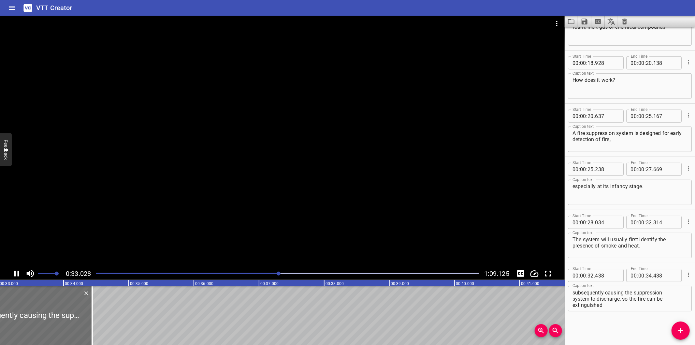
scroll to position [0, 2168]
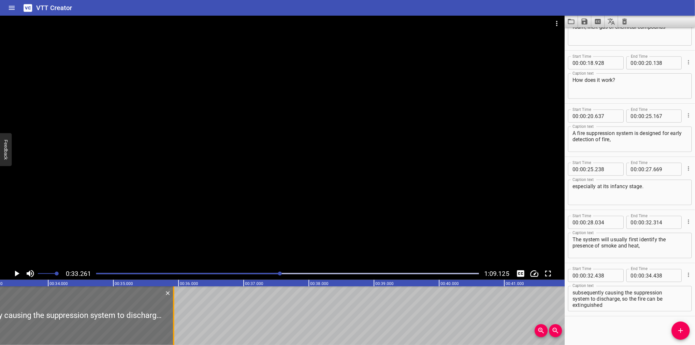
drag, startPoint x: 75, startPoint y: 322, endPoint x: 173, endPoint y: 326, distance: 97.8
click at [173, 326] on div at bounding box center [173, 315] width 7 height 59
type input "35"
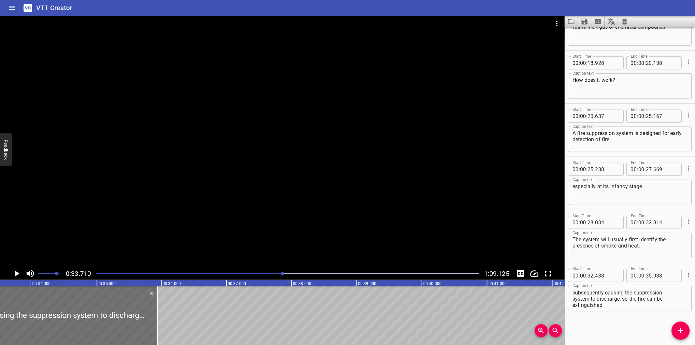
scroll to position [0, 2197]
click at [146, 324] on div at bounding box center [144, 315] width 7 height 59
type input "928"
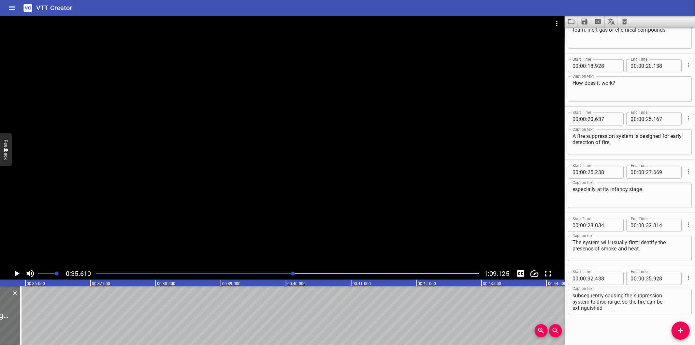
scroll to position [297, 0]
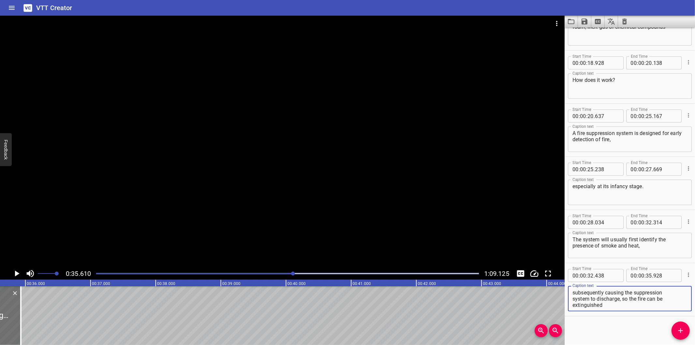
click at [573, 298] on textarea "subsequently causing the suppression system to discharge, so the fire can be ex…" at bounding box center [630, 298] width 115 height 19
drag, startPoint x: 623, startPoint y: 298, endPoint x: 643, endPoint y: 330, distance: 36.7
click at [643, 330] on div "Start Time 00 : 00 : 00 . 000 Start Time End Time 00 : 00 : 01 . 620 End Time C…" at bounding box center [630, 185] width 130 height 317
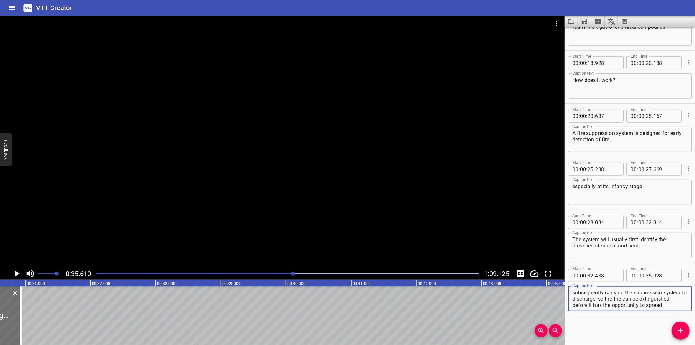
click at [618, 298] on textarea "subsequently causing the suppression system to discharge, so the fire can be ex…" at bounding box center [630, 298] width 115 height 19
click at [602, 295] on textarea "subsequently causing the suppression system to discharge, so the fire can be ex…" at bounding box center [630, 298] width 115 height 19
drag, startPoint x: 605, startPoint y: 298, endPoint x: 695, endPoint y: 353, distance: 105.1
click at [695, 344] on html "VTT Creator Caption Editor Batch Transcribe Login Sign Up Privacy Contact 0:35.…" at bounding box center [347, 172] width 695 height 345
type textarea "subsequently causing the suppression system to discharge,"
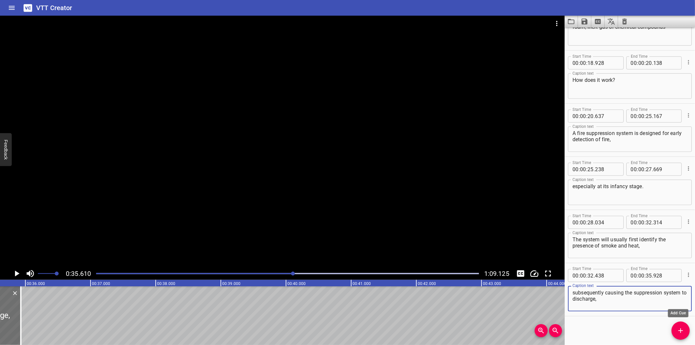
click at [679, 327] on icon "Add Cue" at bounding box center [681, 331] width 8 height 8
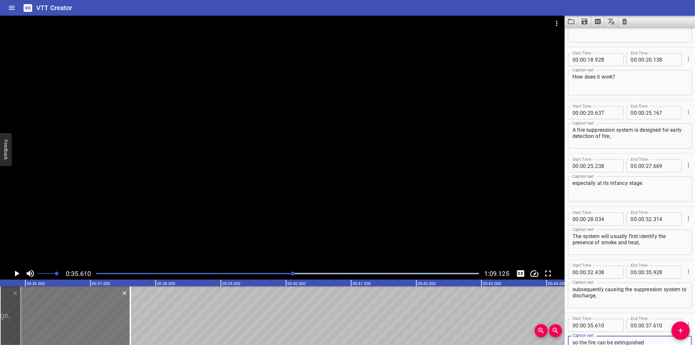
scroll to position [306, 0]
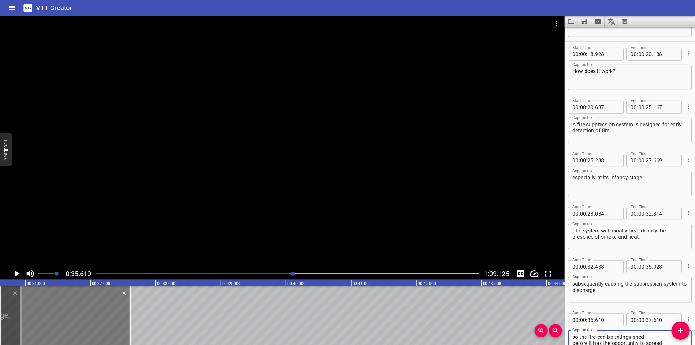
type textarea "so the fire can be extinguished before it has the opportunity to spread​"
drag, startPoint x: 98, startPoint y: 321, endPoint x: 141, endPoint y: 325, distance: 42.5
click at [130, 325] on div at bounding box center [65, 315] width 130 height 59
type input "36"
type input "235"
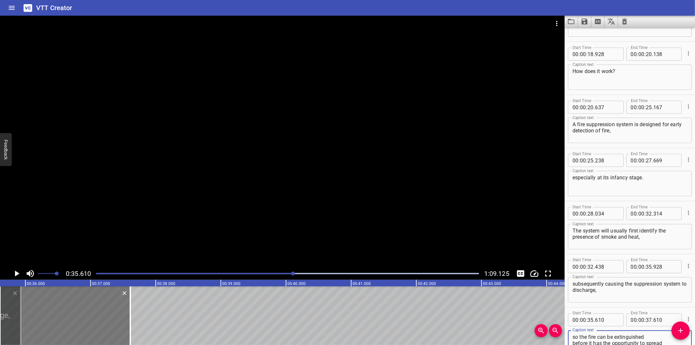
type input "38"
type input "235"
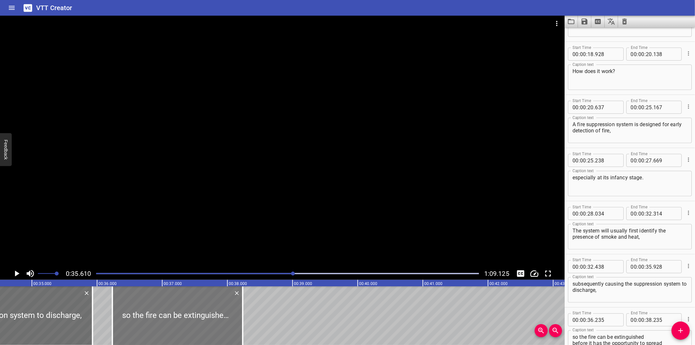
scroll to position [0, 2248]
drag, startPoint x: 94, startPoint y: 323, endPoint x: 88, endPoint y: 323, distance: 5.5
click at [88, 323] on div at bounding box center [87, 315] width 7 height 59
type input "833"
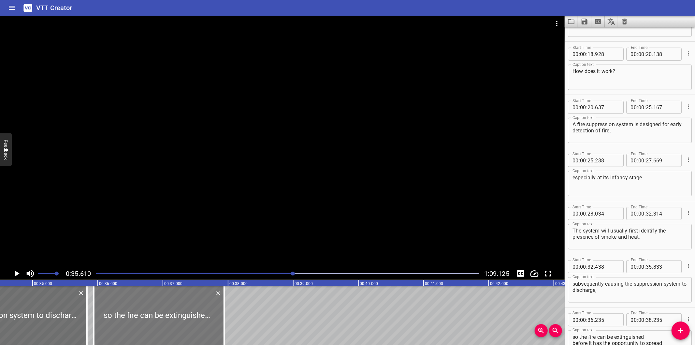
drag, startPoint x: 162, startPoint y: 316, endPoint x: 143, endPoint y: 316, distance: 19.2
click at [143, 316] on div at bounding box center [159, 315] width 130 height 59
type input "35"
type input "940"
type input "37"
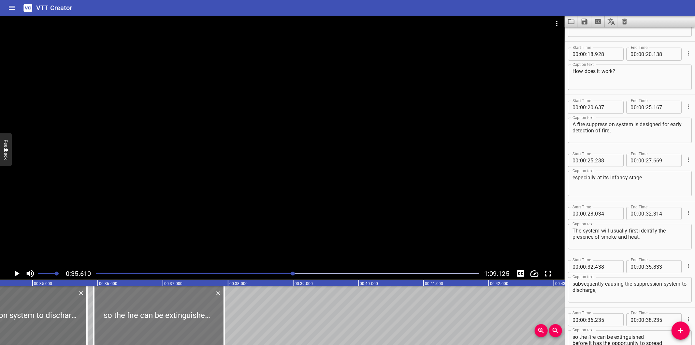
type input "940"
click at [209, 210] on div at bounding box center [282, 142] width 565 height 252
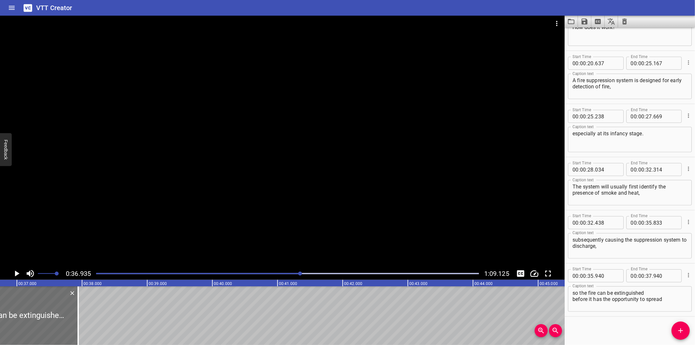
scroll to position [0, 2407]
click at [71, 325] on div at bounding box center [70, 315] width 1 height 59
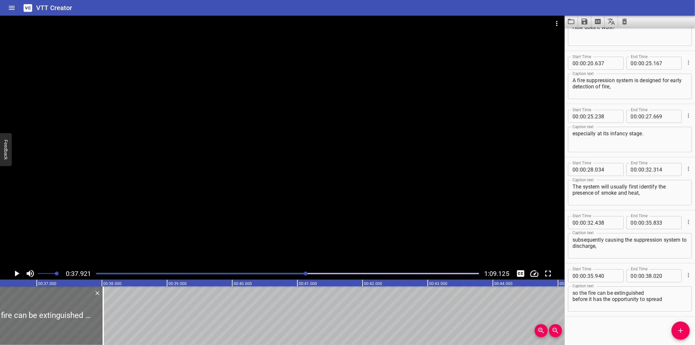
click at [573, 298] on textarea "so the fire can be extinguished before it has the opportunity to spread​" at bounding box center [630, 299] width 115 height 19
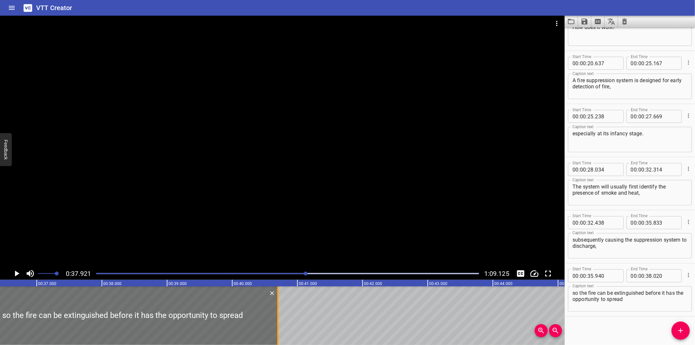
drag, startPoint x: 104, startPoint y: 326, endPoint x: 278, endPoint y: 327, distance: 174.7
click at [278, 327] on div at bounding box center [278, 315] width 7 height 59
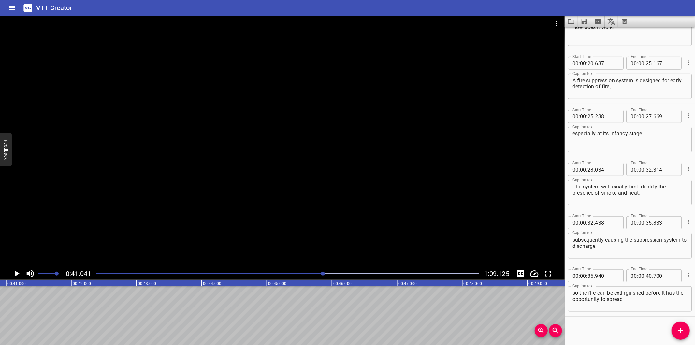
scroll to position [0, 2674]
click at [677, 330] on icon "Add Cue" at bounding box center [681, 331] width 8 height 8
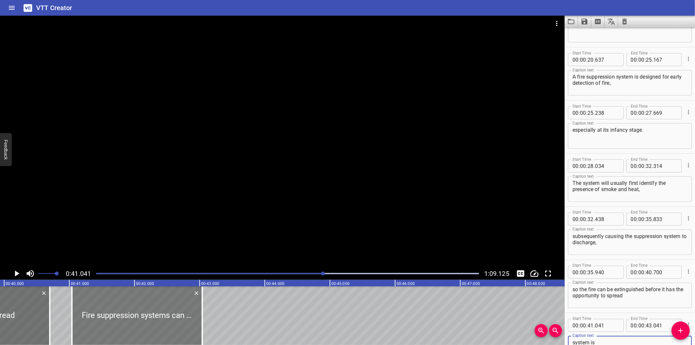
scroll to position [0, 2602]
drag, startPoint x: 138, startPoint y: 313, endPoint x: 145, endPoint y: 319, distance: 8.6
click at [145, 319] on div at bounding box center [144, 315] width 130 height 59
click at [168, 241] on div at bounding box center [282, 142] width 565 height 252
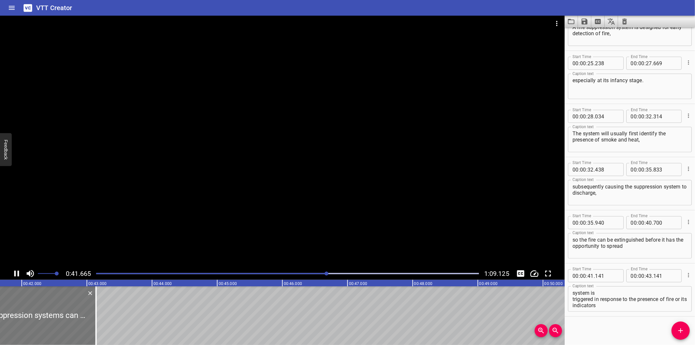
scroll to position [0, 2735]
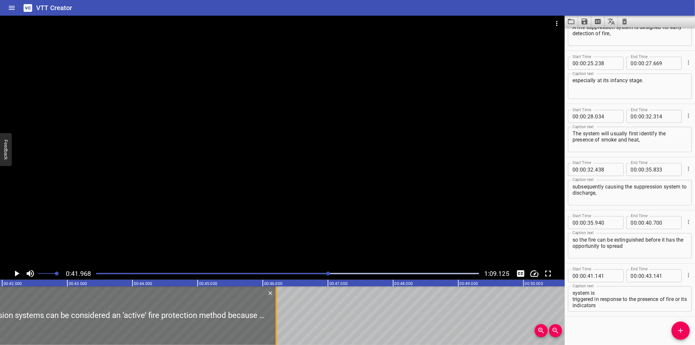
drag, startPoint x: 74, startPoint y: 304, endPoint x: 274, endPoint y: 313, distance: 200.0
click at [274, 313] on div at bounding box center [276, 315] width 7 height 59
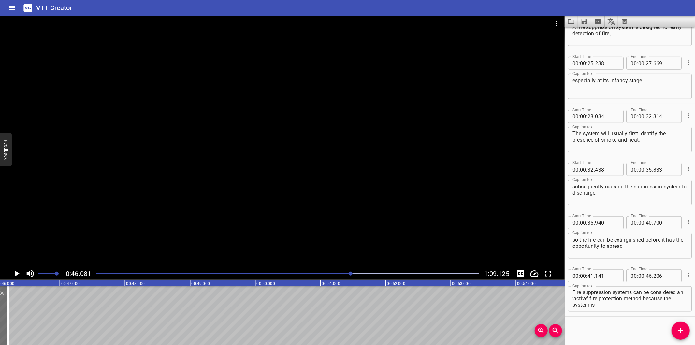
scroll to position [24, 0]
click at [573, 304] on textarea "Fire suppression systems can be considered an ‘active’ fire protection method b…" at bounding box center [630, 299] width 115 height 19
click at [573, 298] on textarea "Fire suppression systems can be considered an ‘active’ fire protection method b…" at bounding box center [630, 299] width 115 height 19
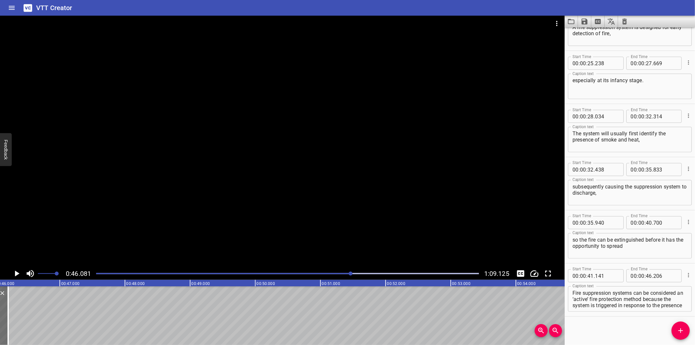
click at [572, 303] on div "Fire suppression systems can be considered an ‘active’ fire protection method b…" at bounding box center [630, 298] width 124 height 25
click at [572, 299] on div "Fire suppression systems can be considered an ‘active’ fire protection method b…" at bounding box center [630, 298] width 124 height 25
drag, startPoint x: 592, startPoint y: 304, endPoint x: 695, endPoint y: 334, distance: 106.8
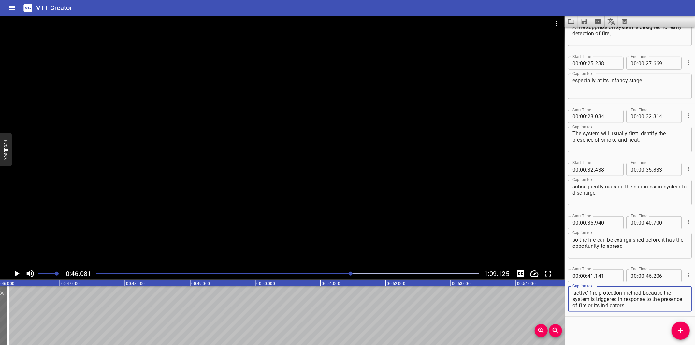
click at [695, 334] on div "Start Time 00 : 00 : 00 . 000 Start Time End Time 00 : 00 : 01 . 620 End Time C…" at bounding box center [630, 185] width 130 height 317
click at [684, 328] on icon "Add Cue" at bounding box center [681, 331] width 8 height 8
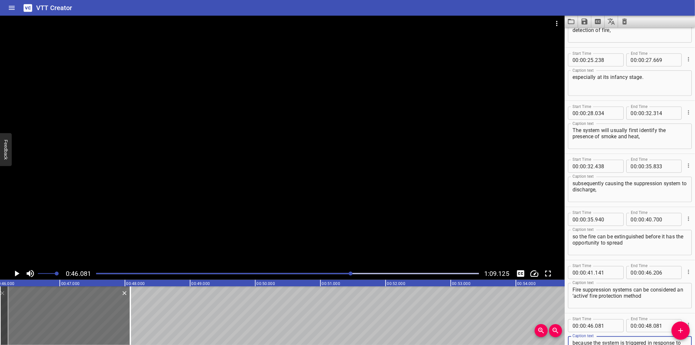
scroll to position [411, 0]
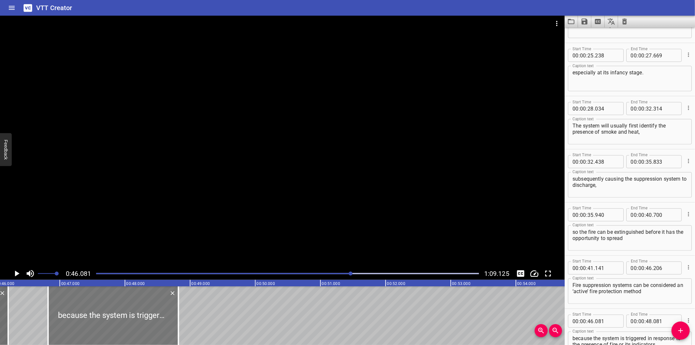
drag, startPoint x: 87, startPoint y: 319, endPoint x: 264, endPoint y: 320, distance: 176.9
click at [179, 320] on div at bounding box center [113, 315] width 130 height 59
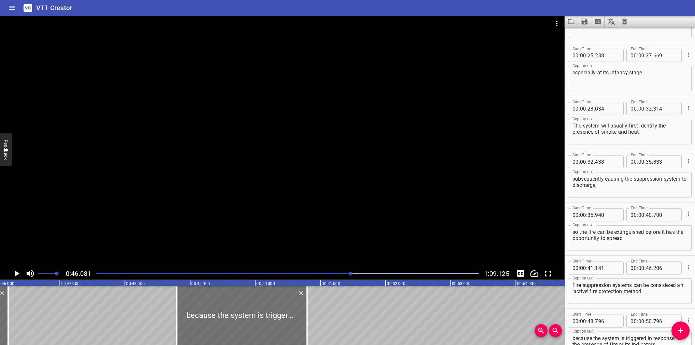
click at [334, 277] on div at bounding box center [287, 273] width 391 height 9
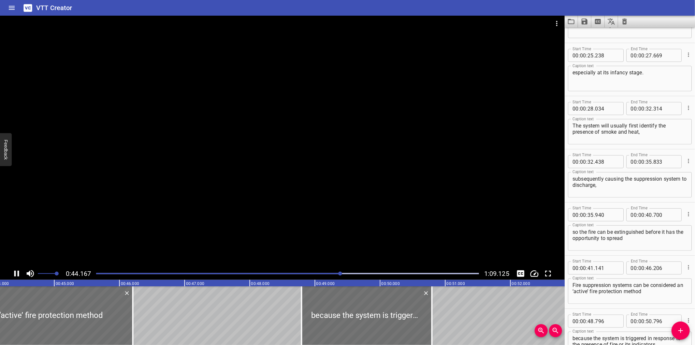
scroll to position [0, 2896]
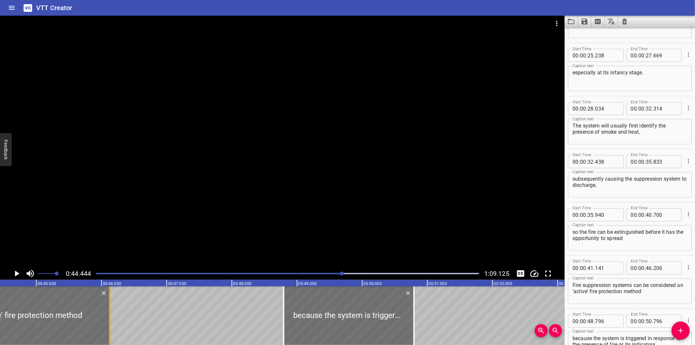
drag, startPoint x: 113, startPoint y: 318, endPoint x: 110, endPoint y: 323, distance: 5.3
click at [110, 323] on div at bounding box center [109, 315] width 1 height 59
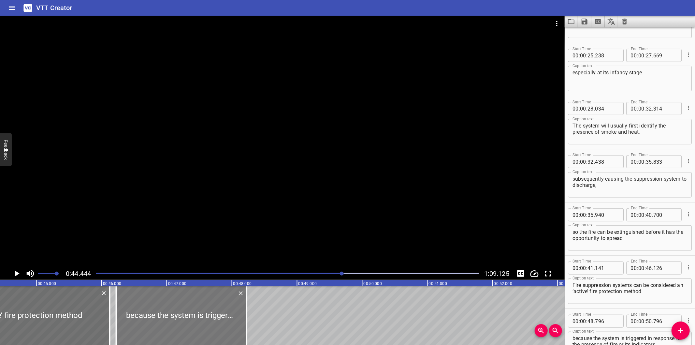
drag, startPoint x: 360, startPoint y: 312, endPoint x: 203, endPoint y: 324, distance: 157.2
click at [203, 324] on div at bounding box center [181, 315] width 130 height 59
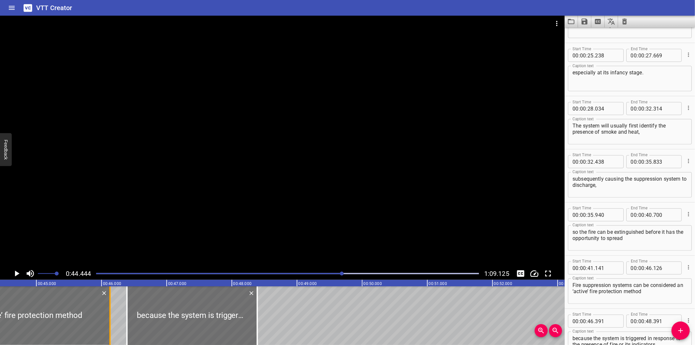
click at [109, 325] on div at bounding box center [109, 315] width 1 height 59
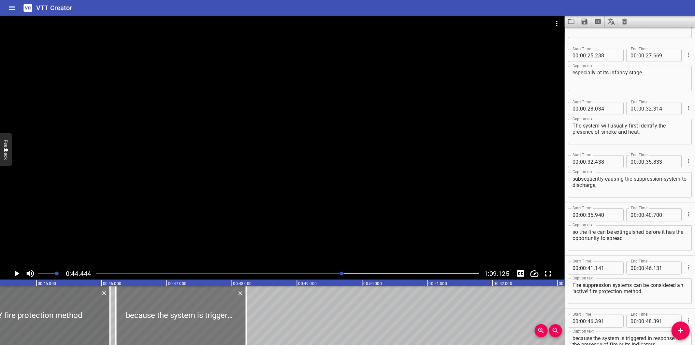
drag, startPoint x: 179, startPoint y: 318, endPoint x: 168, endPoint y: 317, distance: 11.1
click at [168, 317] on div at bounding box center [181, 315] width 130 height 59
click at [190, 231] on div at bounding box center [282, 142] width 565 height 252
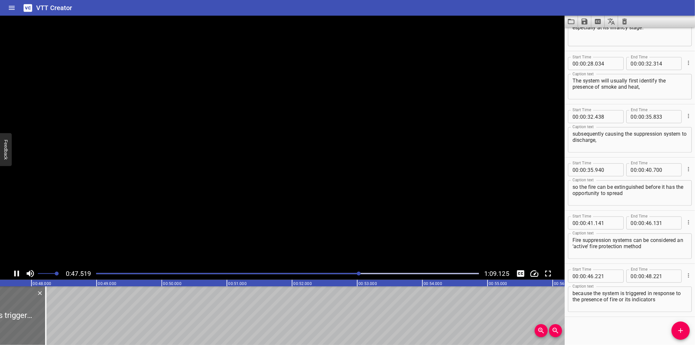
scroll to position [0, 3114]
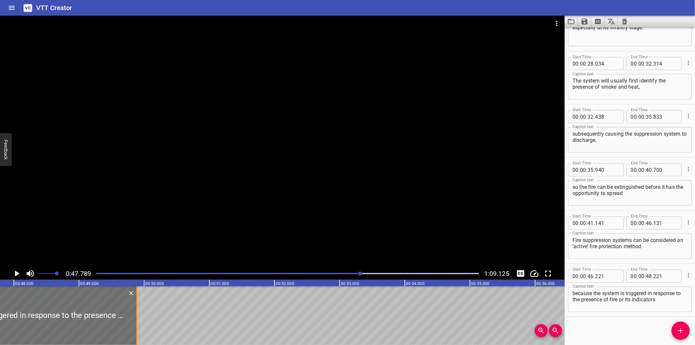
drag, startPoint x: 26, startPoint y: 319, endPoint x: 135, endPoint y: 315, distance: 108.9
click at [135, 315] on div at bounding box center [137, 315] width 7 height 59
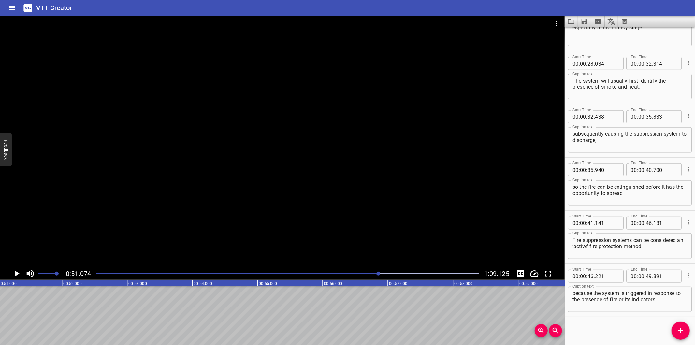
scroll to position [0, 3328]
click at [374, 275] on div at bounding box center [287, 273] width 391 height 9
click at [373, 275] on div at bounding box center [373, 273] width 4 height 4
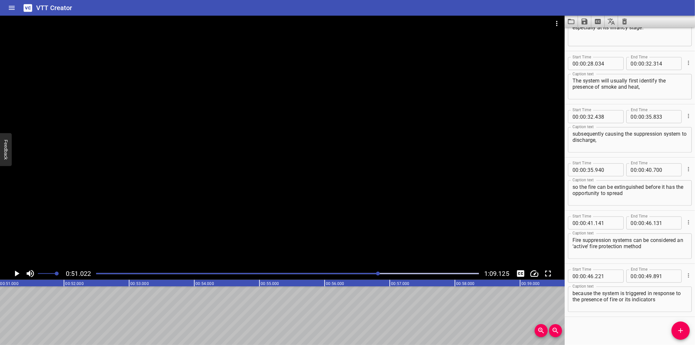
click at [358, 271] on div at bounding box center [287, 273] width 391 height 9
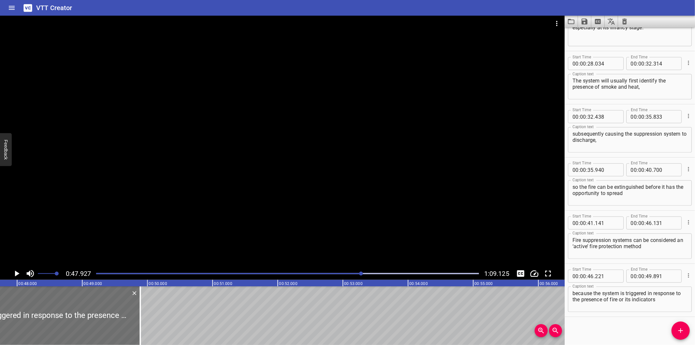
scroll to position [0, 3123]
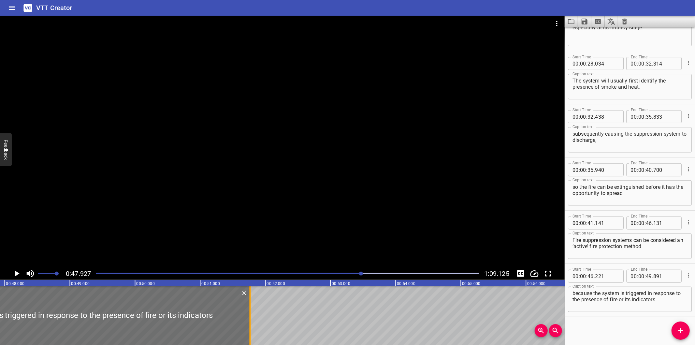
drag, startPoint x: 126, startPoint y: 327, endPoint x: 248, endPoint y: 330, distance: 122.2
click at [248, 330] on div at bounding box center [250, 315] width 7 height 59
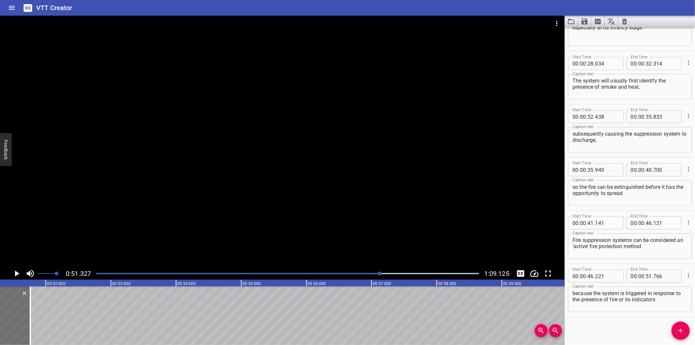
scroll to position [0, 3345]
click at [356, 274] on div "Play progress" at bounding box center [189, 273] width 383 height 1
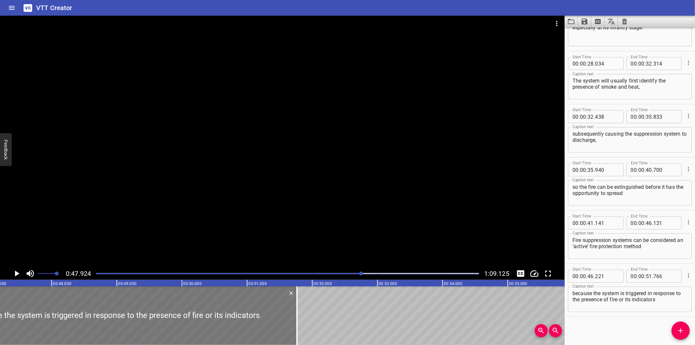
scroll to position [0, 3075]
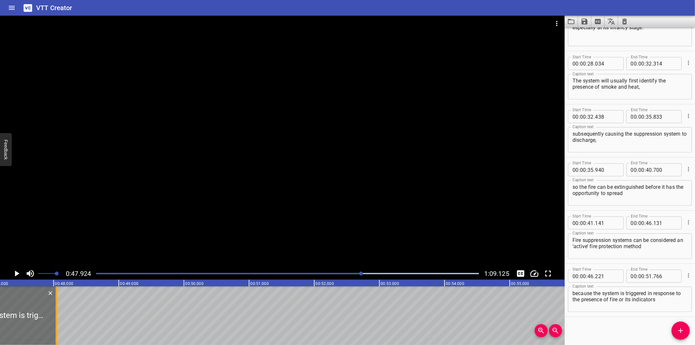
drag, startPoint x: 300, startPoint y: 316, endPoint x: 57, endPoint y: 324, distance: 242.9
click at [57, 324] on div at bounding box center [56, 315] width 7 height 59
drag, startPoint x: 670, startPoint y: 298, endPoint x: 649, endPoint y: 294, distance: 21.4
click at [649, 294] on textarea "because the system is triggered in response to the presence of fire or its indi…" at bounding box center [630, 299] width 115 height 19
drag, startPoint x: 677, startPoint y: 327, endPoint x: 670, endPoint y: 326, distance: 6.7
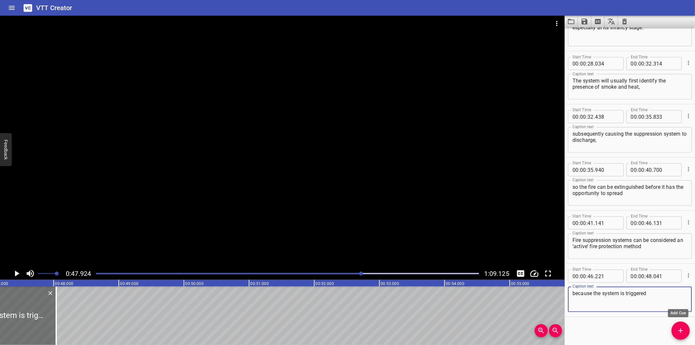
click at [676, 327] on span "Add Cue" at bounding box center [681, 331] width 18 height 8
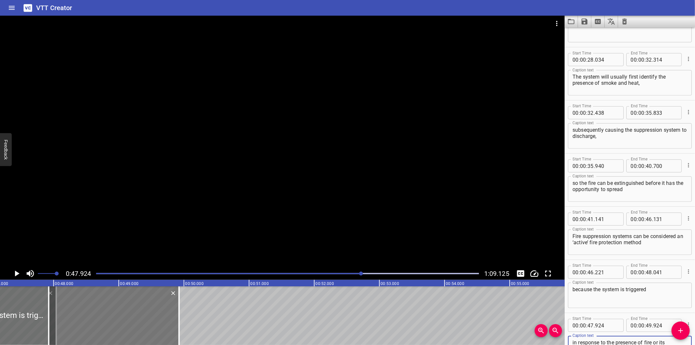
scroll to position [465, 0]
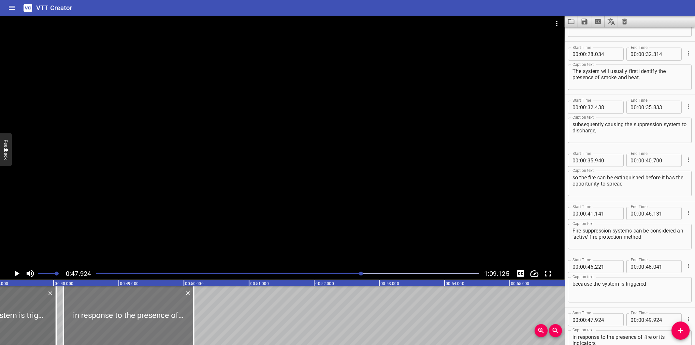
drag, startPoint x: 161, startPoint y: 323, endPoint x: 175, endPoint y: 324, distance: 14.7
click at [175, 324] on div at bounding box center [129, 315] width 130 height 59
click at [203, 181] on div at bounding box center [282, 142] width 565 height 252
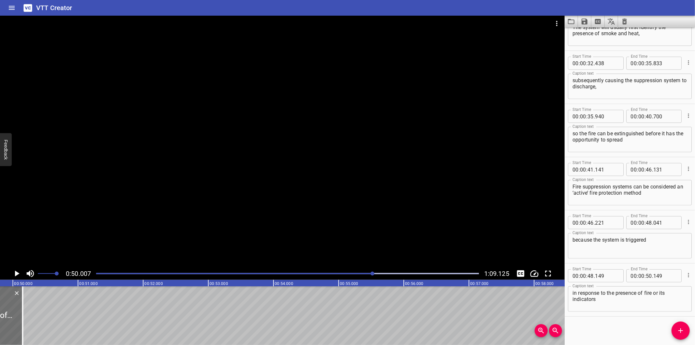
scroll to position [0, 3259]
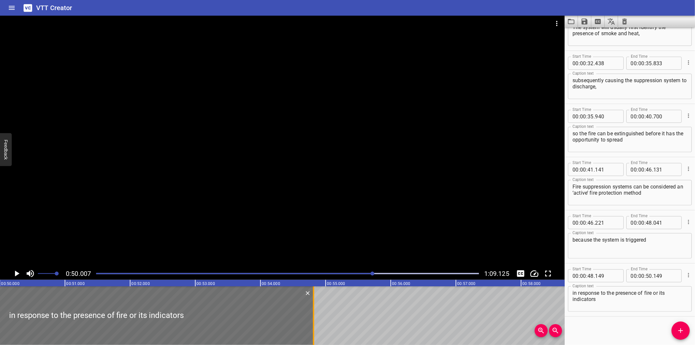
drag, startPoint x: 11, startPoint y: 318, endPoint x: 315, endPoint y: 294, distance: 305.0
click at [315, 294] on div at bounding box center [313, 315] width 7 height 59
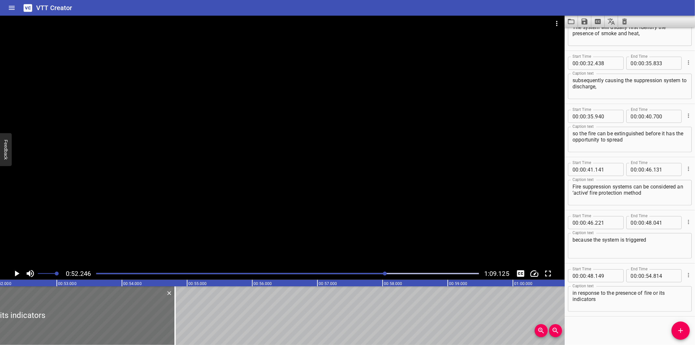
scroll to position [0, 3405]
